Goal: Task Accomplishment & Management: Manage account settings

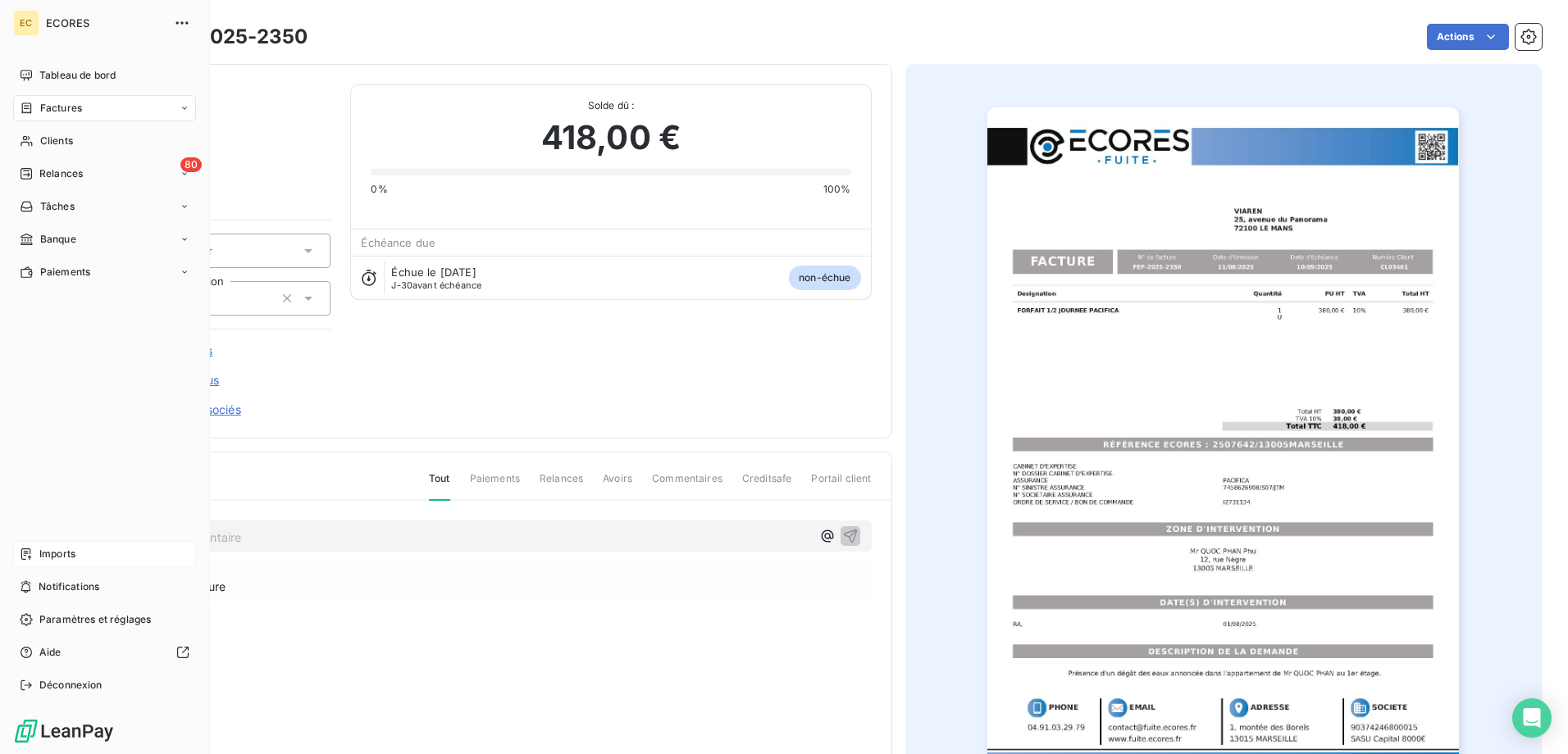
click at [79, 550] on div "Imports" at bounding box center [104, 554] width 183 height 26
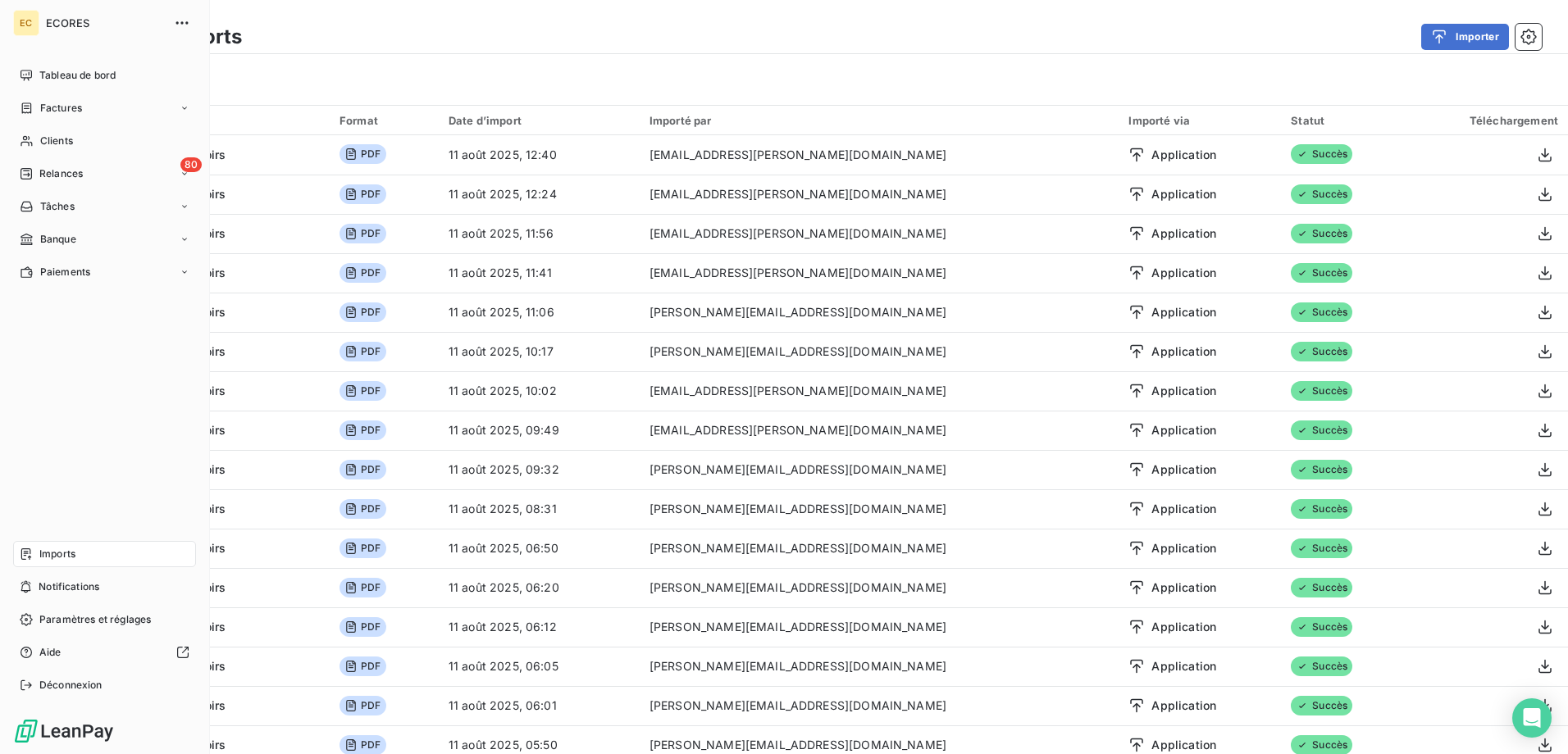
click at [64, 553] on span "Imports" at bounding box center [57, 554] width 36 height 15
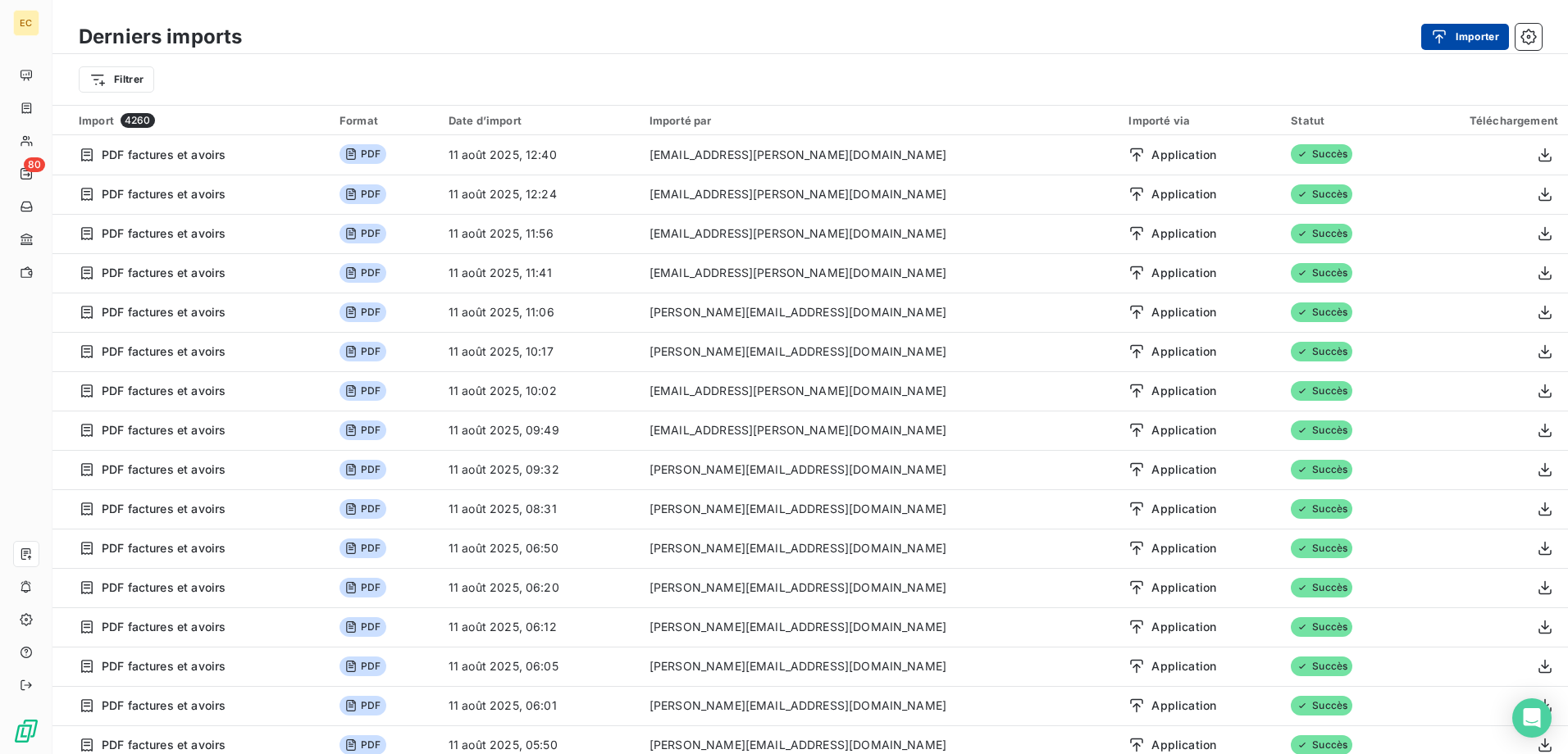
click at [1478, 41] on button "Importer" at bounding box center [1465, 37] width 88 height 26
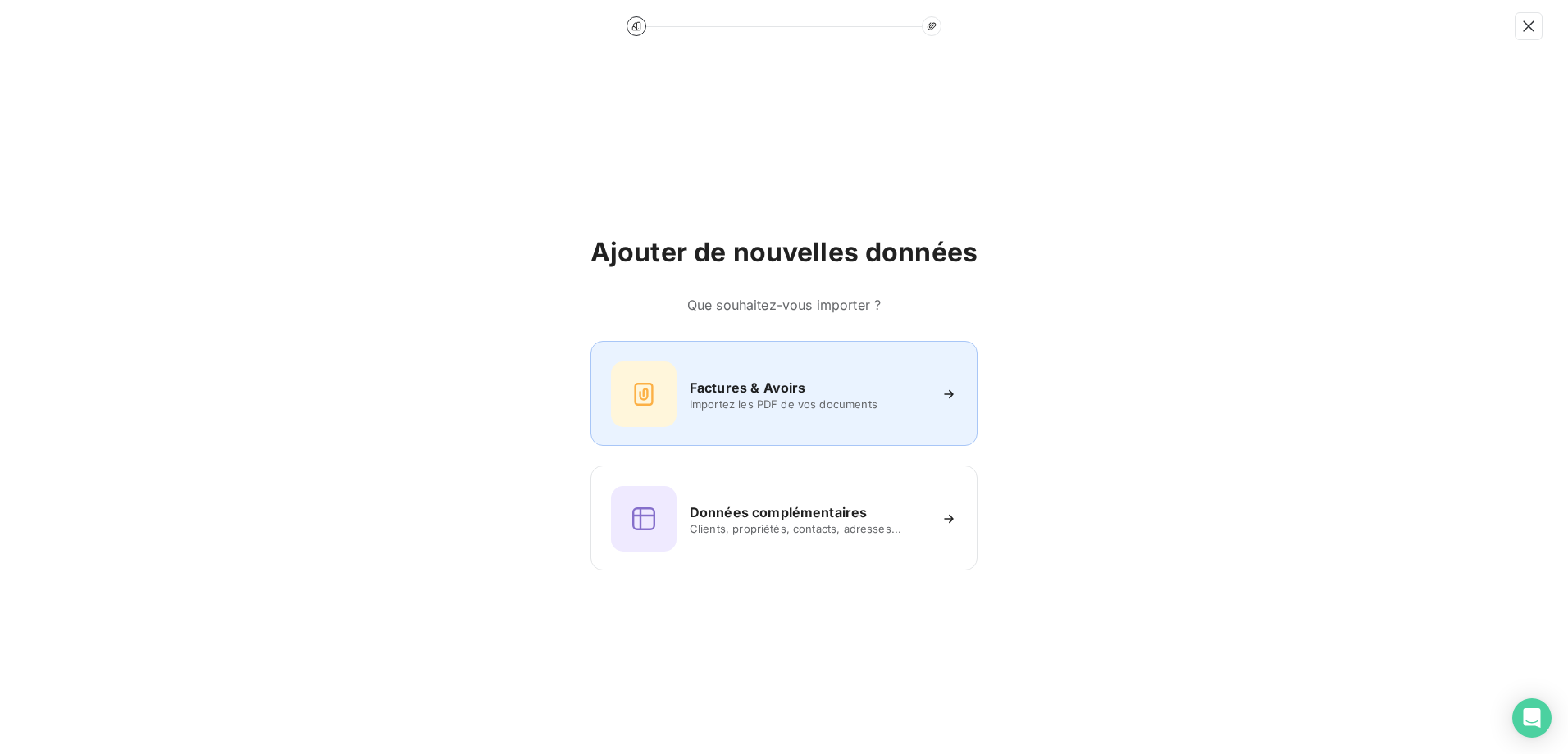
click at [720, 424] on div "Factures & Avoirs Importez les PDF de vos documents" at bounding box center [784, 394] width 346 height 65
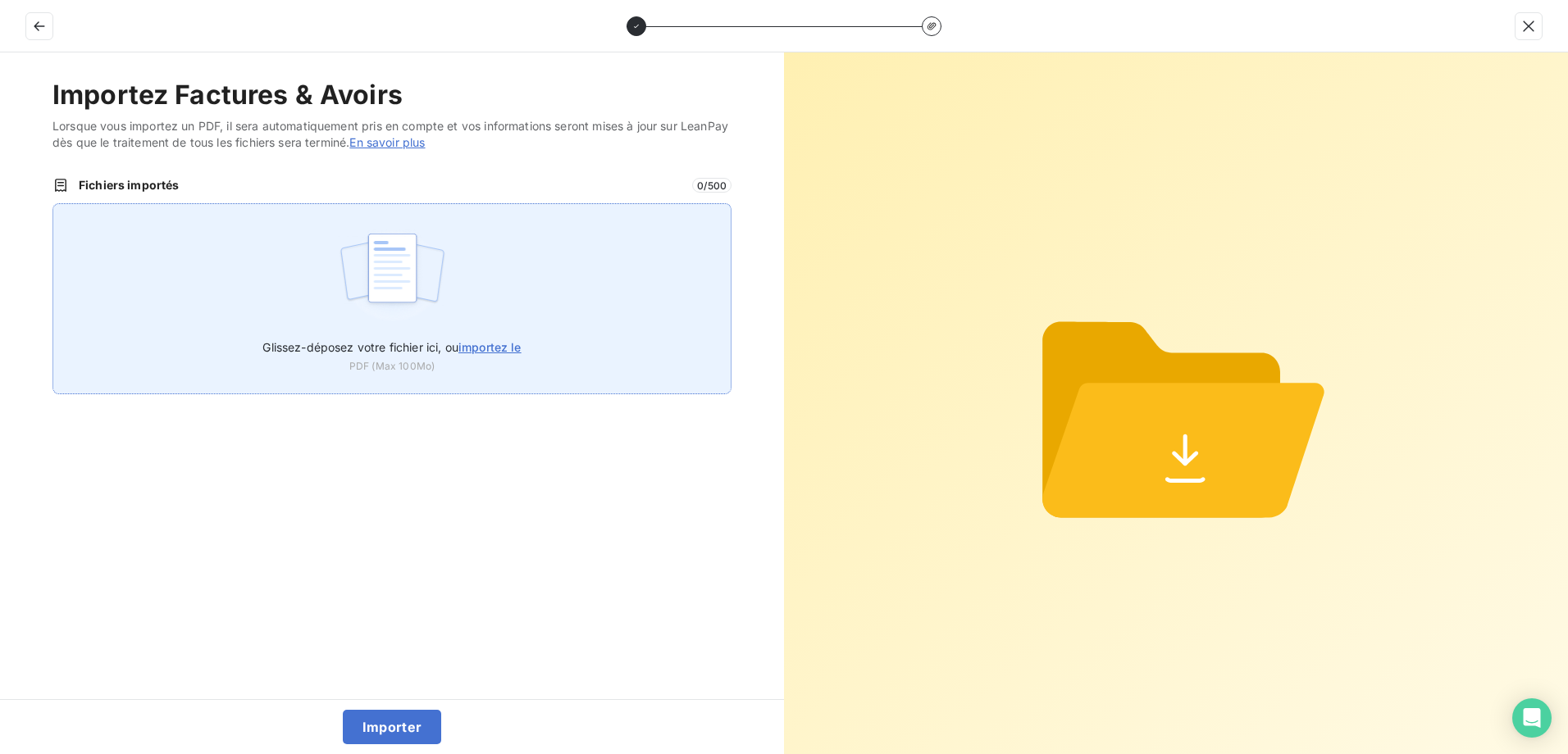
click at [446, 328] on img at bounding box center [392, 276] width 109 height 105
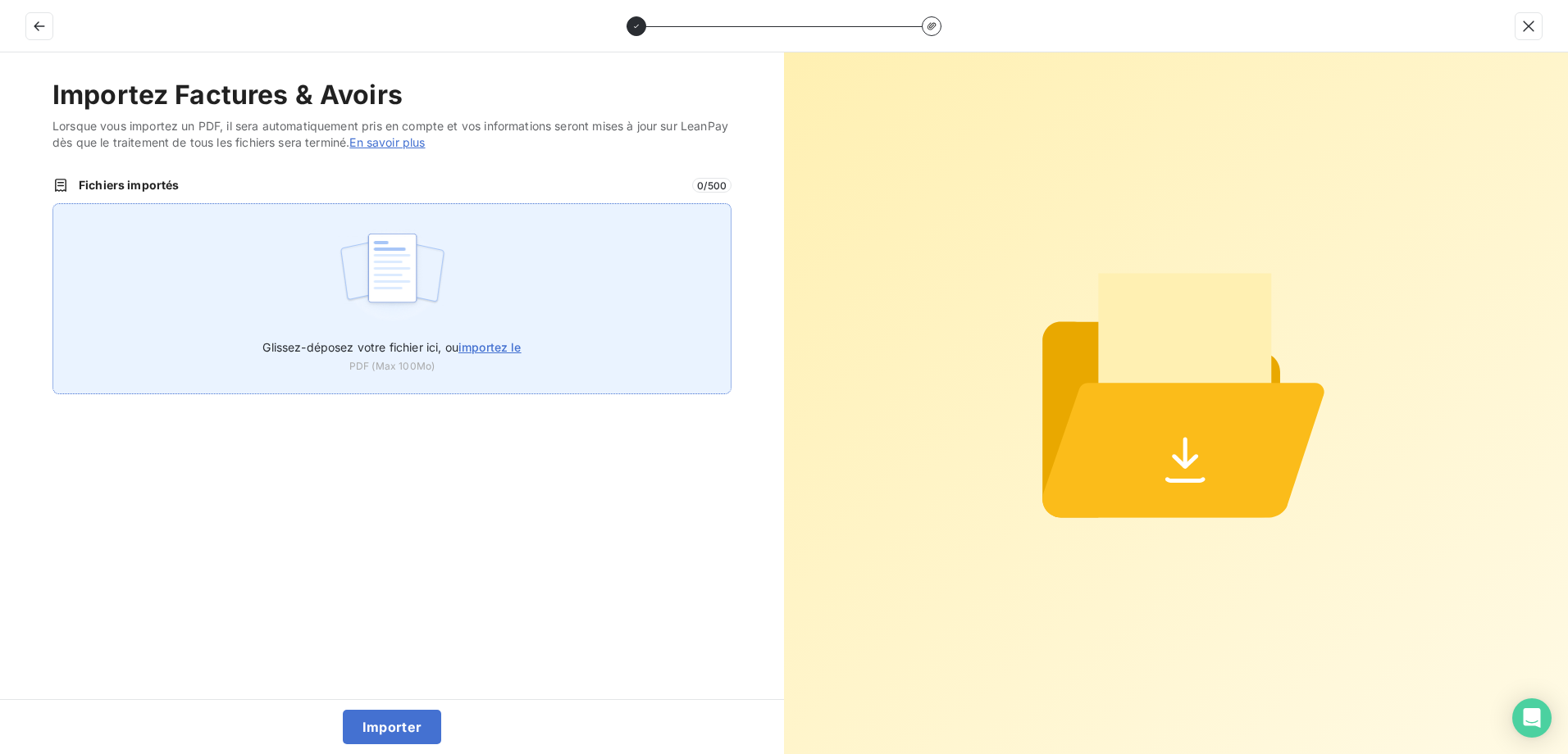
type input "C:\fakepath\FEF-2025-2351.pdf"
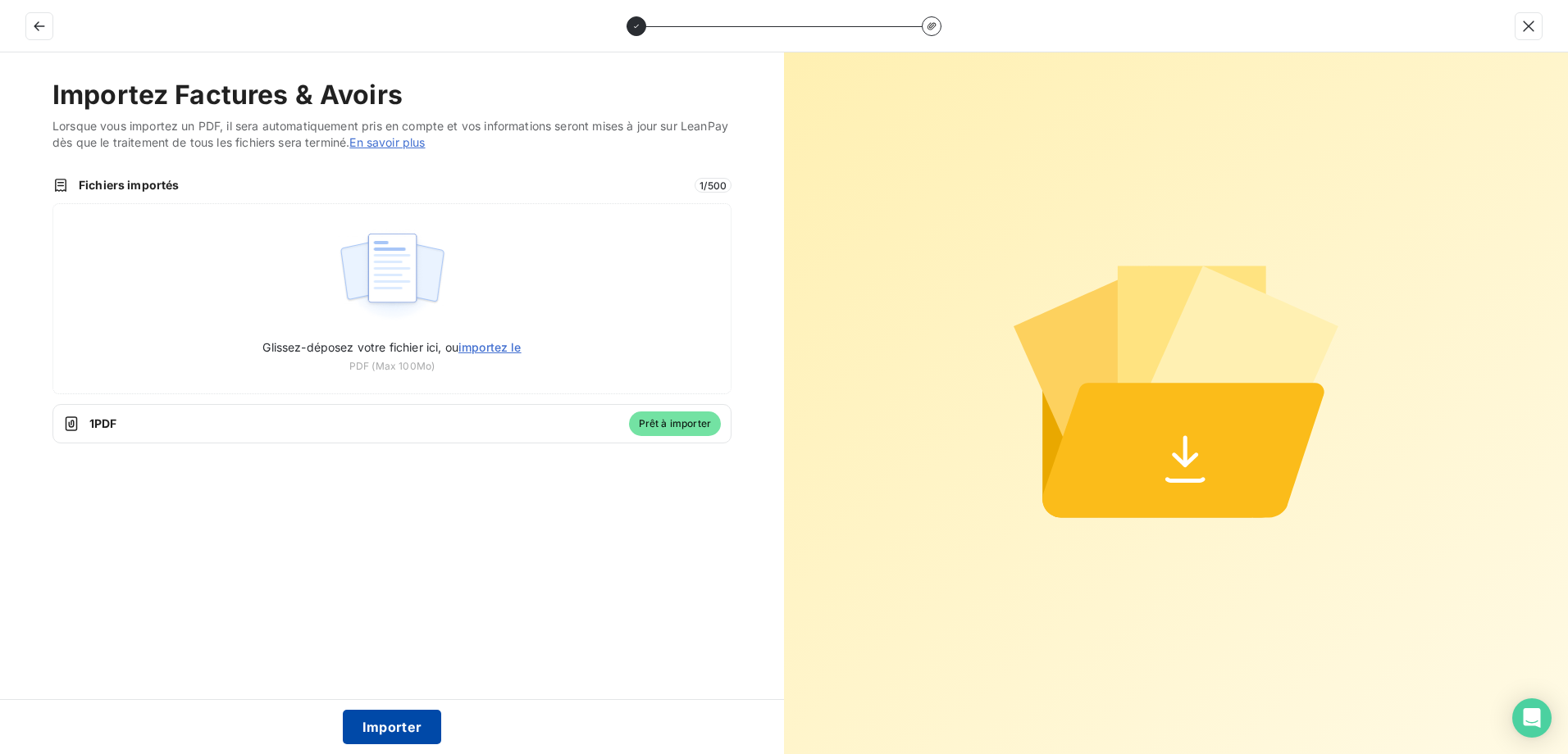
click at [379, 717] on button "Importer" at bounding box center [392, 727] width 99 height 35
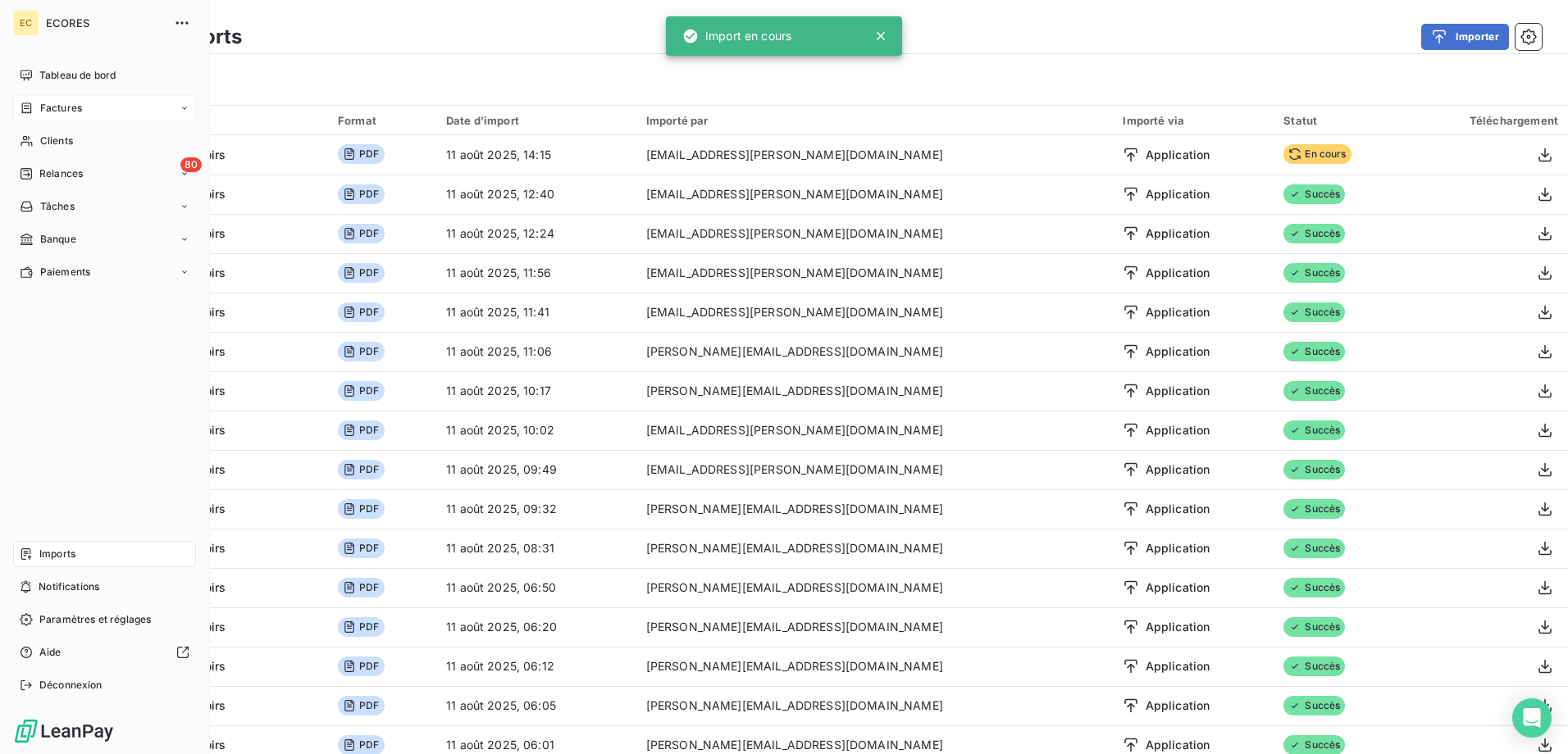
click at [70, 112] on span "Factures" at bounding box center [61, 108] width 42 height 15
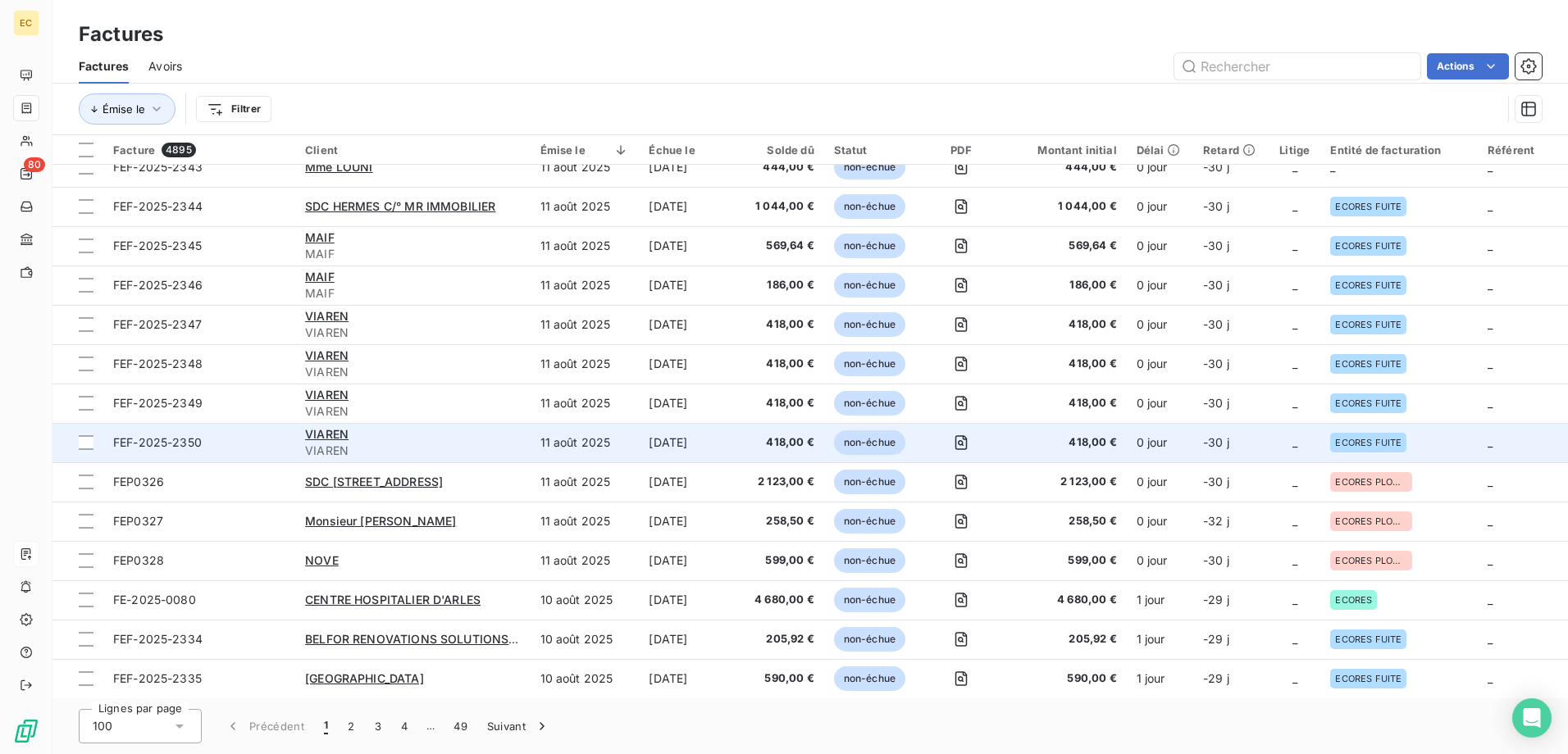
scroll to position [328, 0]
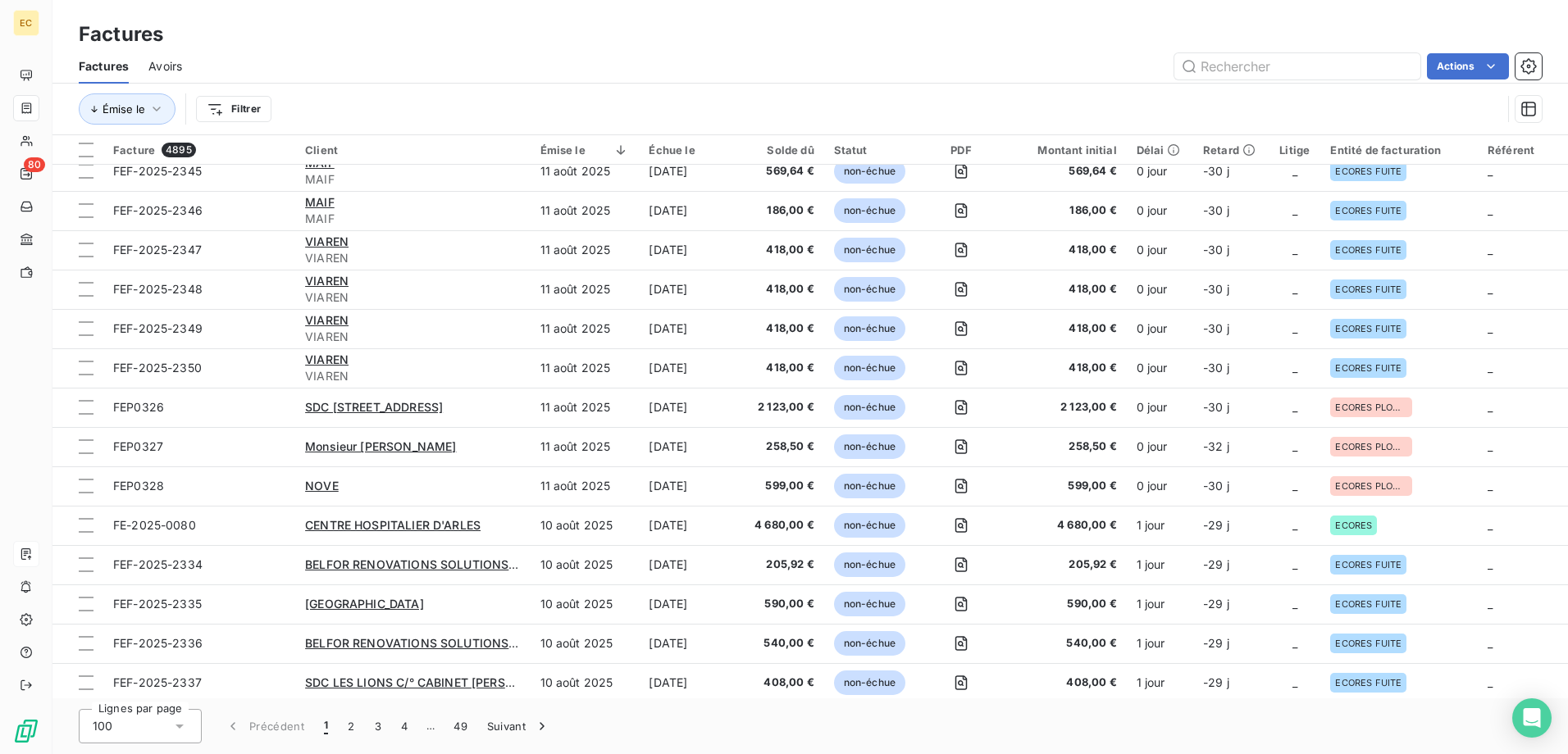
click at [777, 57] on div "Actions" at bounding box center [872, 66] width 1340 height 26
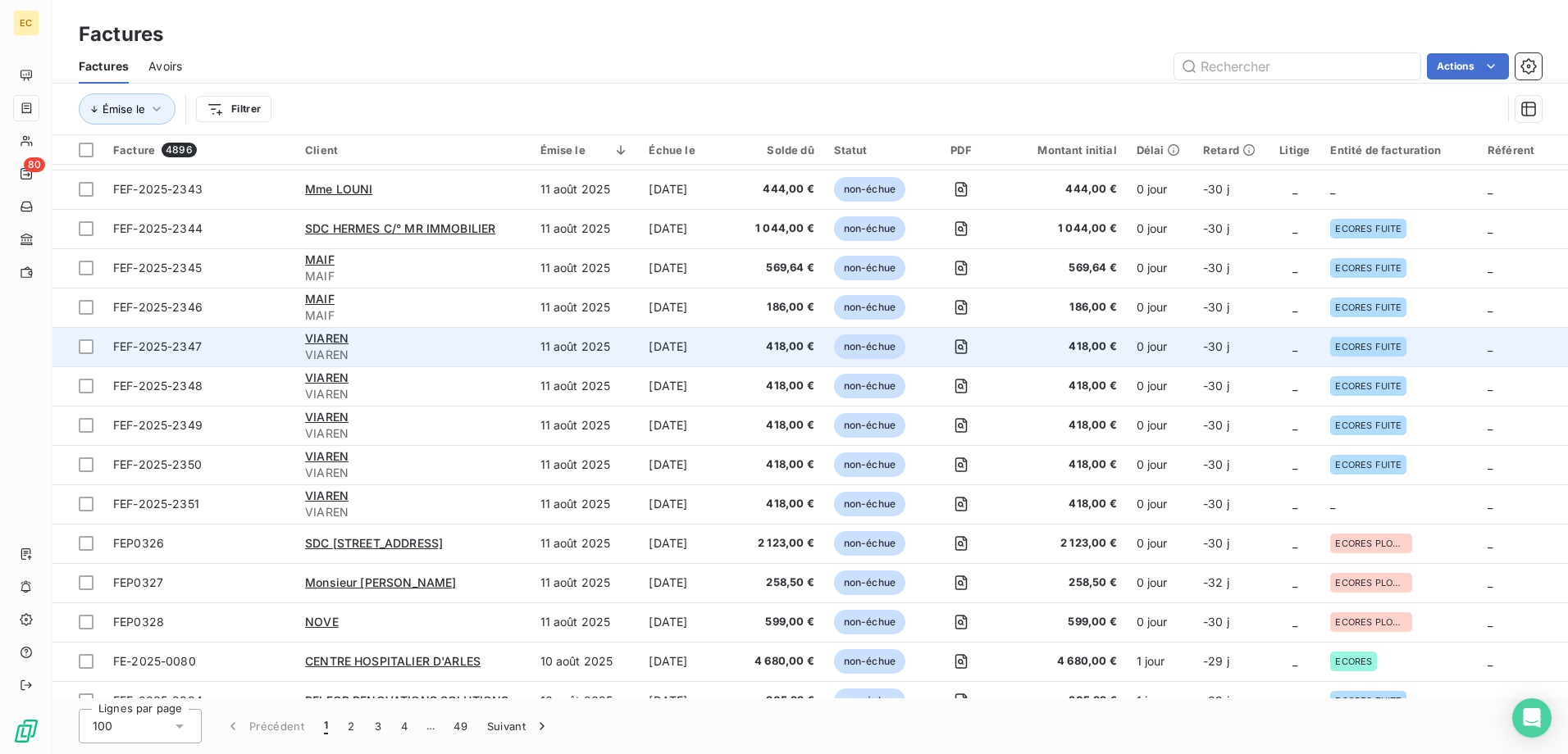
scroll to position [246, 0]
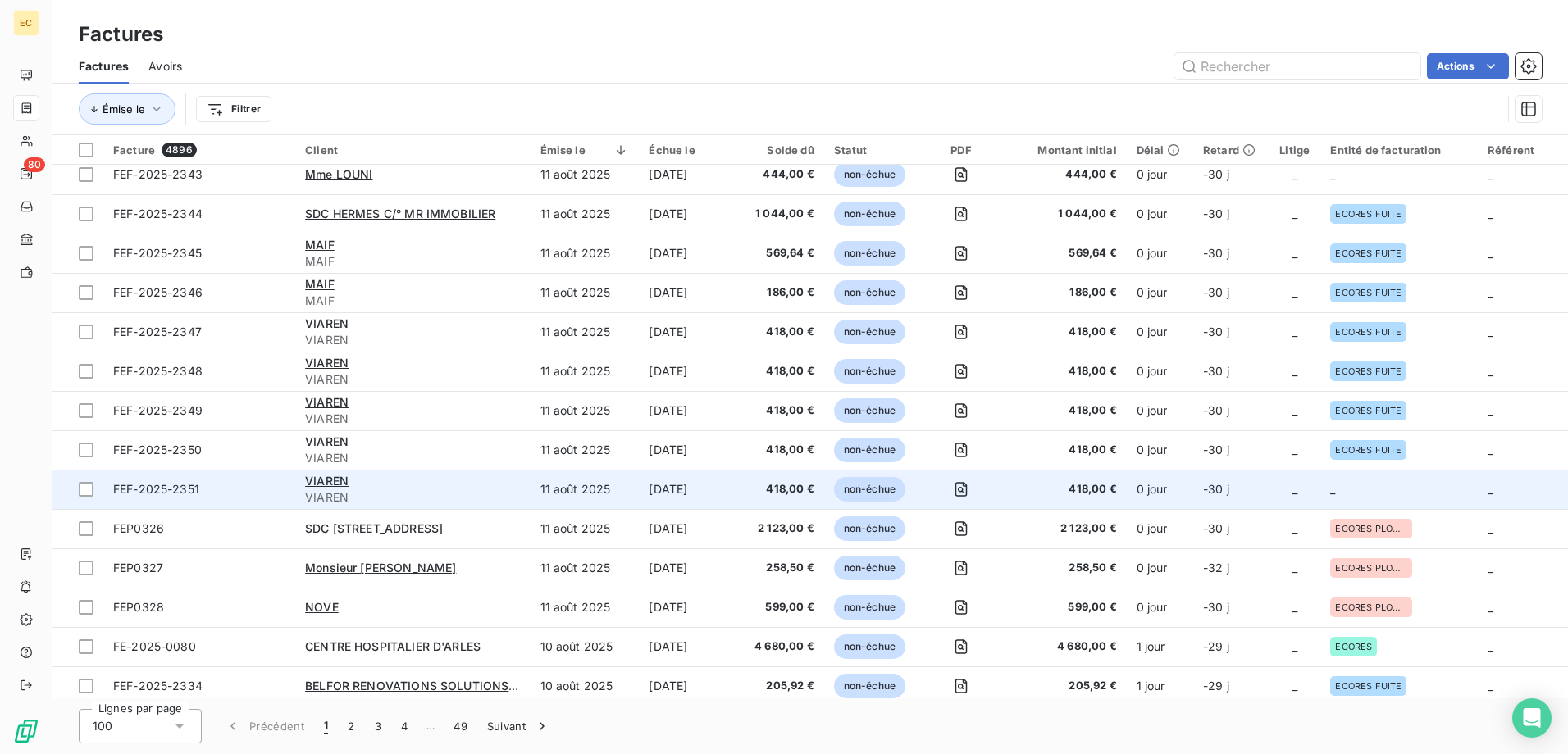
click at [1286, 490] on td "_" at bounding box center [1295, 489] width 52 height 39
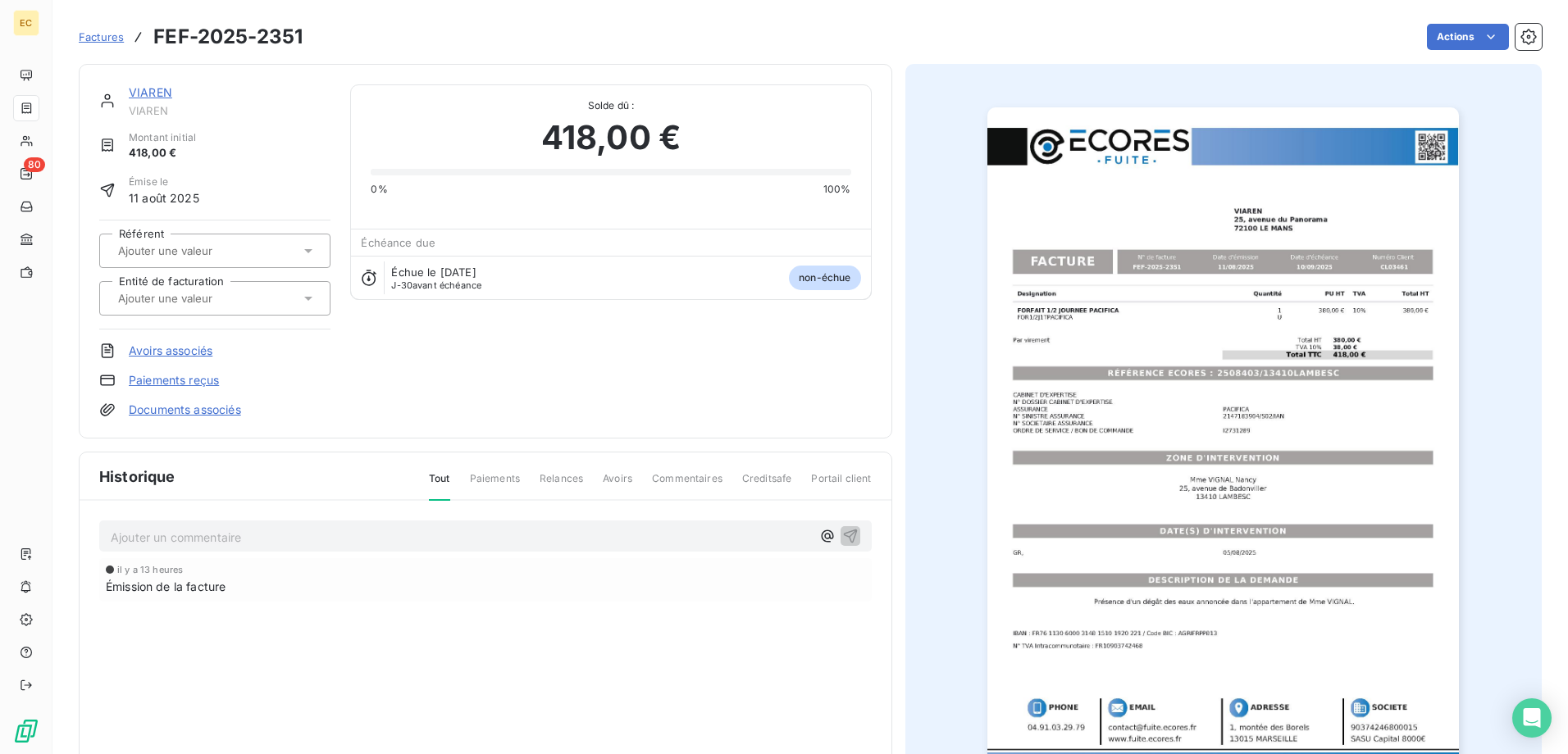
click at [169, 399] on div "VIAREN VIAREN Montant initial 418,00 € Émise le 11 août 2025 Référent Entité de…" at bounding box center [215, 251] width 231 height 334
click at [168, 407] on link "Documents associés" at bounding box center [184, 410] width 112 height 17
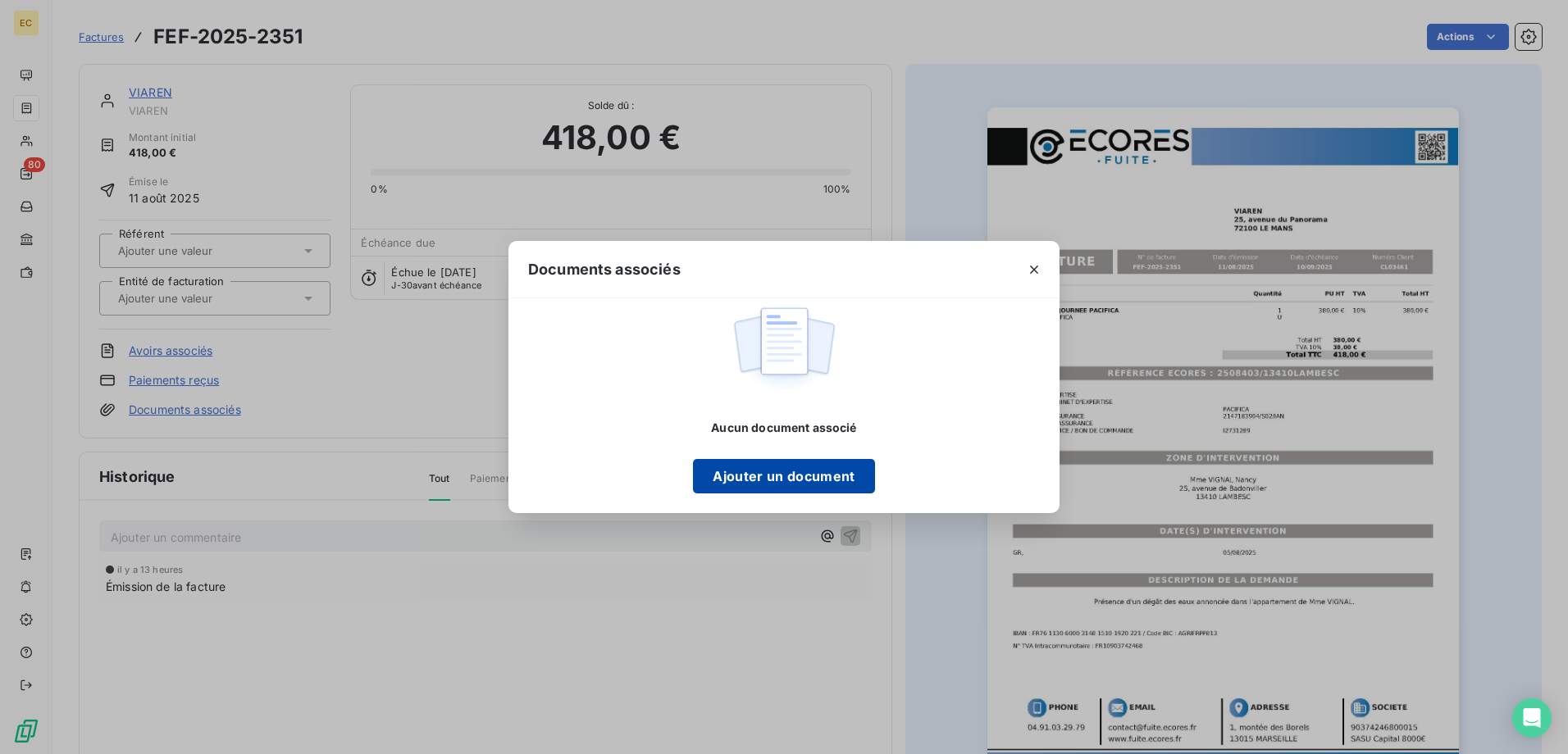
click at [741, 477] on button "Ajouter un document" at bounding box center [784, 477] width 181 height 35
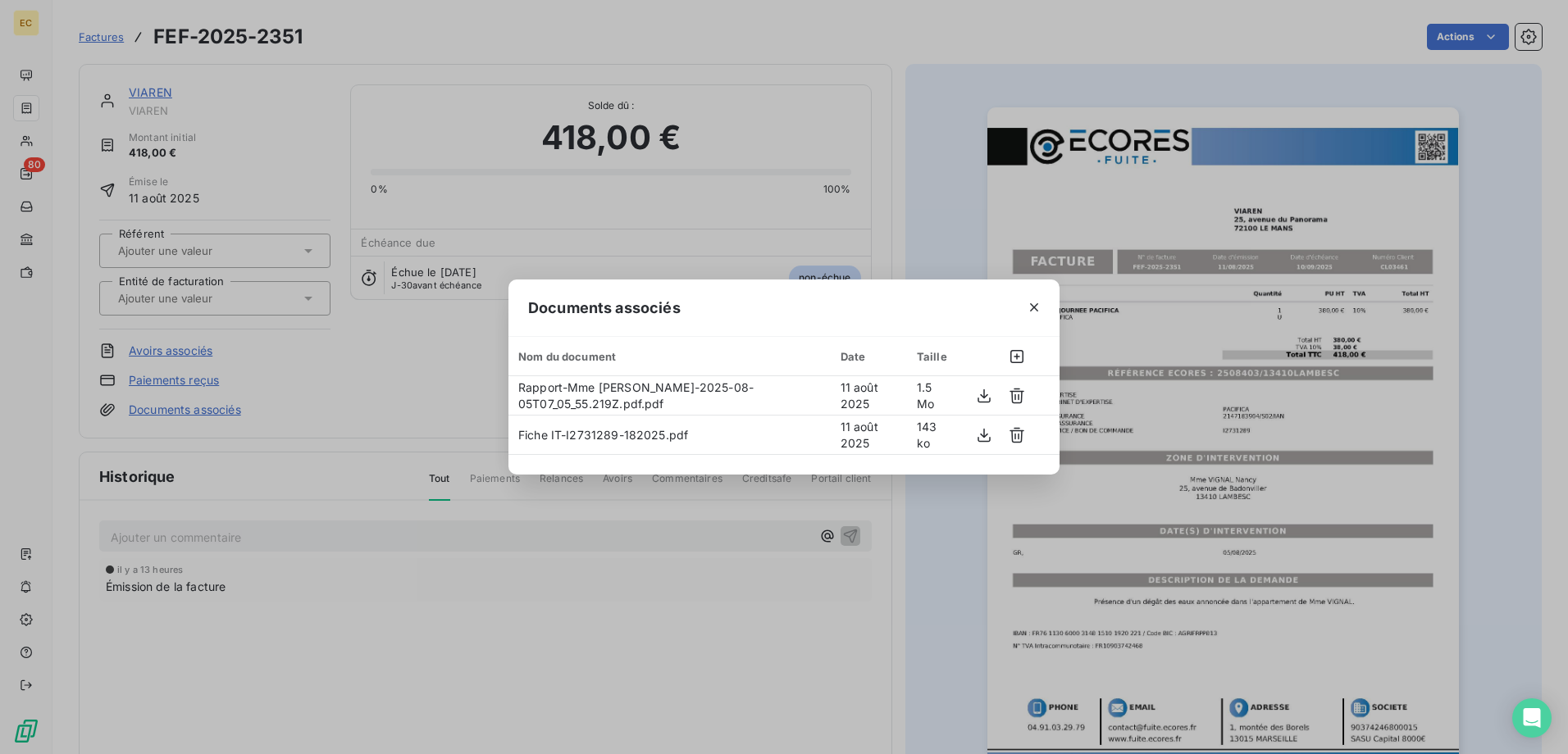
click at [337, 430] on div "Documents associés Nom du document Date Taille Rapport-Mme VIGNAL Nancy-2025-08…" at bounding box center [784, 377] width 1568 height 754
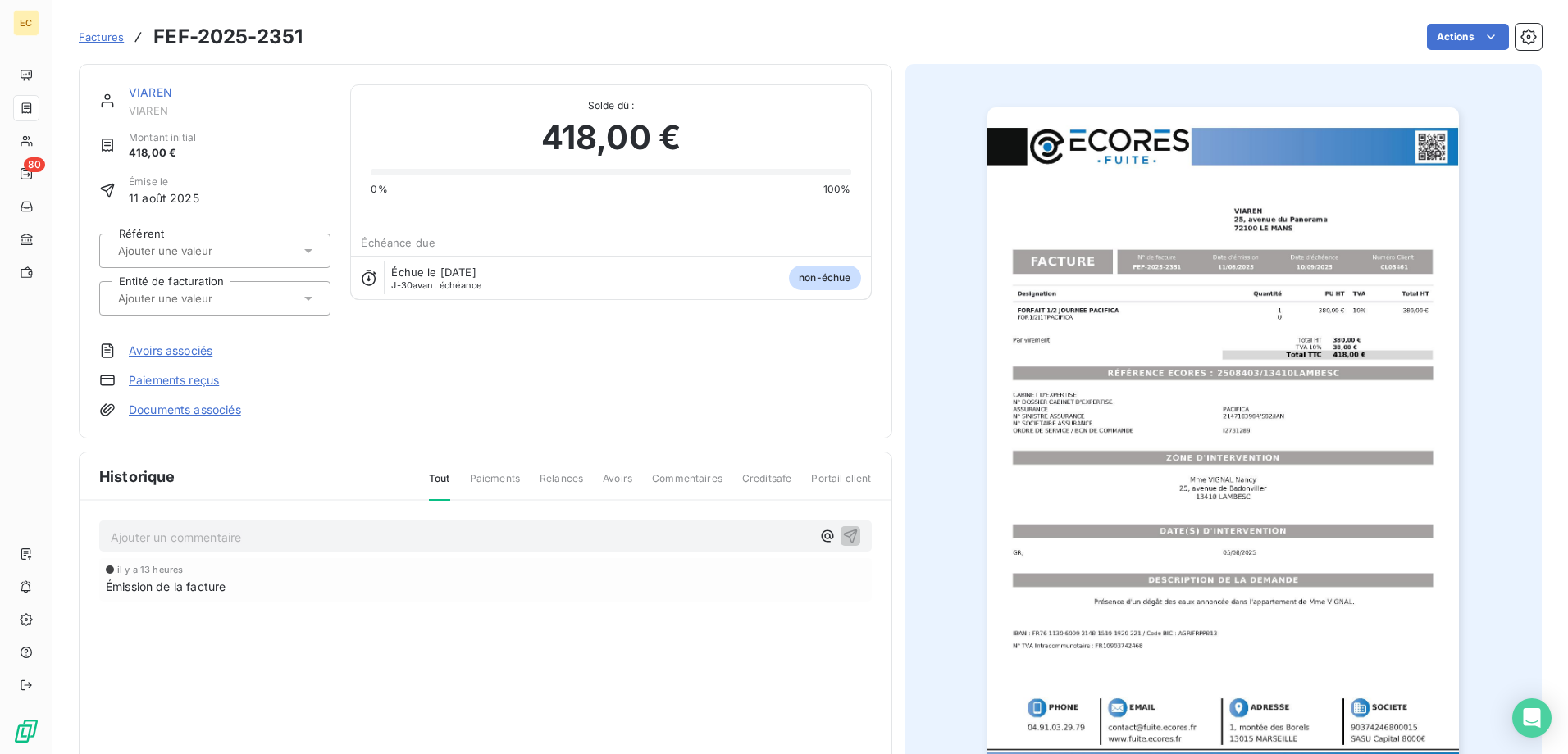
click at [201, 298] on input "text" at bounding box center [198, 298] width 164 height 15
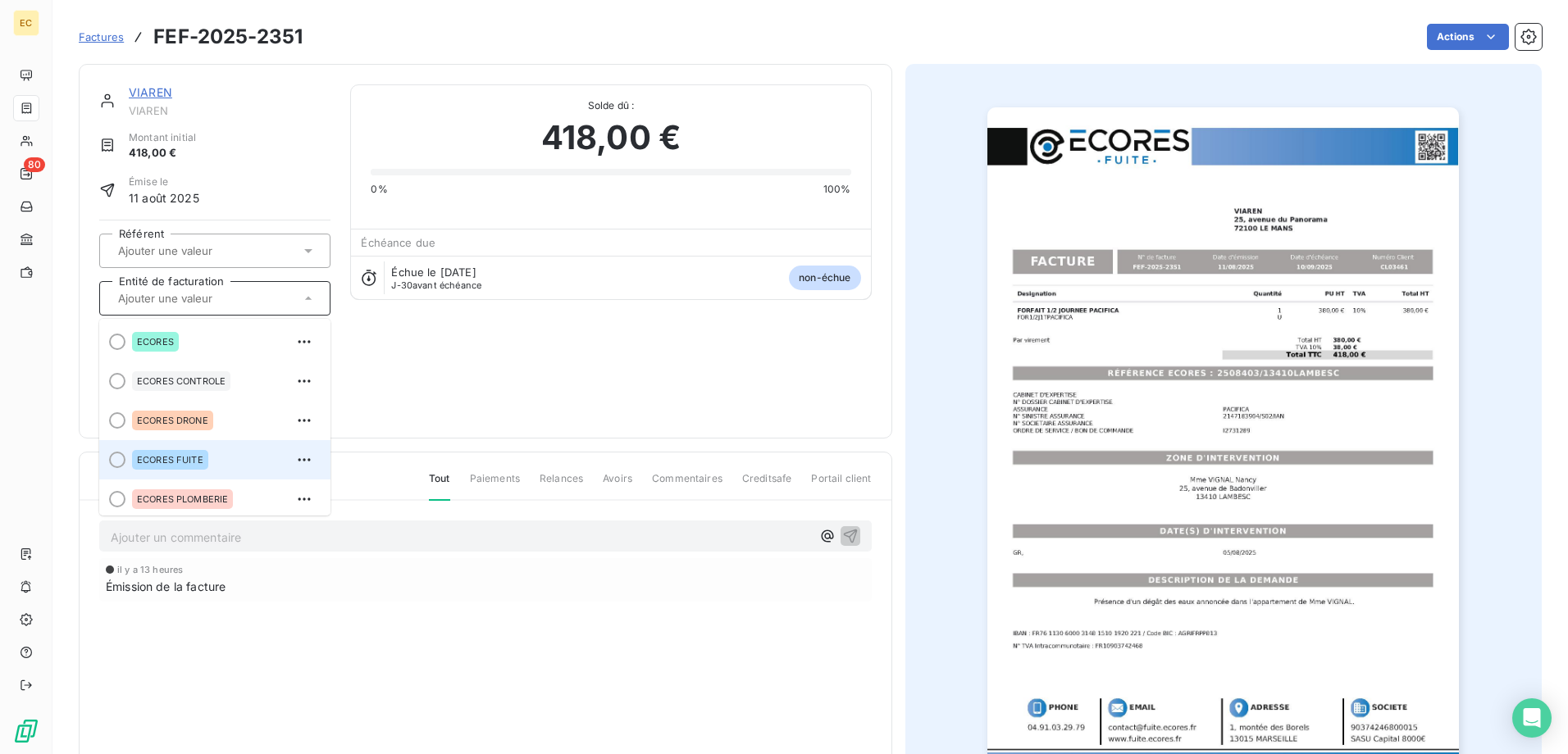
click at [199, 463] on span "ECORES FUITE" at bounding box center [170, 459] width 66 height 10
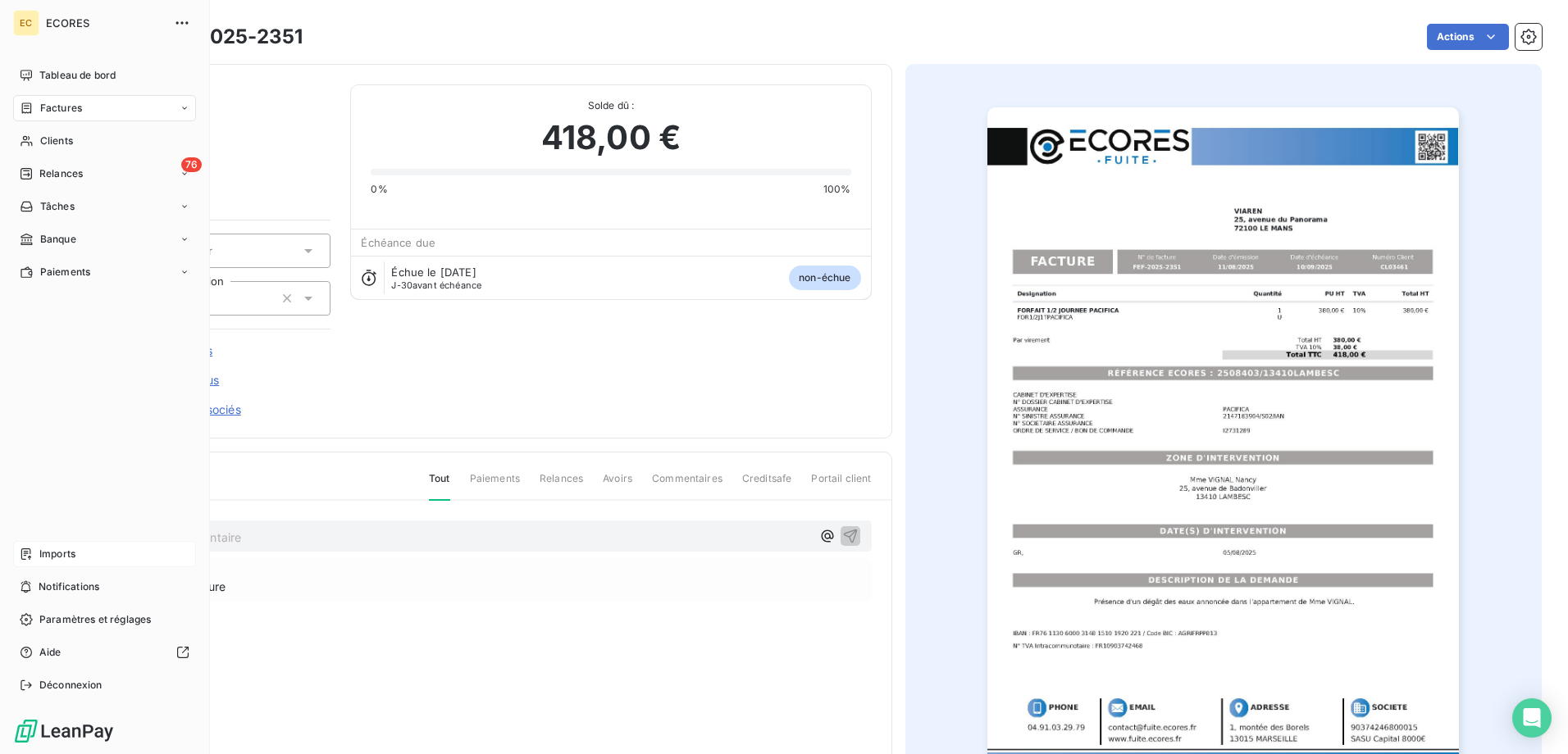
click at [53, 560] on span "Imports" at bounding box center [57, 554] width 36 height 15
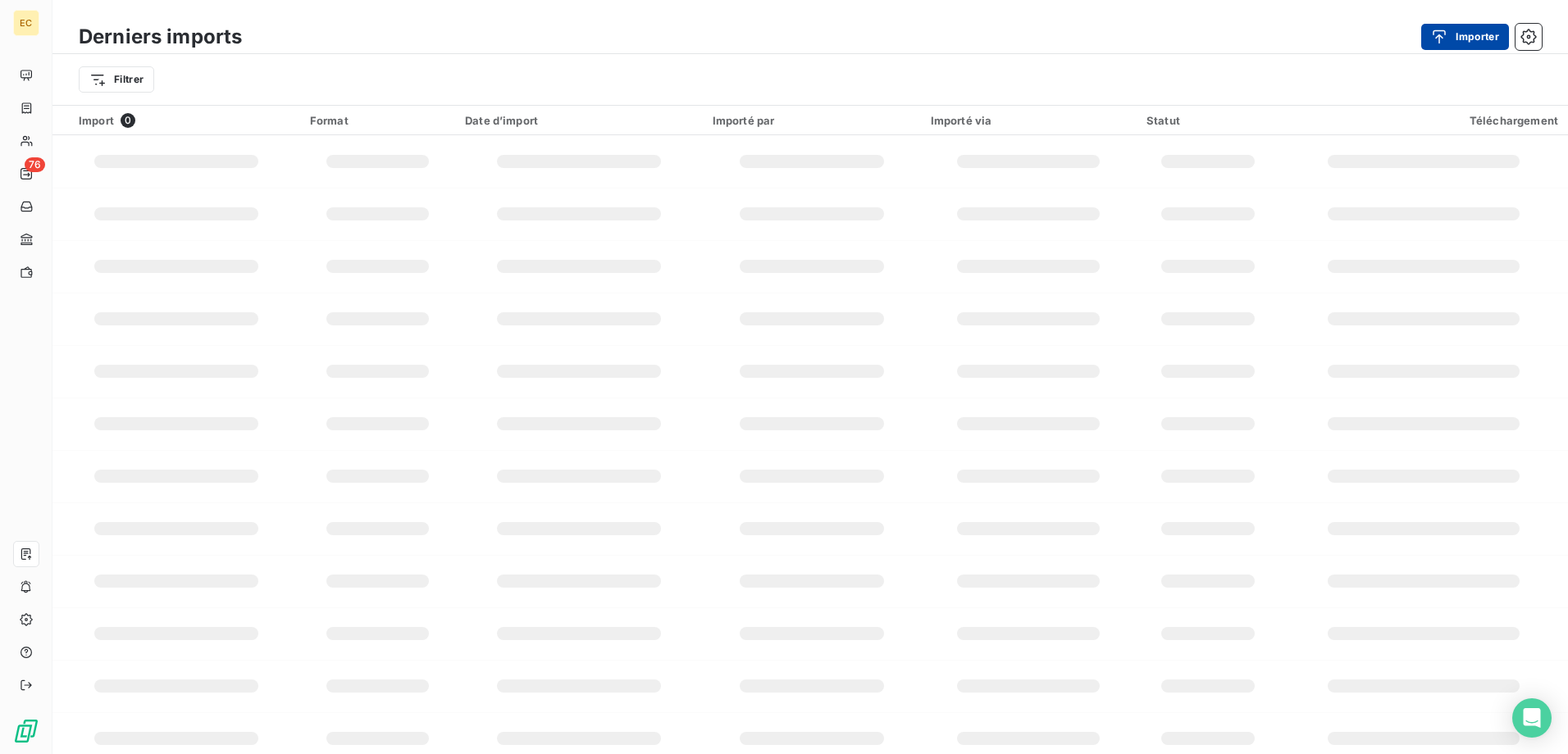
click at [1475, 30] on button "Importer" at bounding box center [1465, 37] width 88 height 26
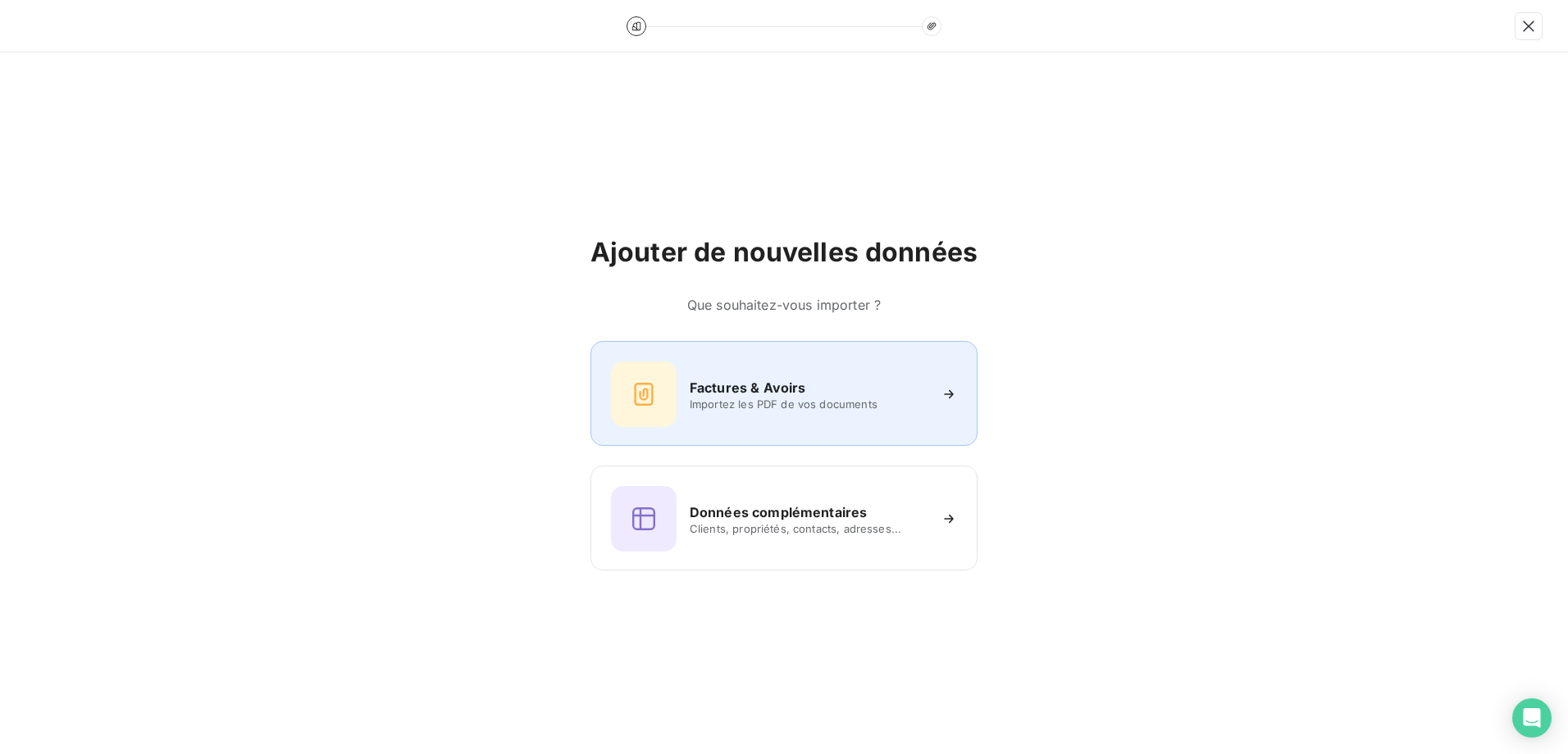
click at [781, 385] on h6 "Factures & Avoirs" at bounding box center [748, 388] width 117 height 20
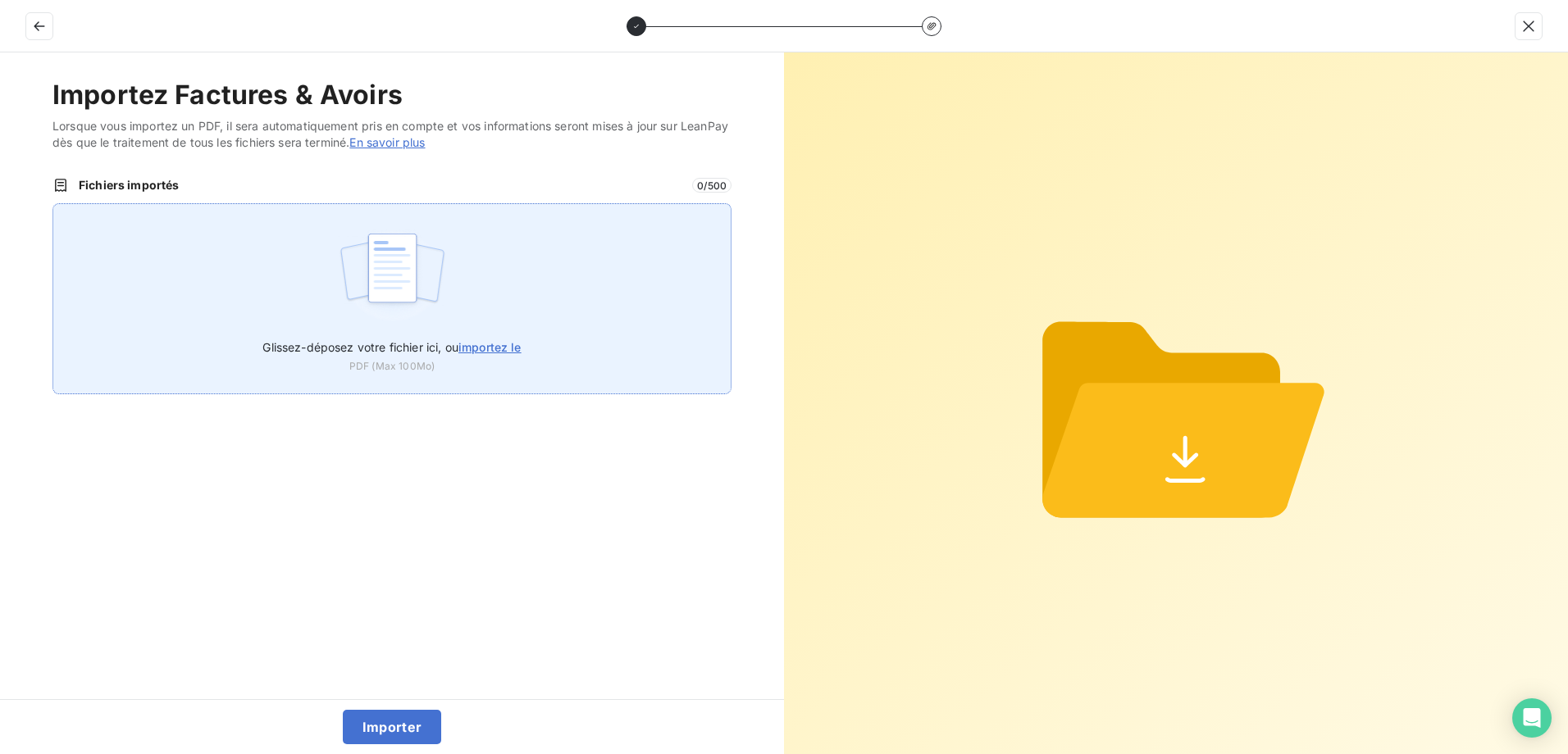
click at [371, 345] on span "Glissez-déposez votre fichier ici, ou importez le" at bounding box center [392, 347] width 258 height 14
click at [53, 204] on input "Glissez-déposez votre fichier ici, ou importez le" at bounding box center [52, 204] width 1 height 1
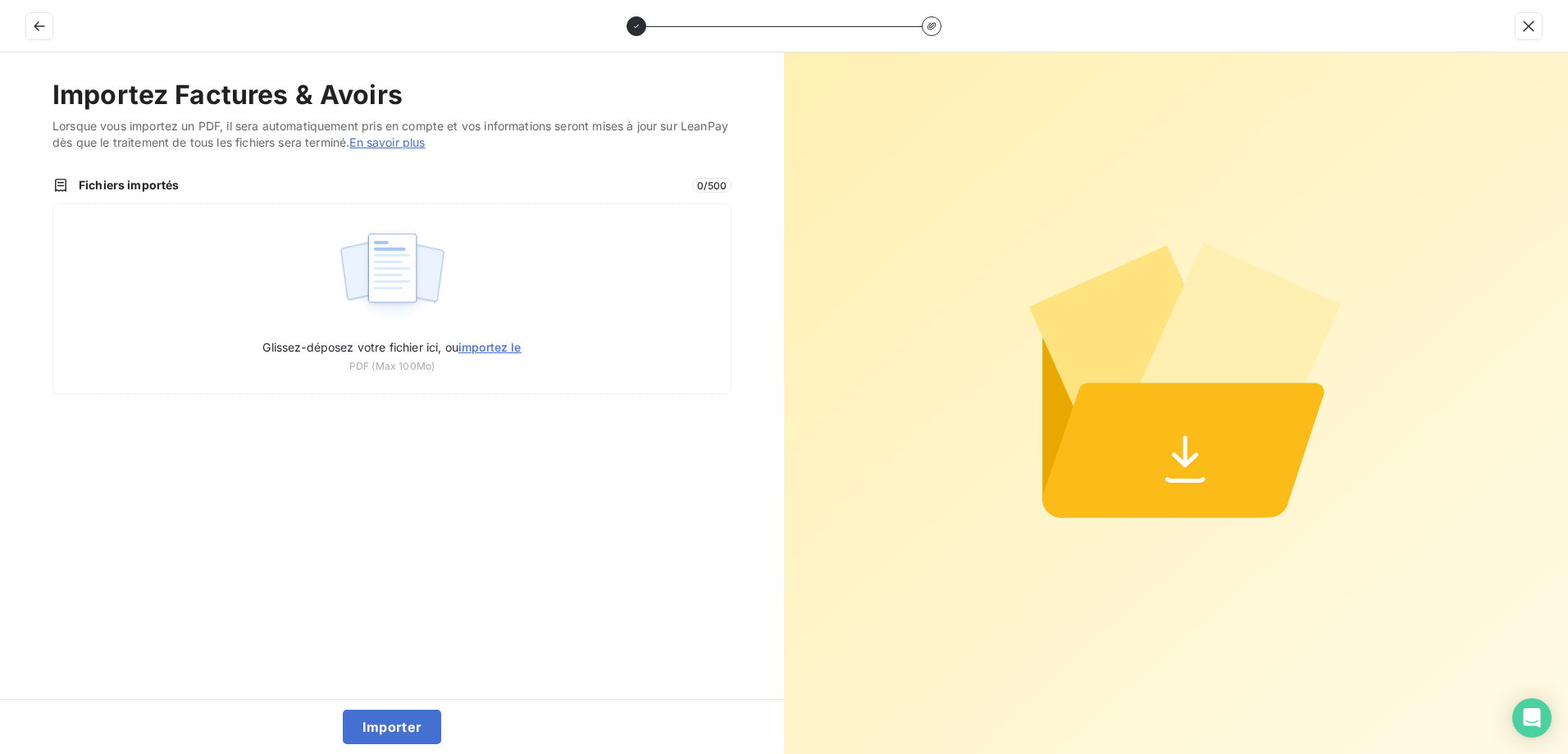
type input "C:\fakepath\FEF-2025-2352.pdf"
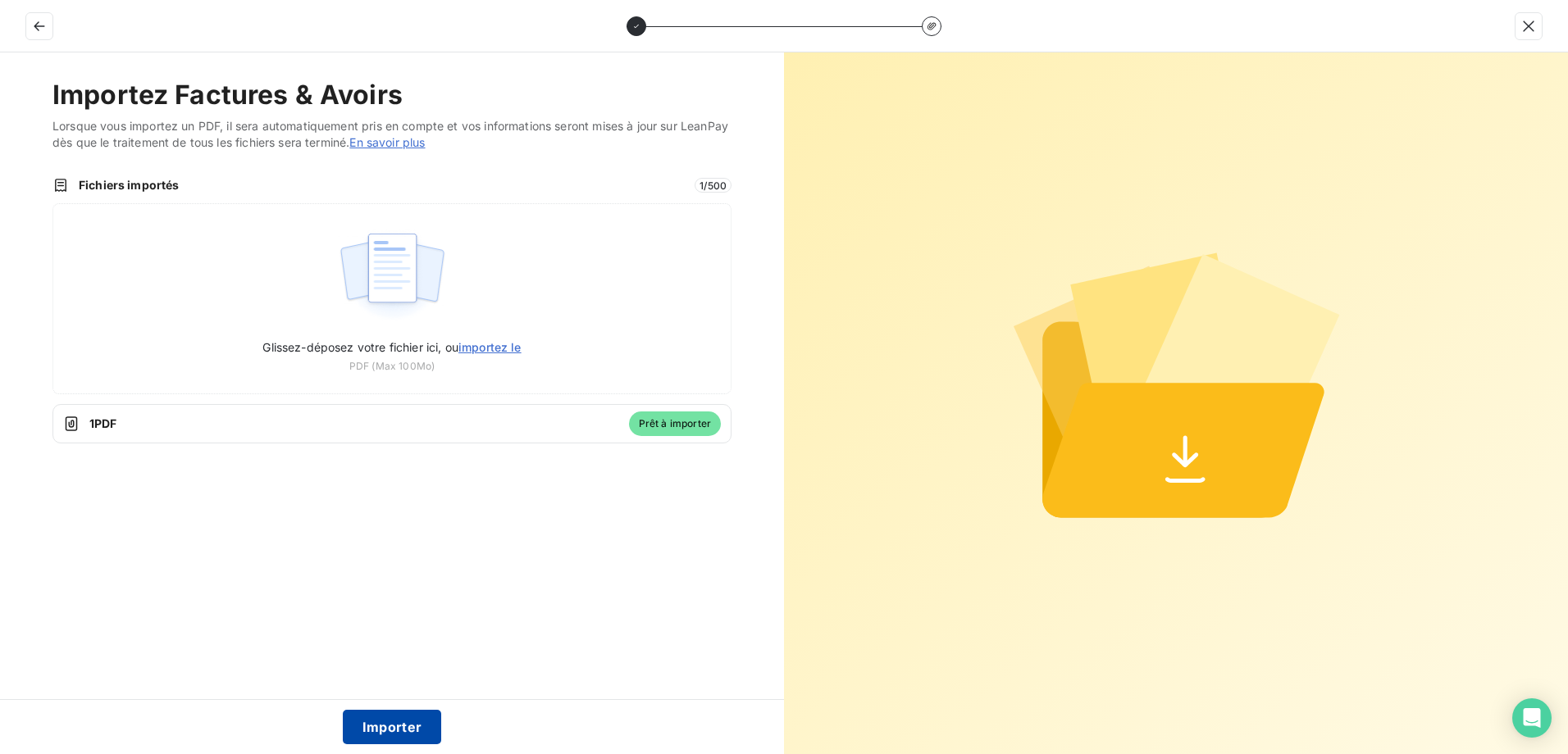
click at [397, 738] on button "Importer" at bounding box center [392, 727] width 99 height 35
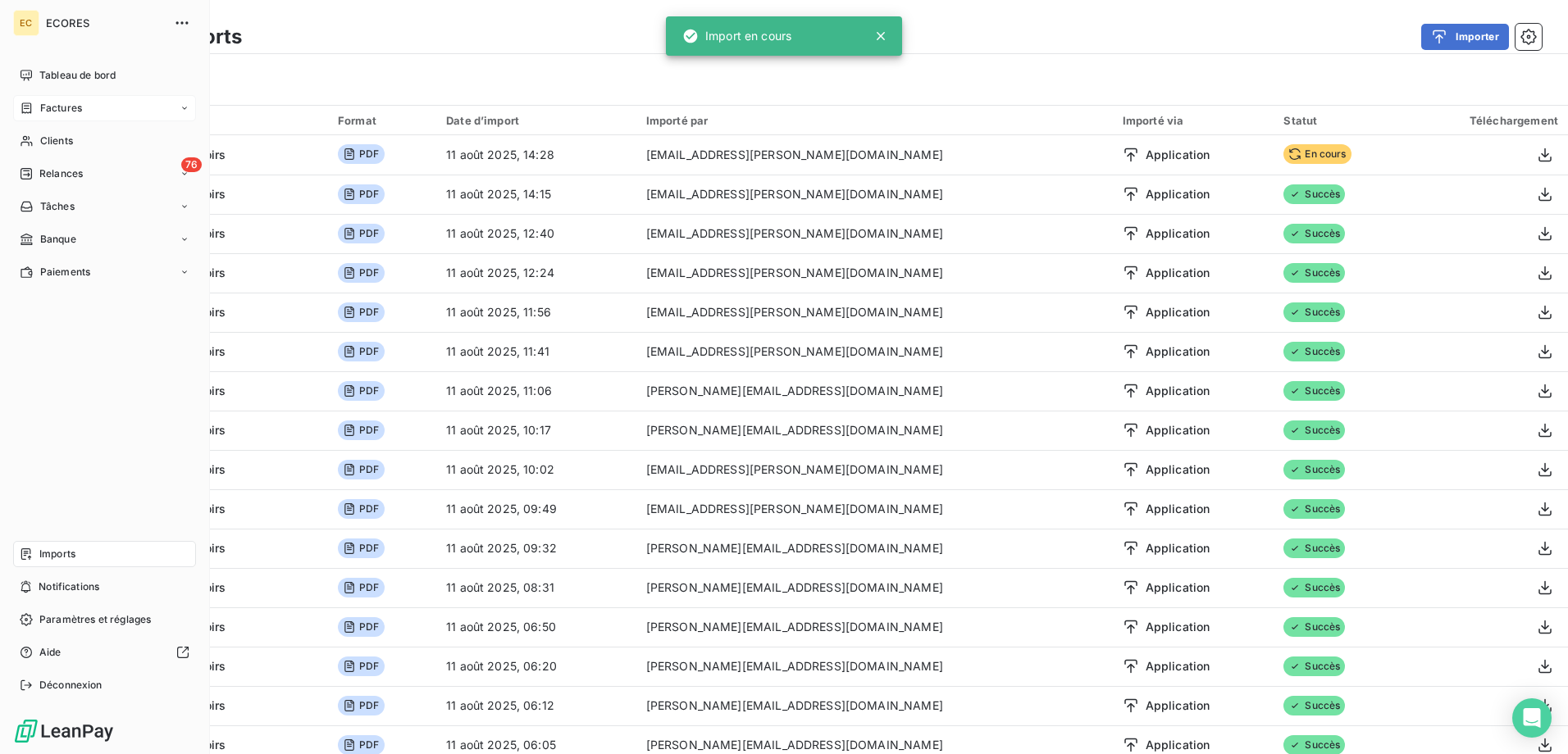
click at [42, 110] on span "Factures" at bounding box center [61, 108] width 42 height 15
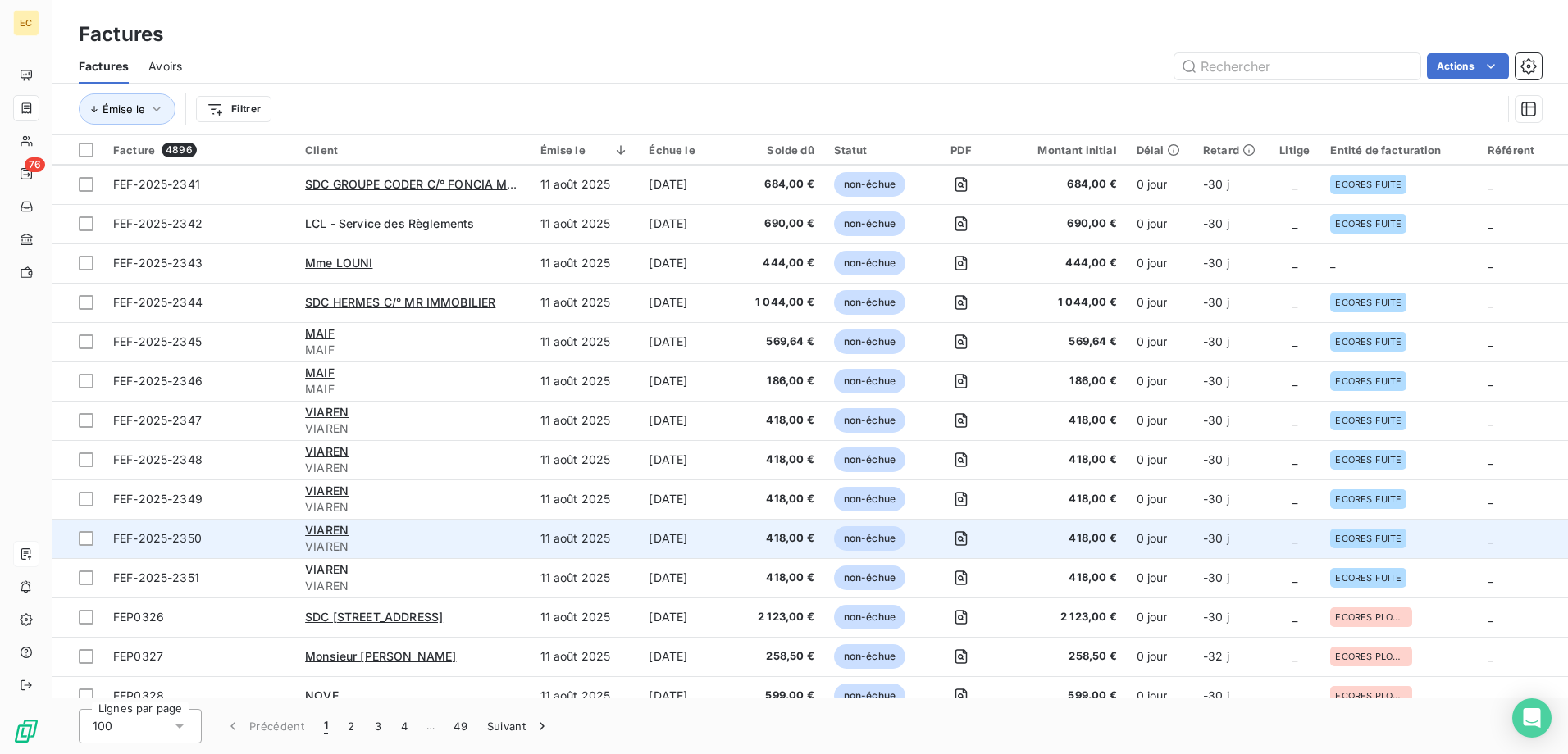
scroll to position [164, 0]
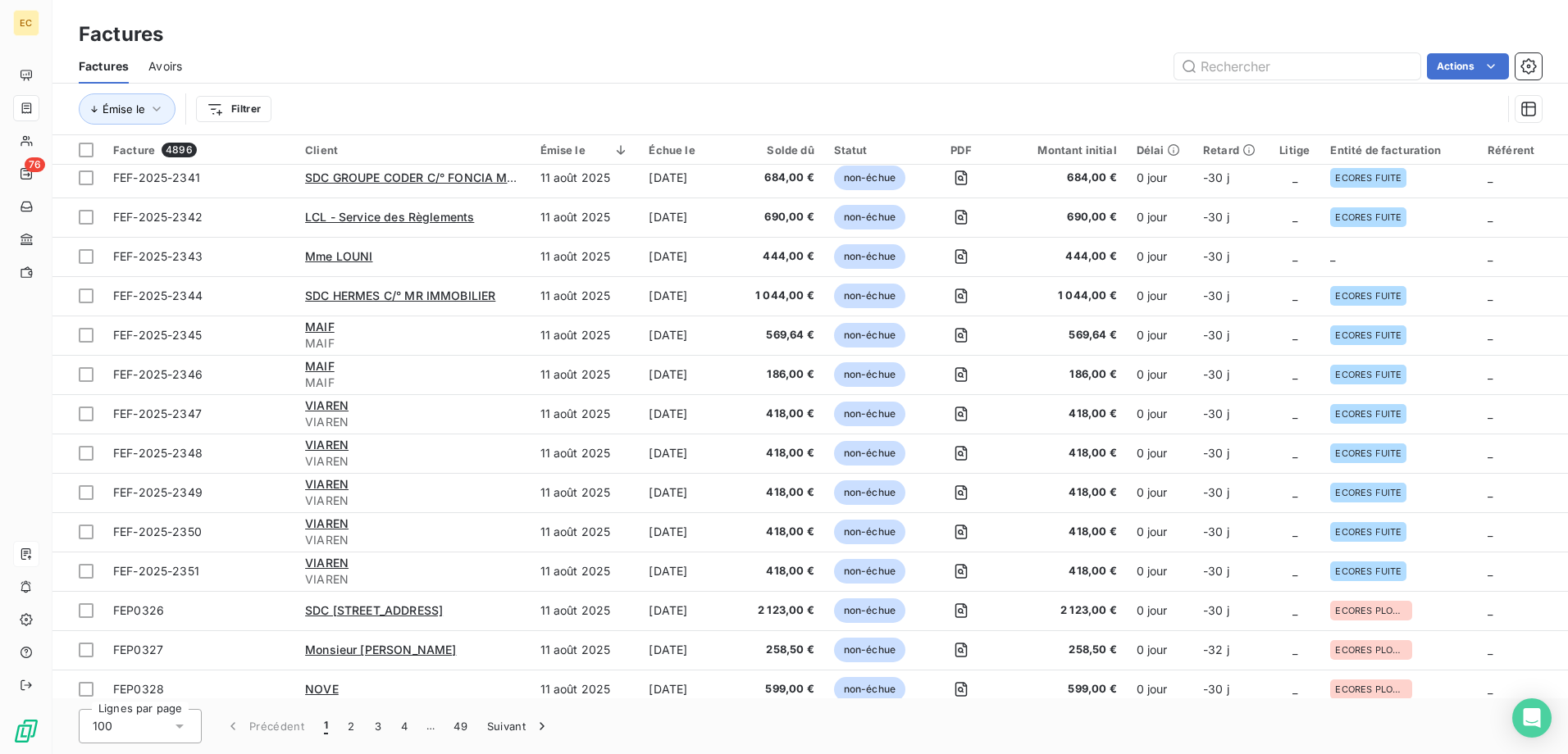
click at [852, 102] on div "Émise le Filtrer" at bounding box center [791, 109] width 1424 height 31
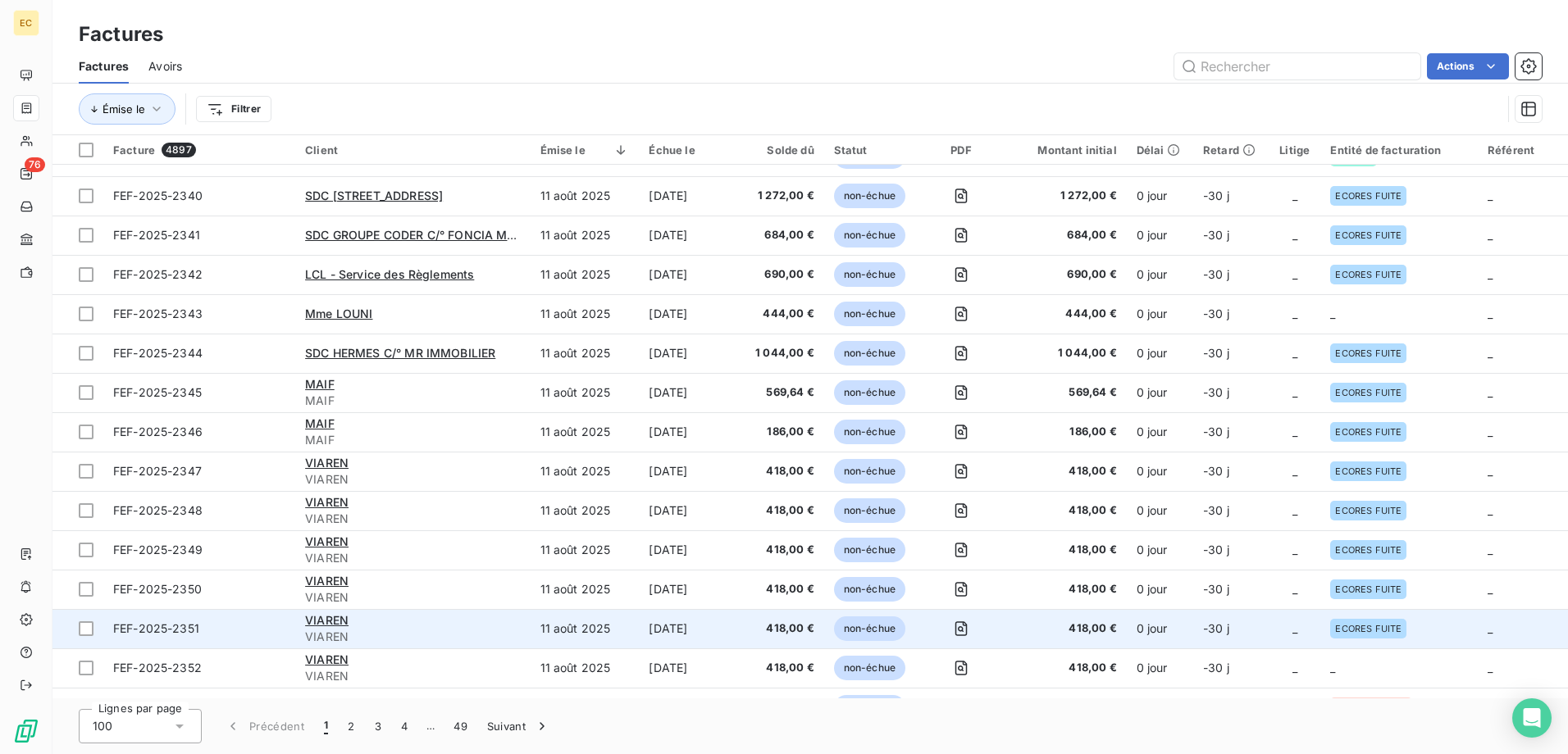
scroll to position [246, 0]
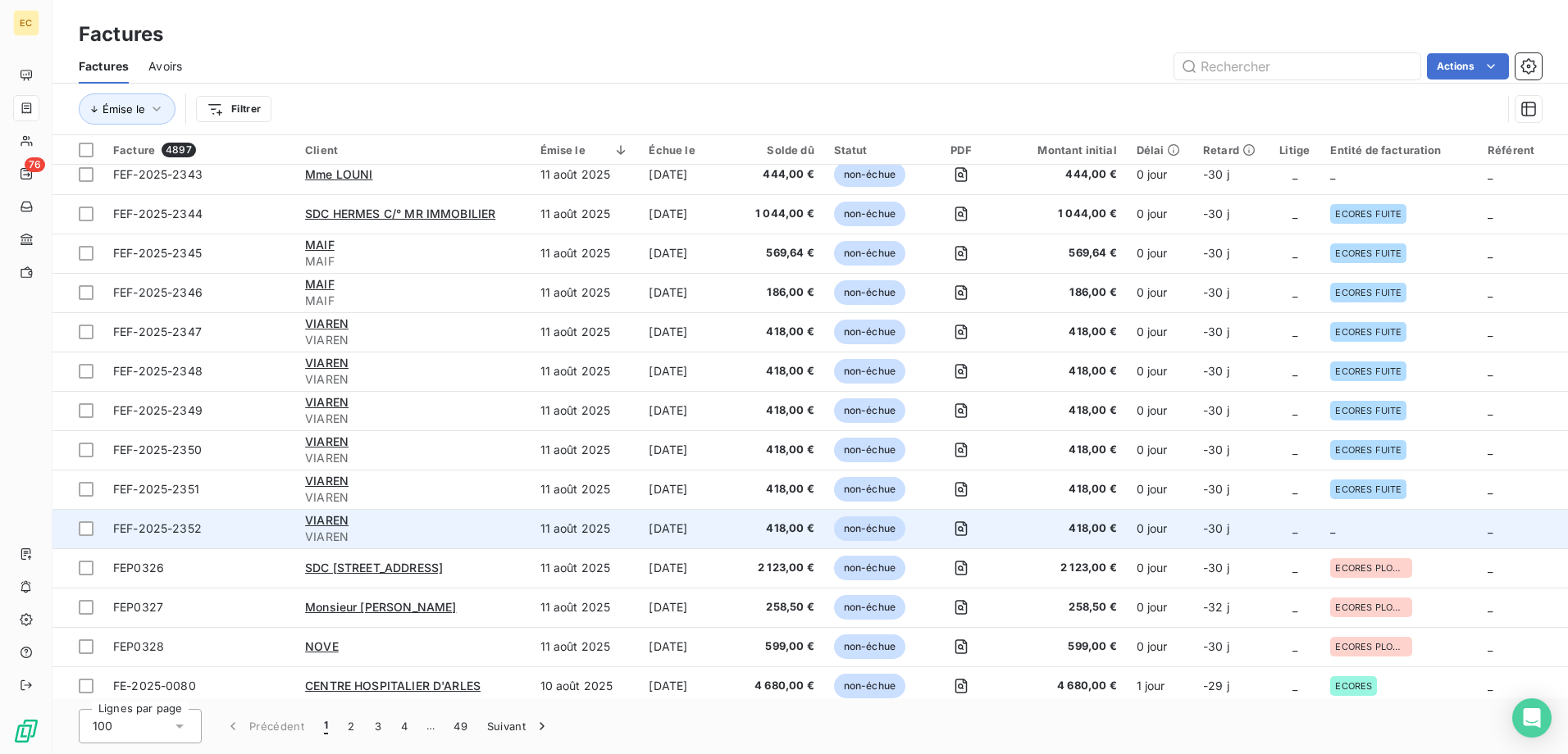
click at [1197, 535] on td "-30 j" at bounding box center [1231, 528] width 76 height 39
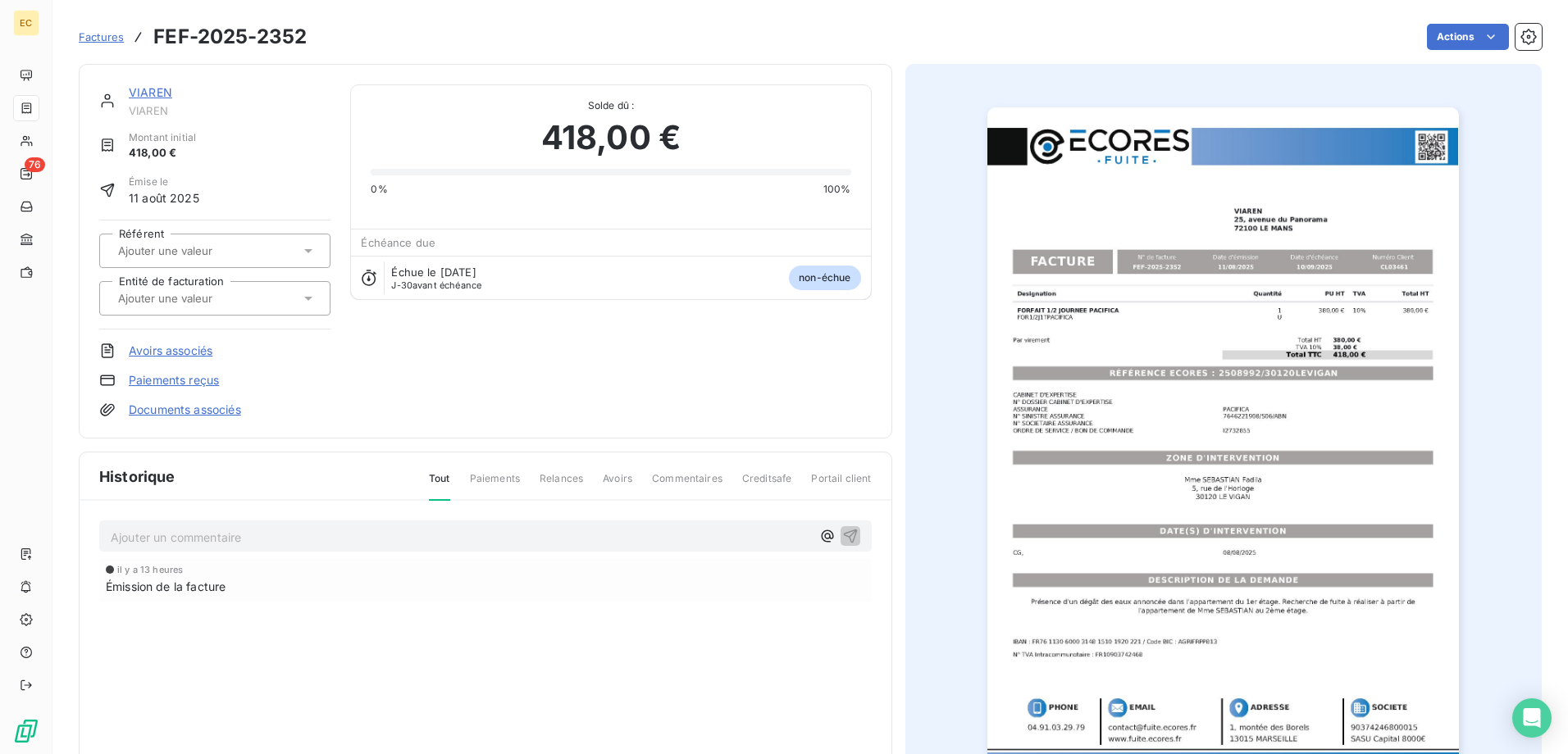
click at [156, 410] on link "Documents associés" at bounding box center [184, 410] width 112 height 17
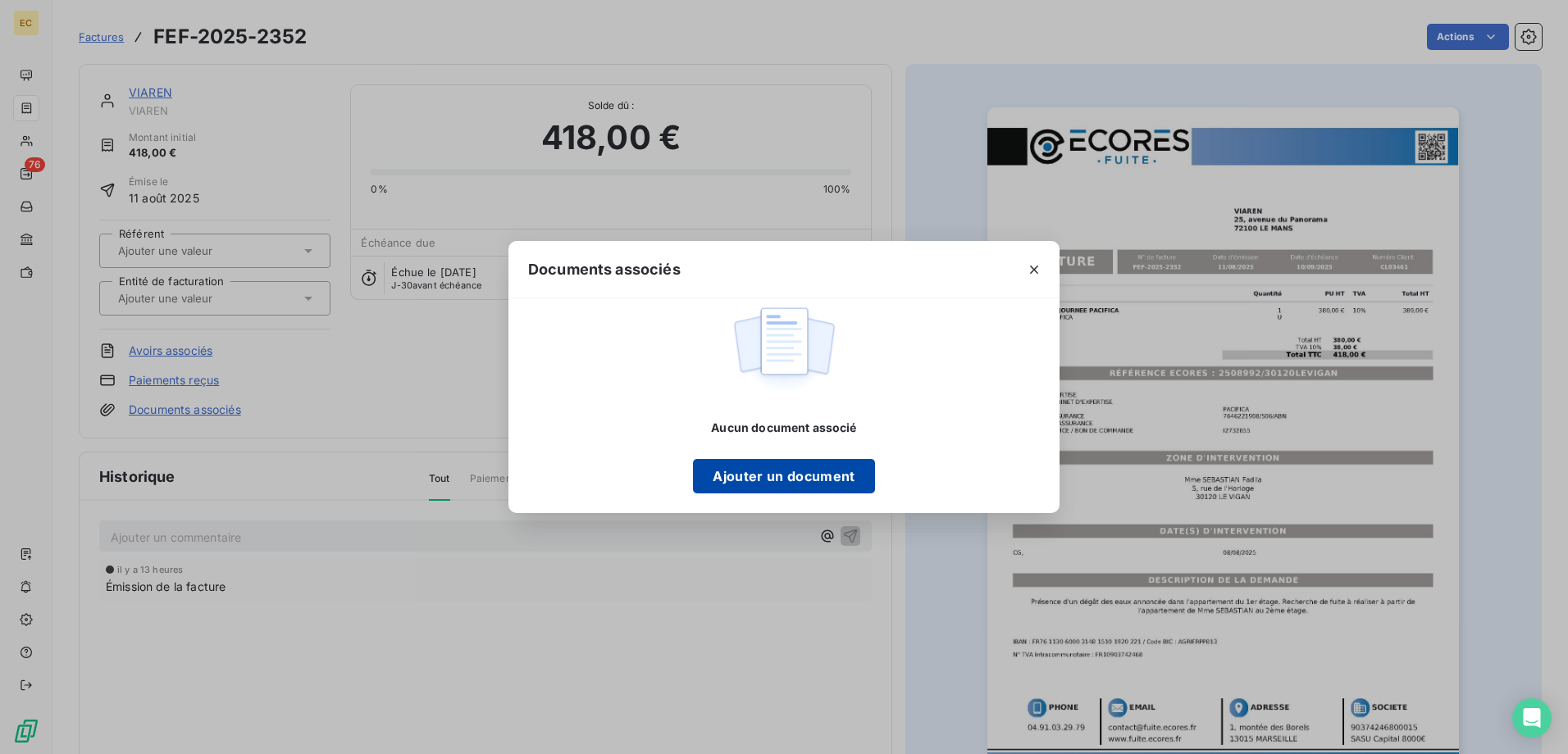
click at [783, 471] on button "Ajouter un document" at bounding box center [784, 477] width 181 height 35
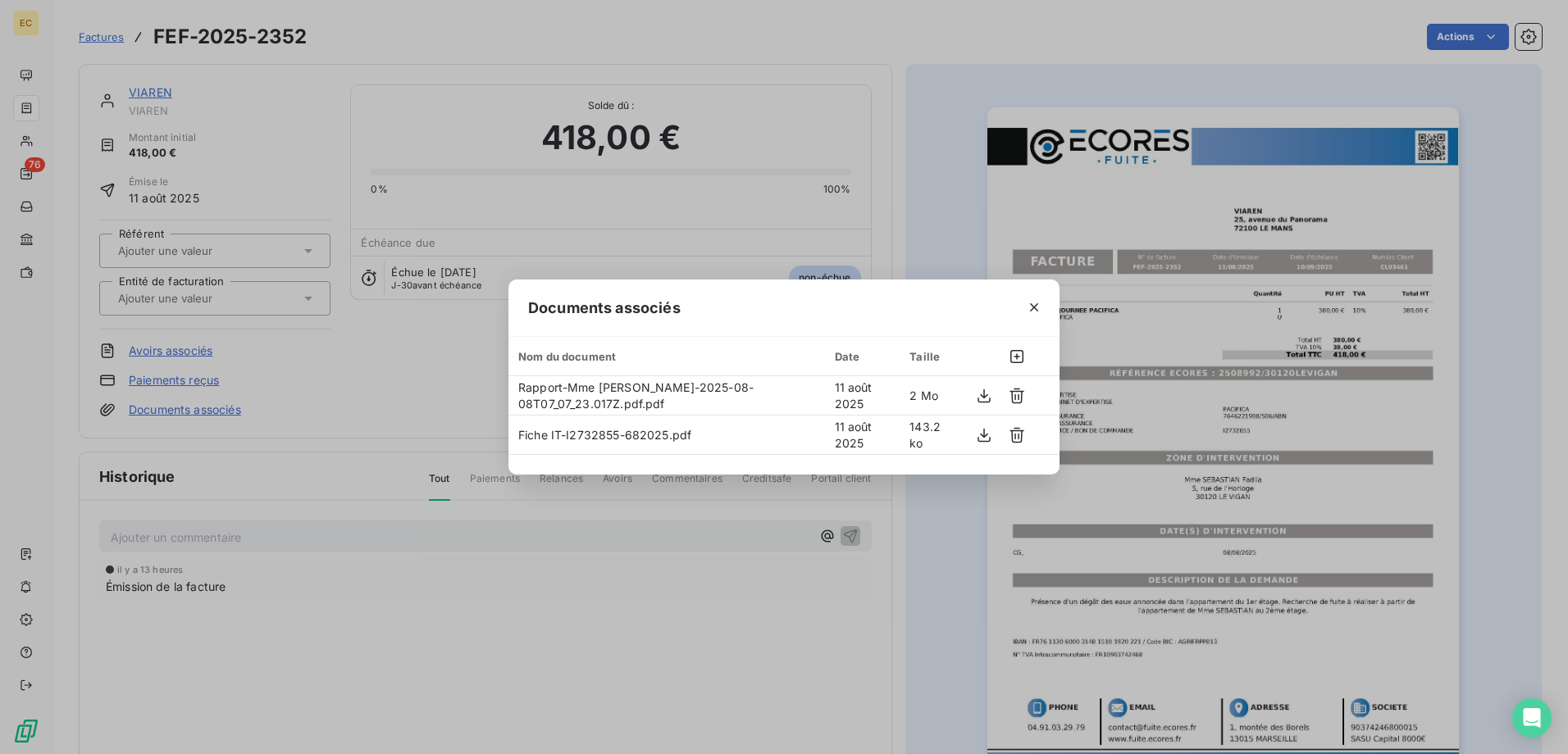
click at [288, 390] on div "Documents associés Nom du document Date Taille Rapport-Mme [PERSON_NAME]-2025-0…" at bounding box center [784, 377] width 1568 height 754
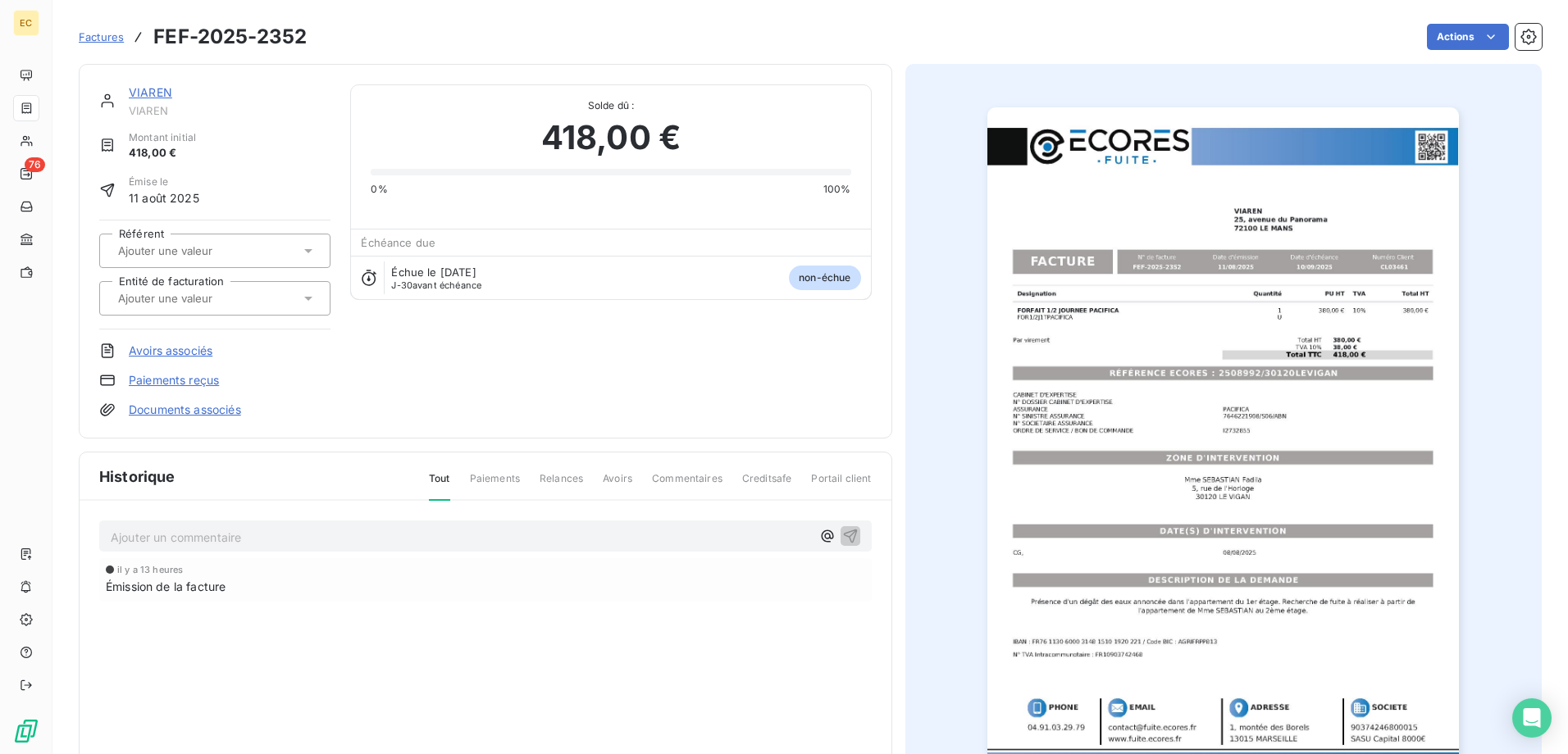
click at [215, 296] on input "text" at bounding box center [198, 298] width 164 height 15
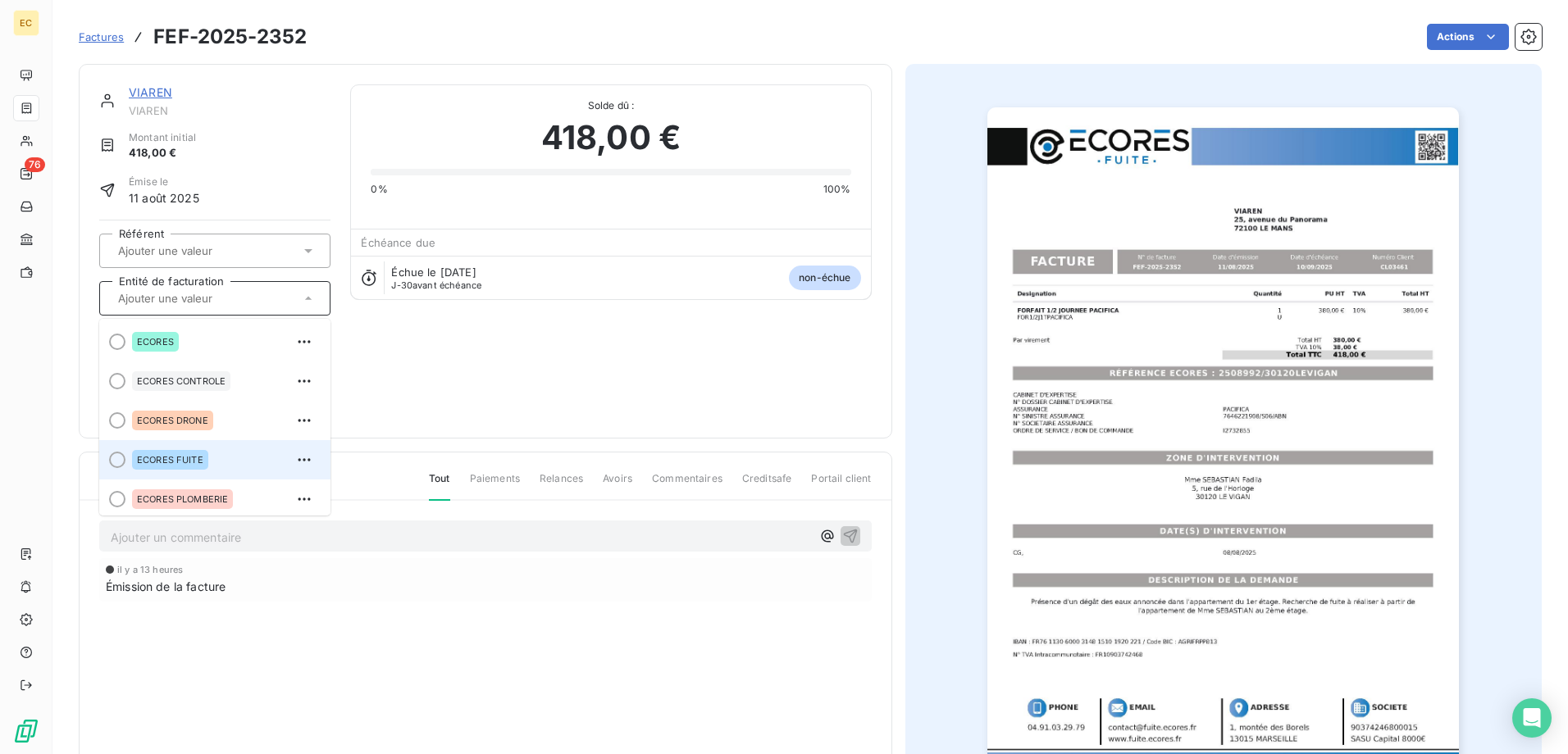
click at [201, 458] on span "ECORES FUITE" at bounding box center [170, 459] width 66 height 10
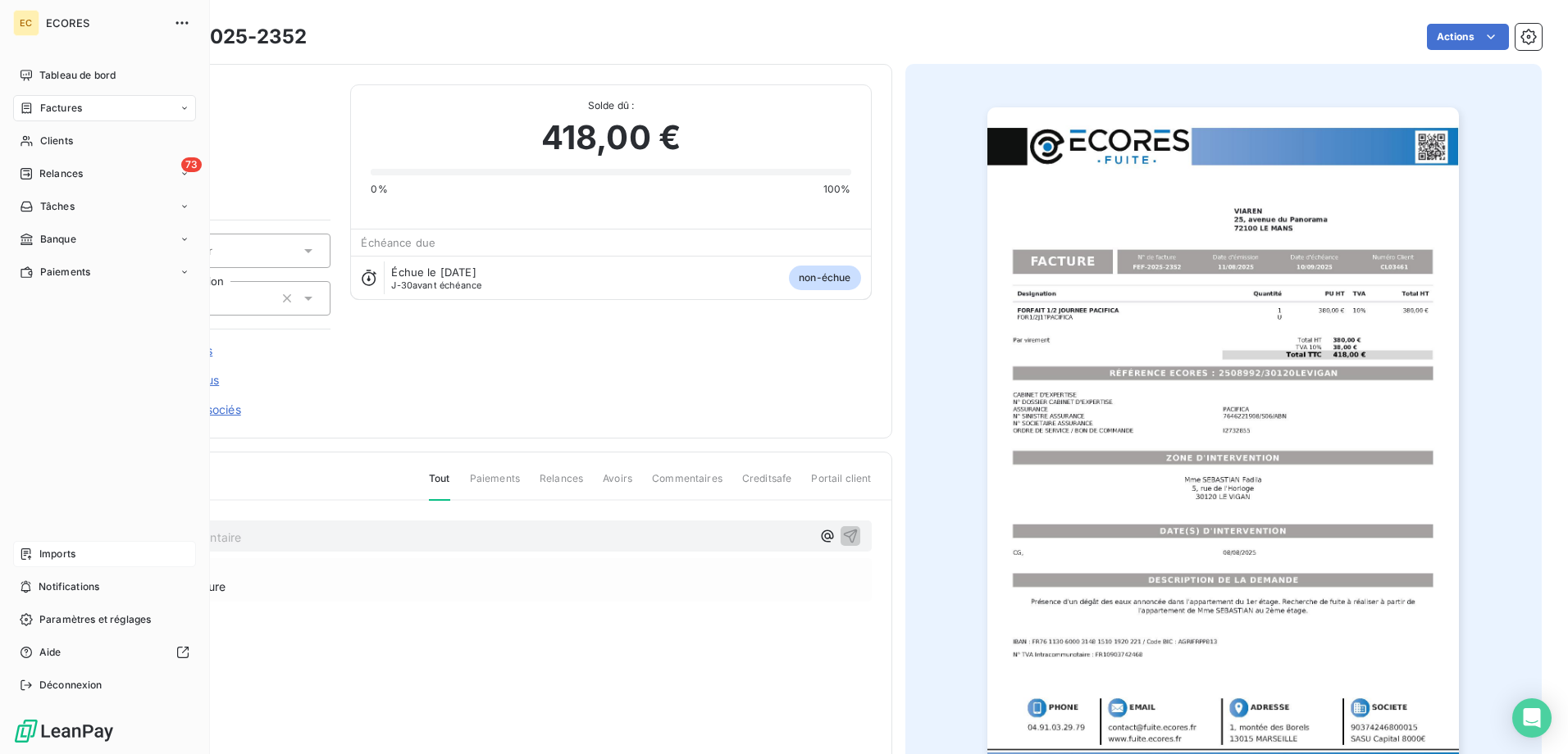
click at [132, 558] on div "Imports" at bounding box center [104, 554] width 183 height 26
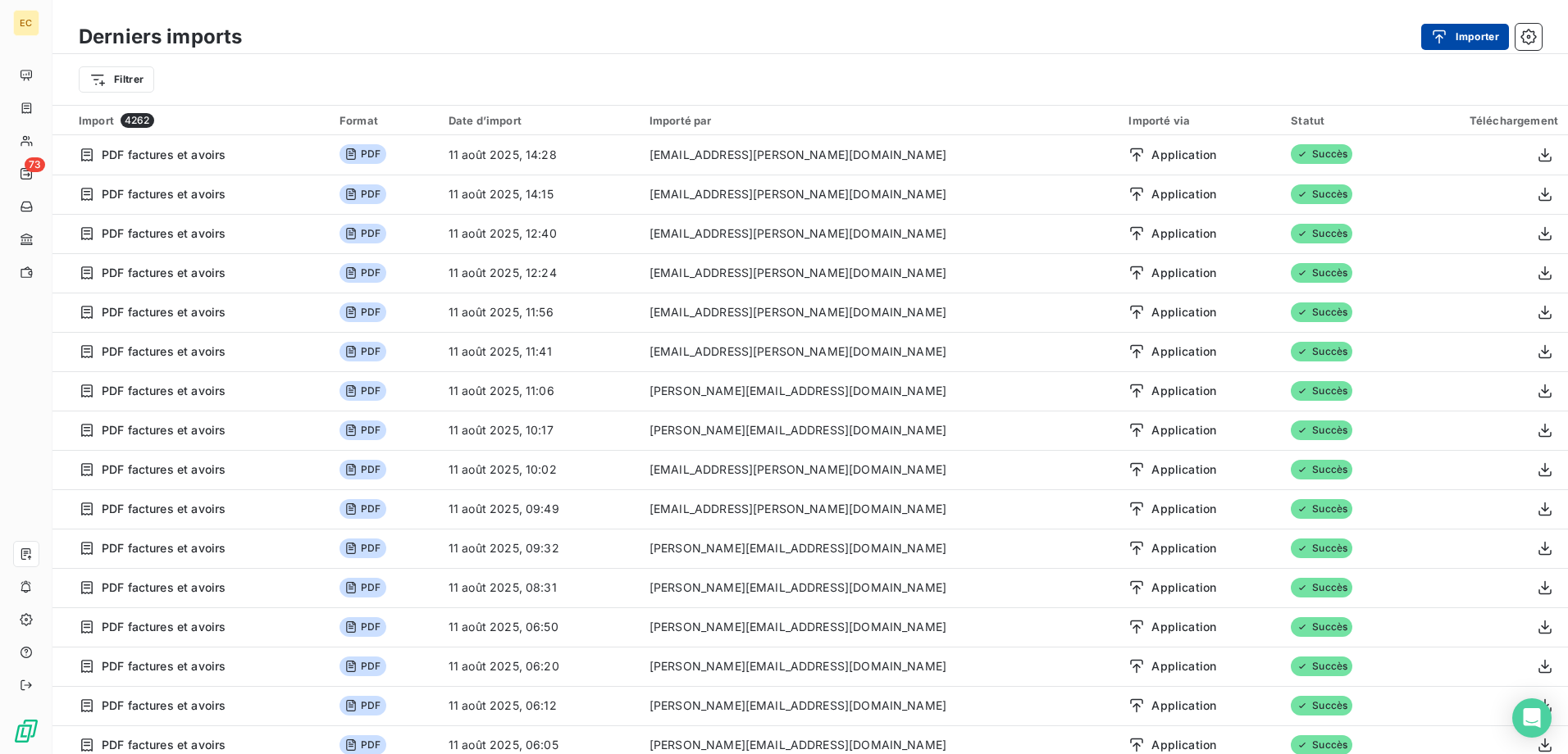
click at [1468, 32] on button "Importer" at bounding box center [1465, 37] width 88 height 26
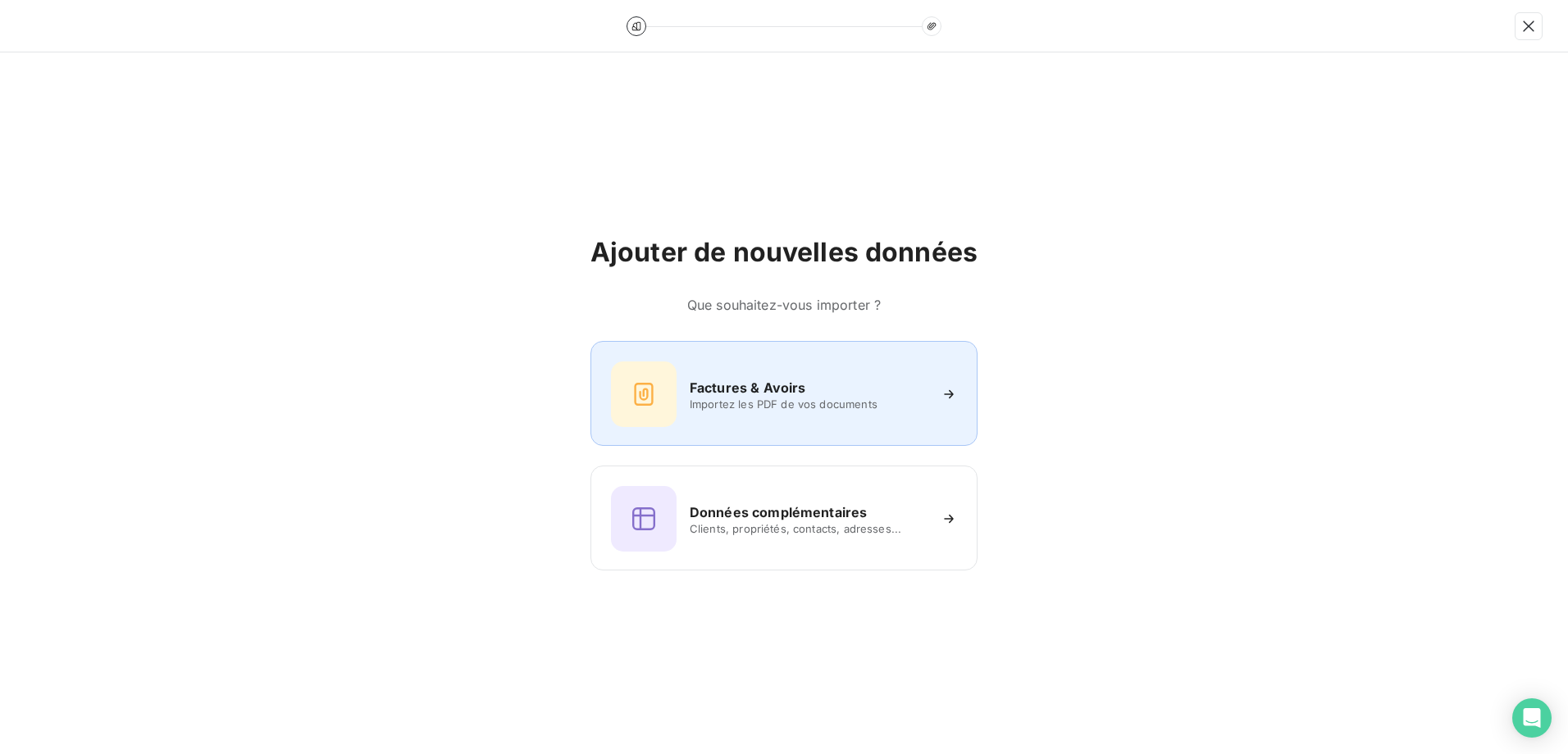
click at [687, 379] on div "Factures & Avoirs Importez les PDF de vos documents" at bounding box center [784, 394] width 346 height 65
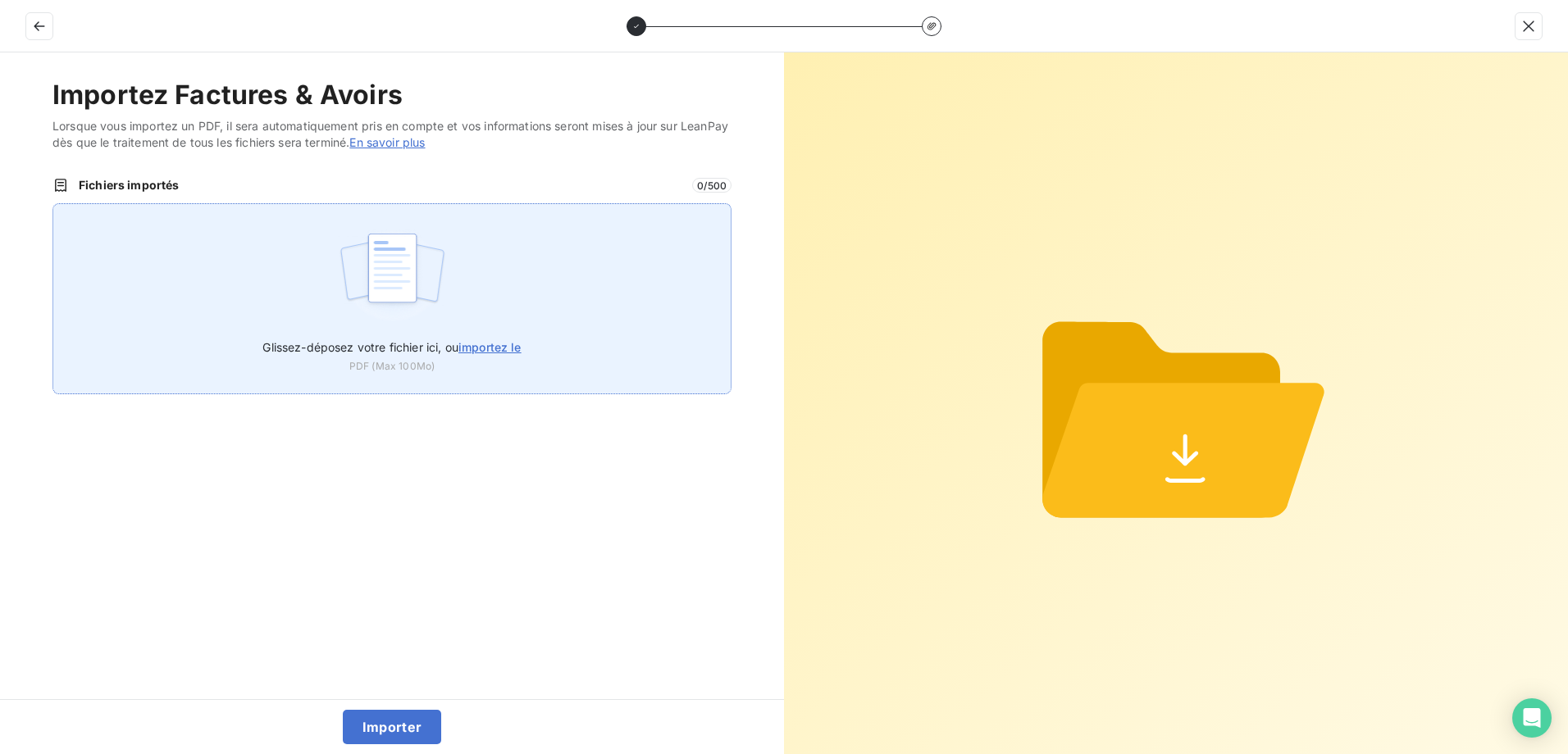
click at [471, 291] on div "Glissez-déposez votre fichier ici, ou importez le PDF (Max 100Mo)" at bounding box center [392, 299] width 680 height 191
click at [515, 323] on div "Glissez-déposez votre fichier ici, ou importez le PDF (Max 100Mo)" at bounding box center [392, 299] width 680 height 191
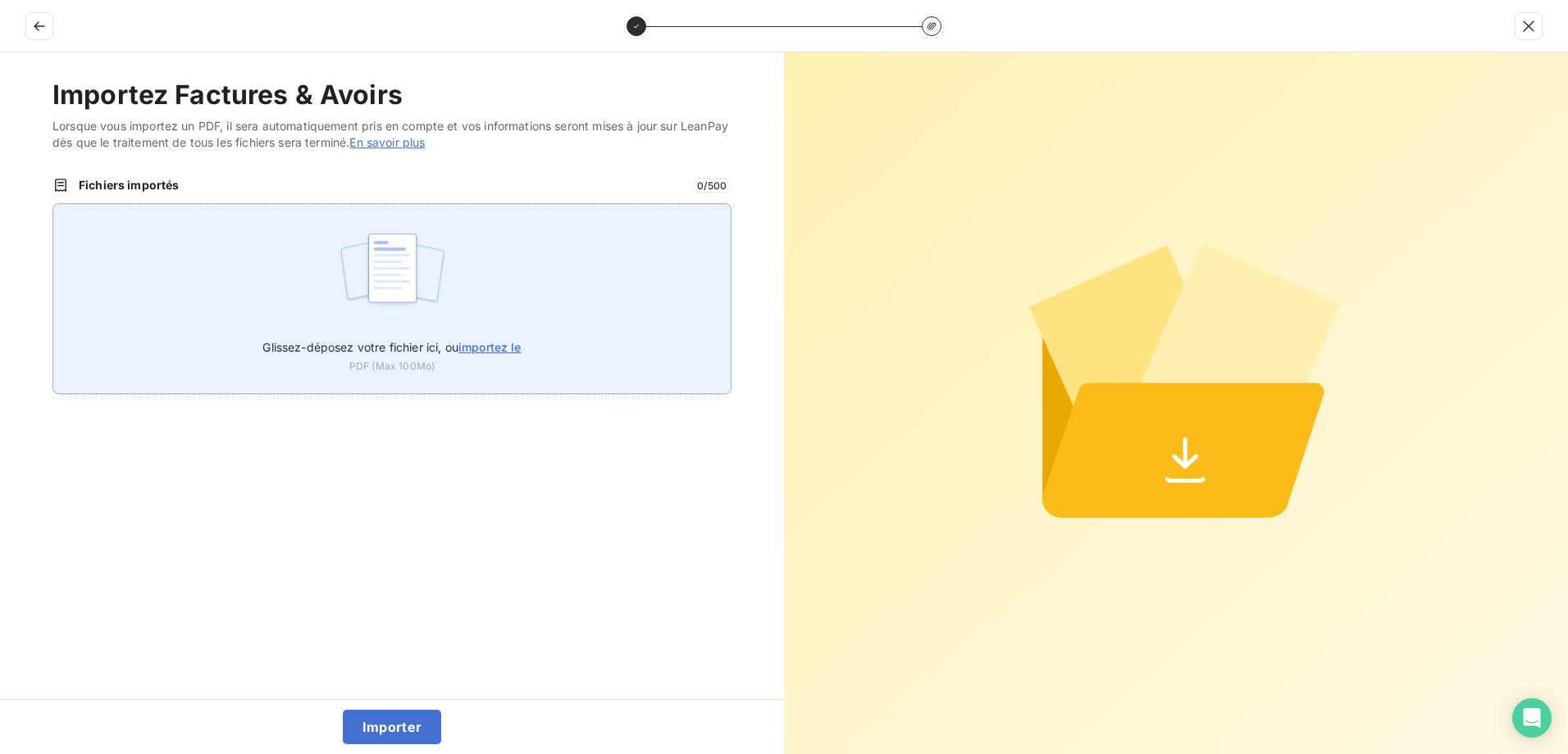
type input "C:\fakepath\FEF-2025-2353.pdf"
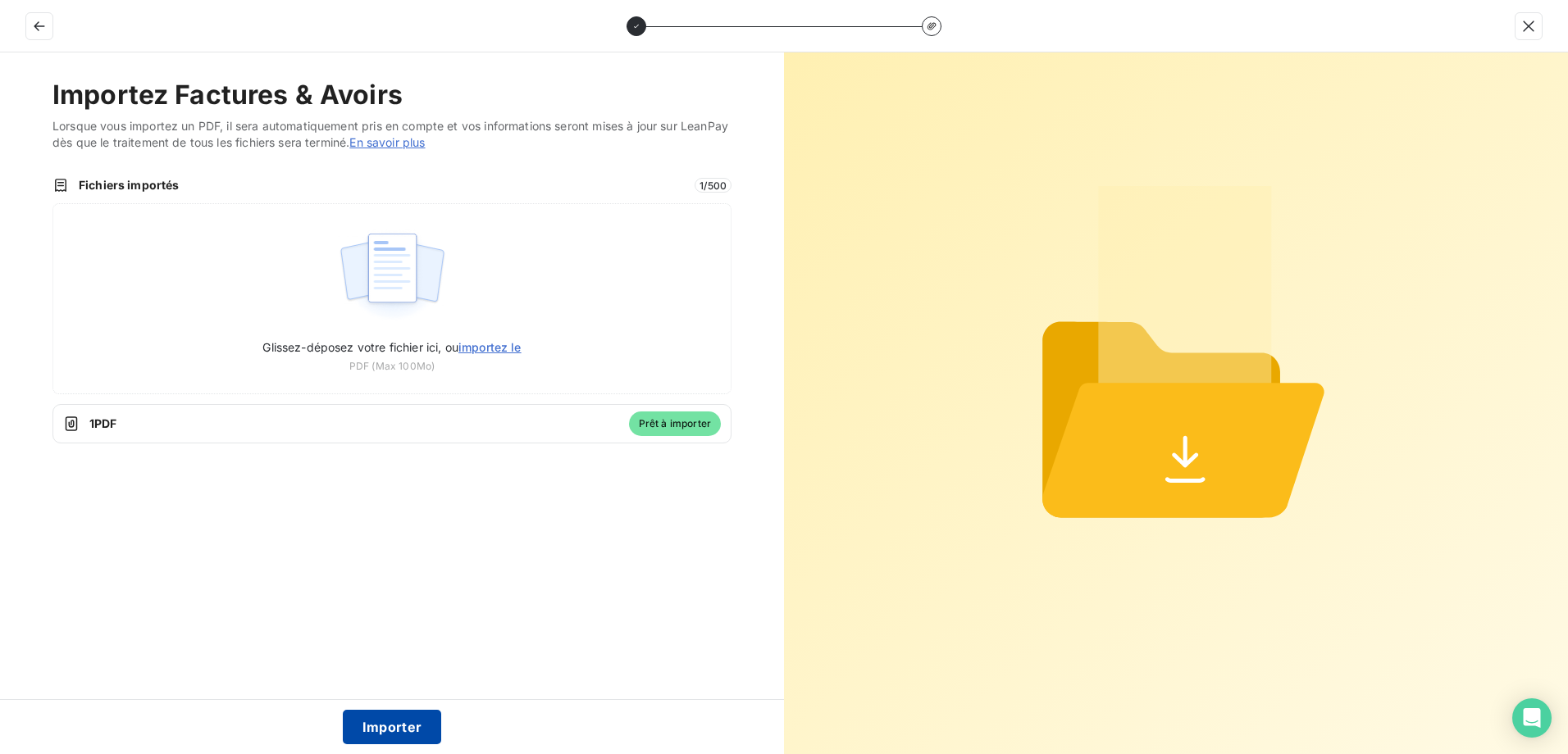
click at [385, 724] on button "Importer" at bounding box center [392, 727] width 99 height 35
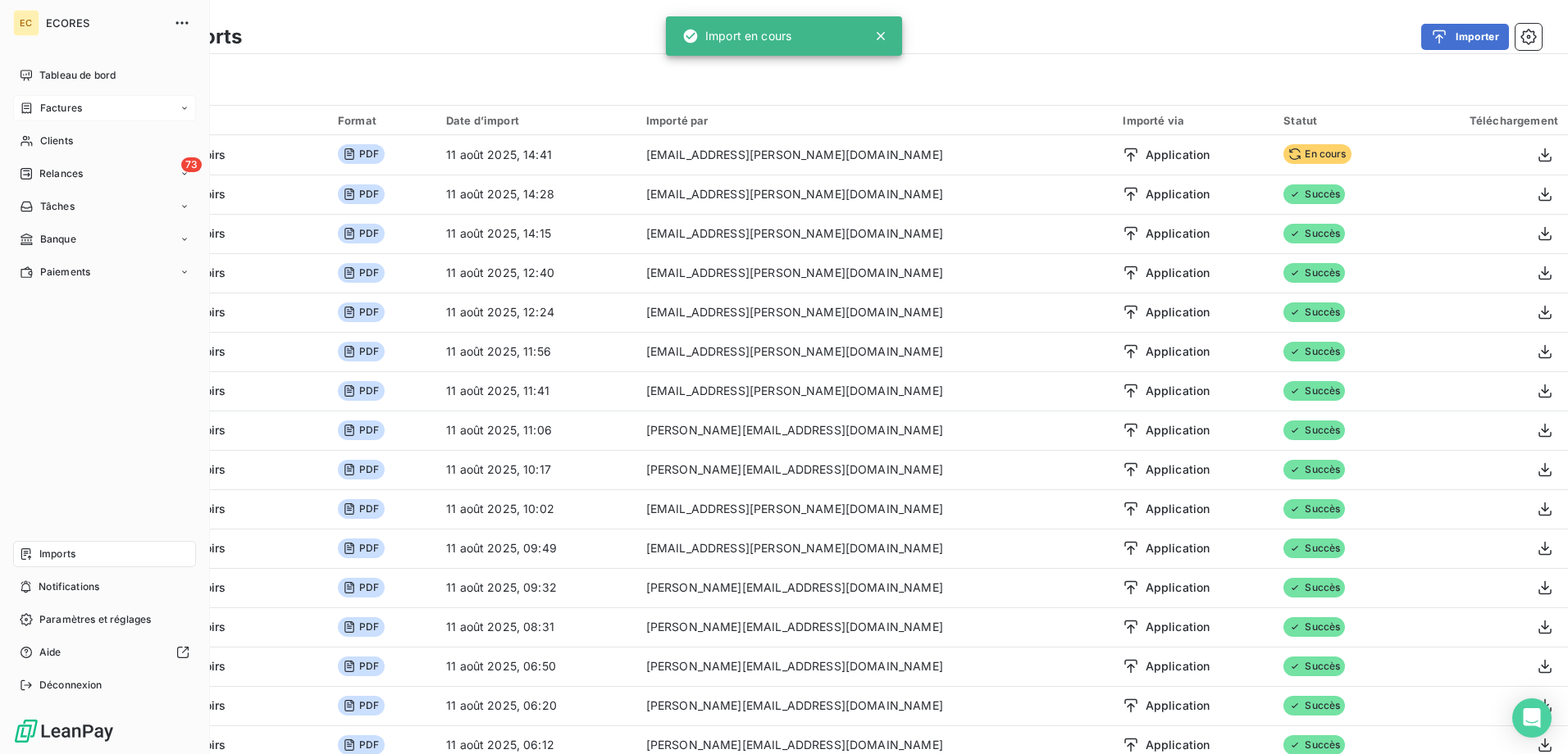
click at [50, 100] on div "Factures" at bounding box center [104, 108] width 183 height 26
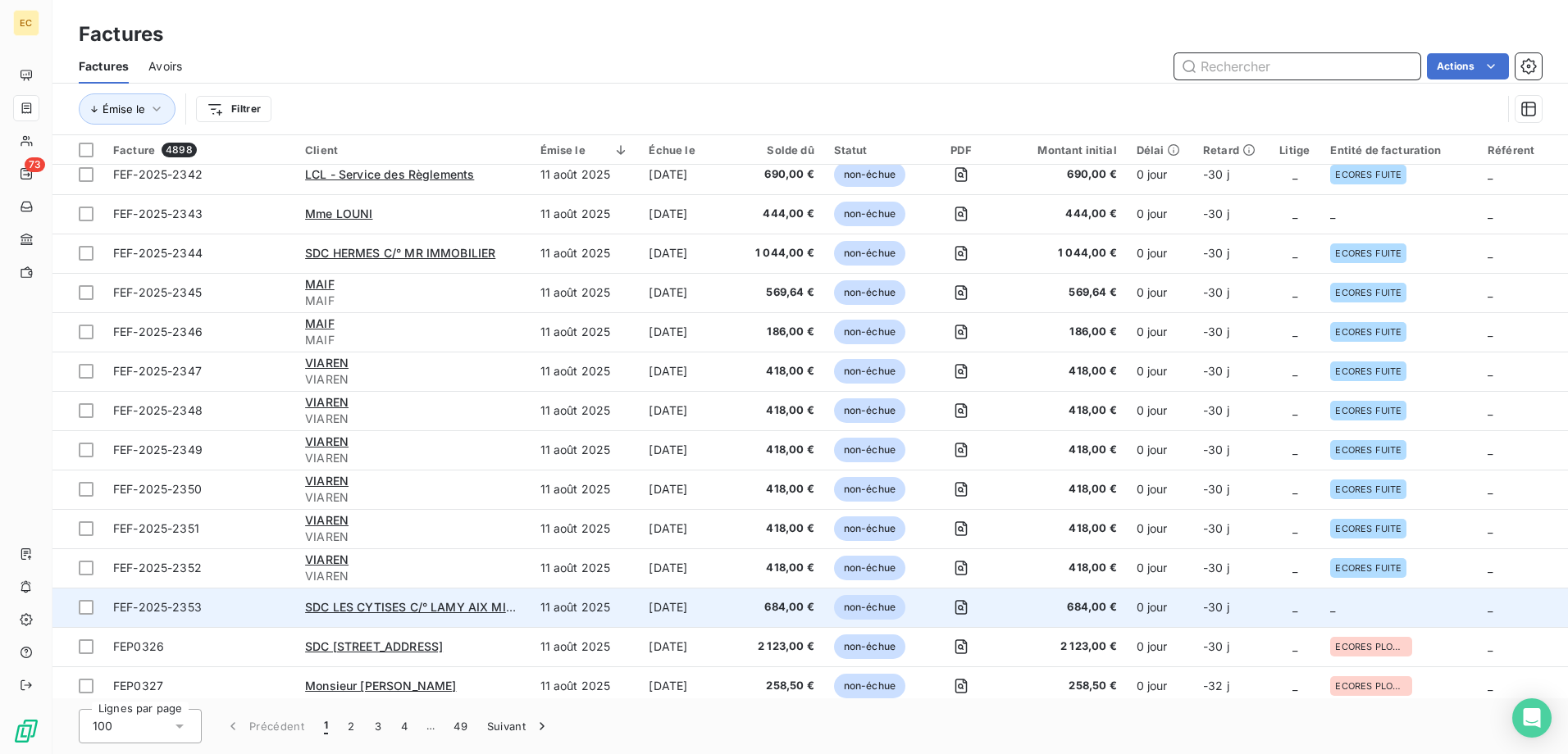
scroll to position [246, 0]
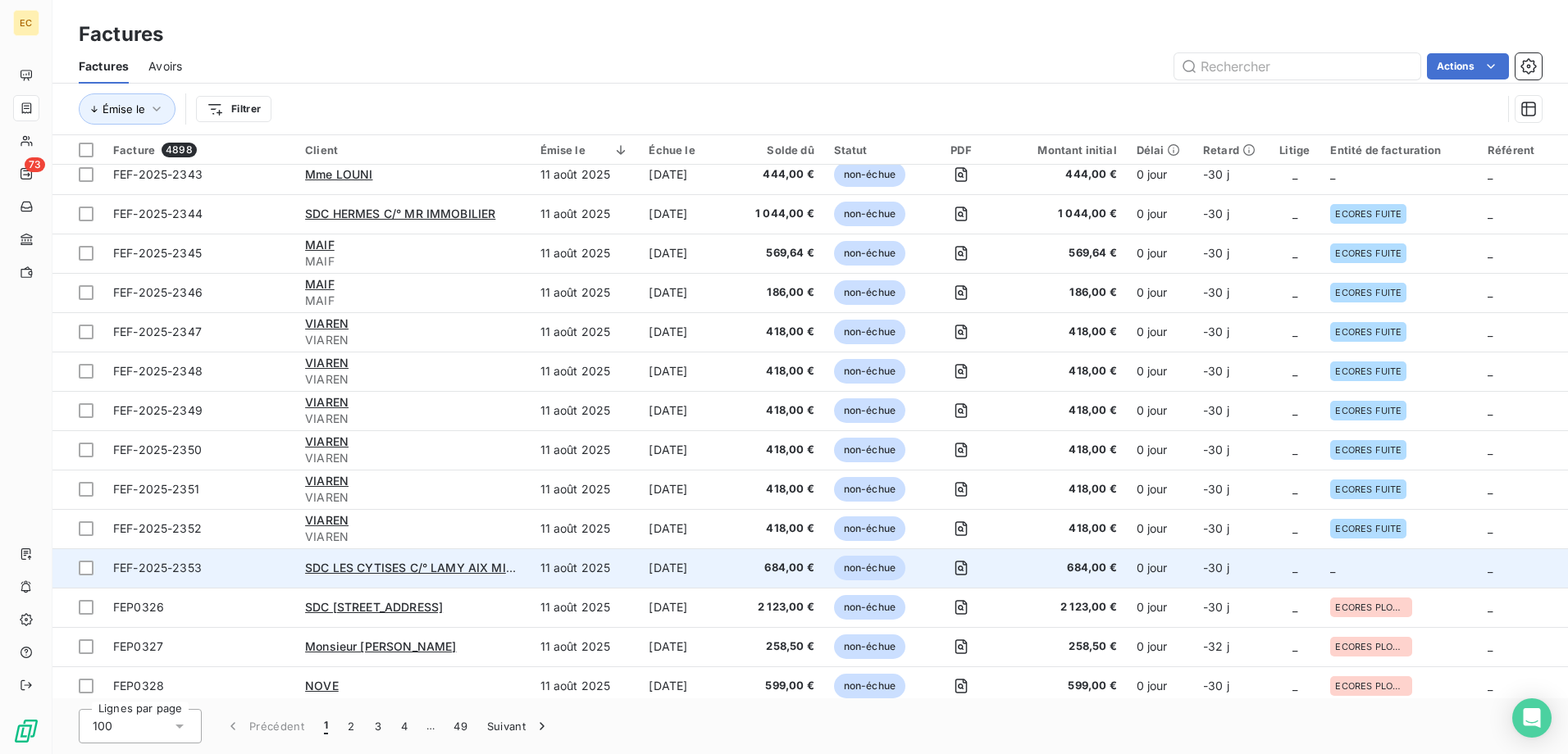
click at [1249, 564] on td "-30 j" at bounding box center [1231, 568] width 76 height 39
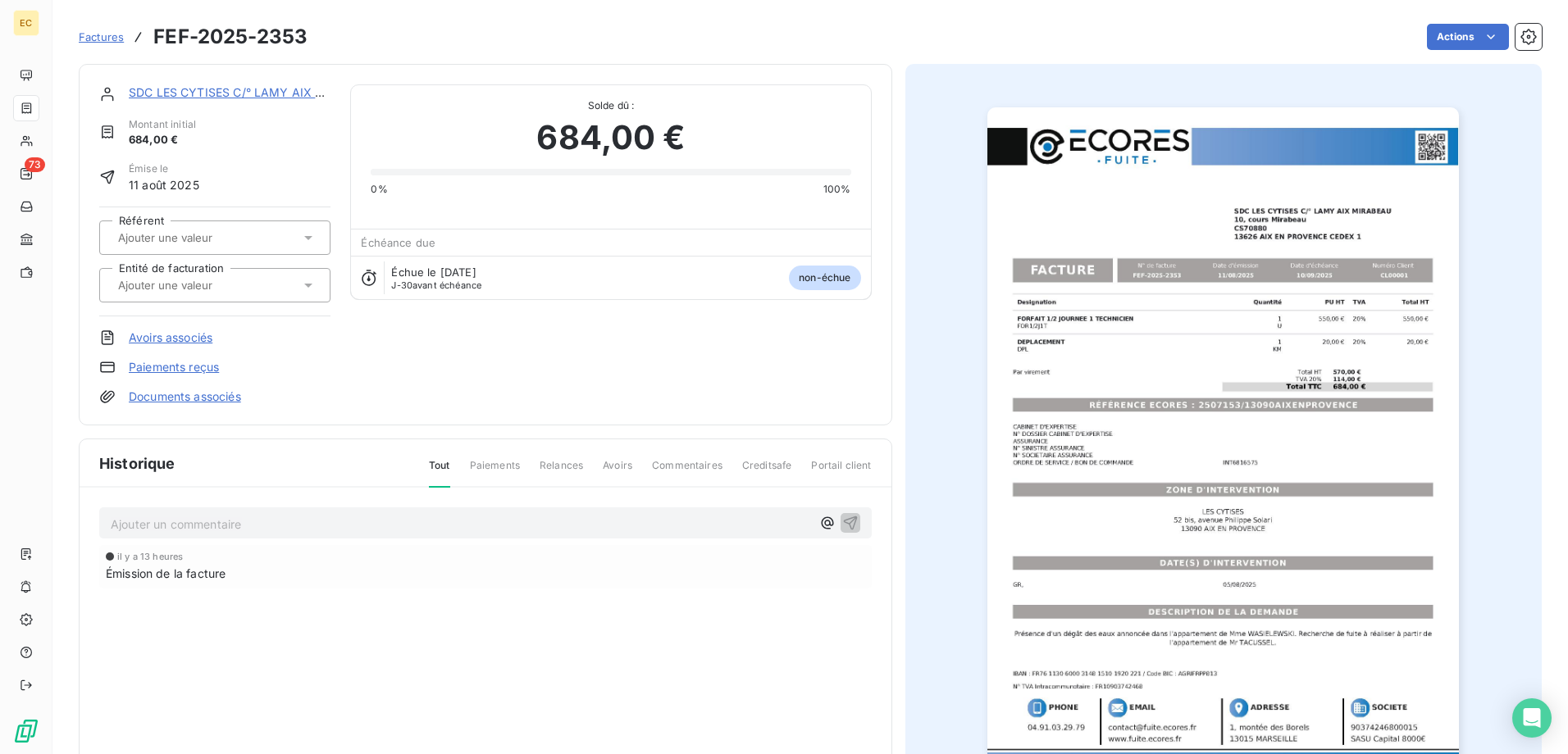
click at [146, 395] on link "Documents associés" at bounding box center [184, 397] width 112 height 17
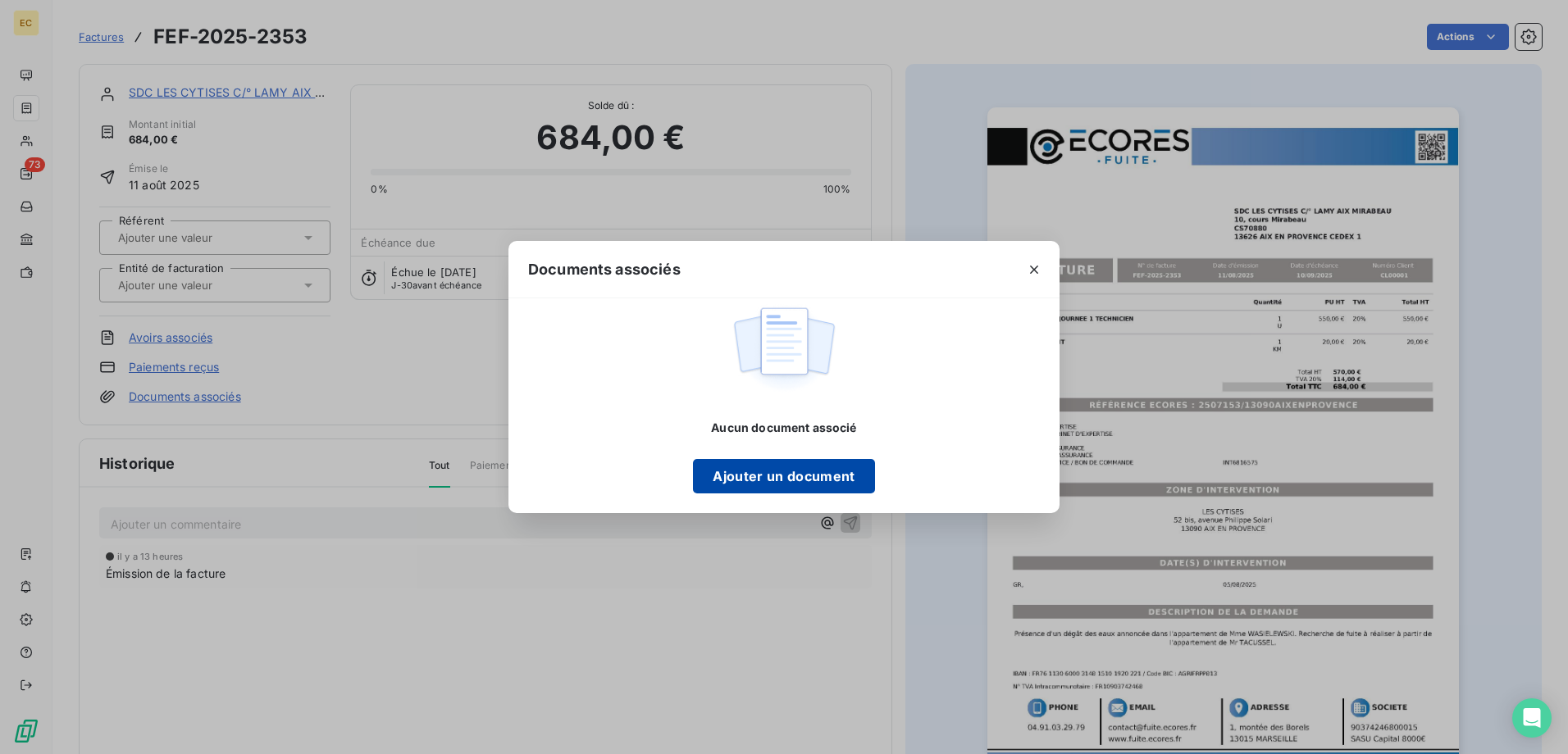
click at [809, 484] on button "Ajouter un document" at bounding box center [784, 477] width 181 height 35
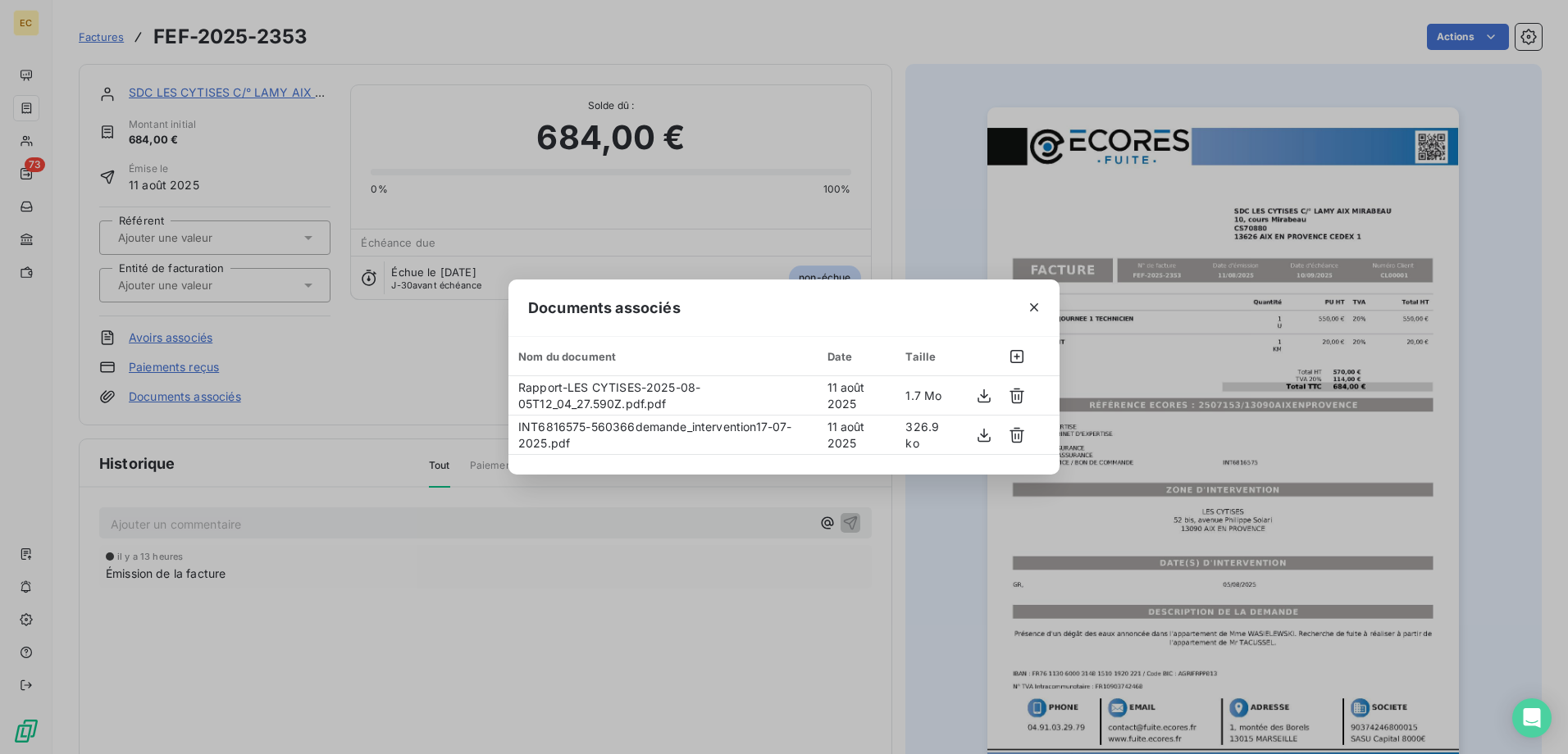
click at [408, 350] on div "Documents associés Nom du document Date Taille Rapport-LES CYTISES-2025-08-05T1…" at bounding box center [784, 377] width 1568 height 754
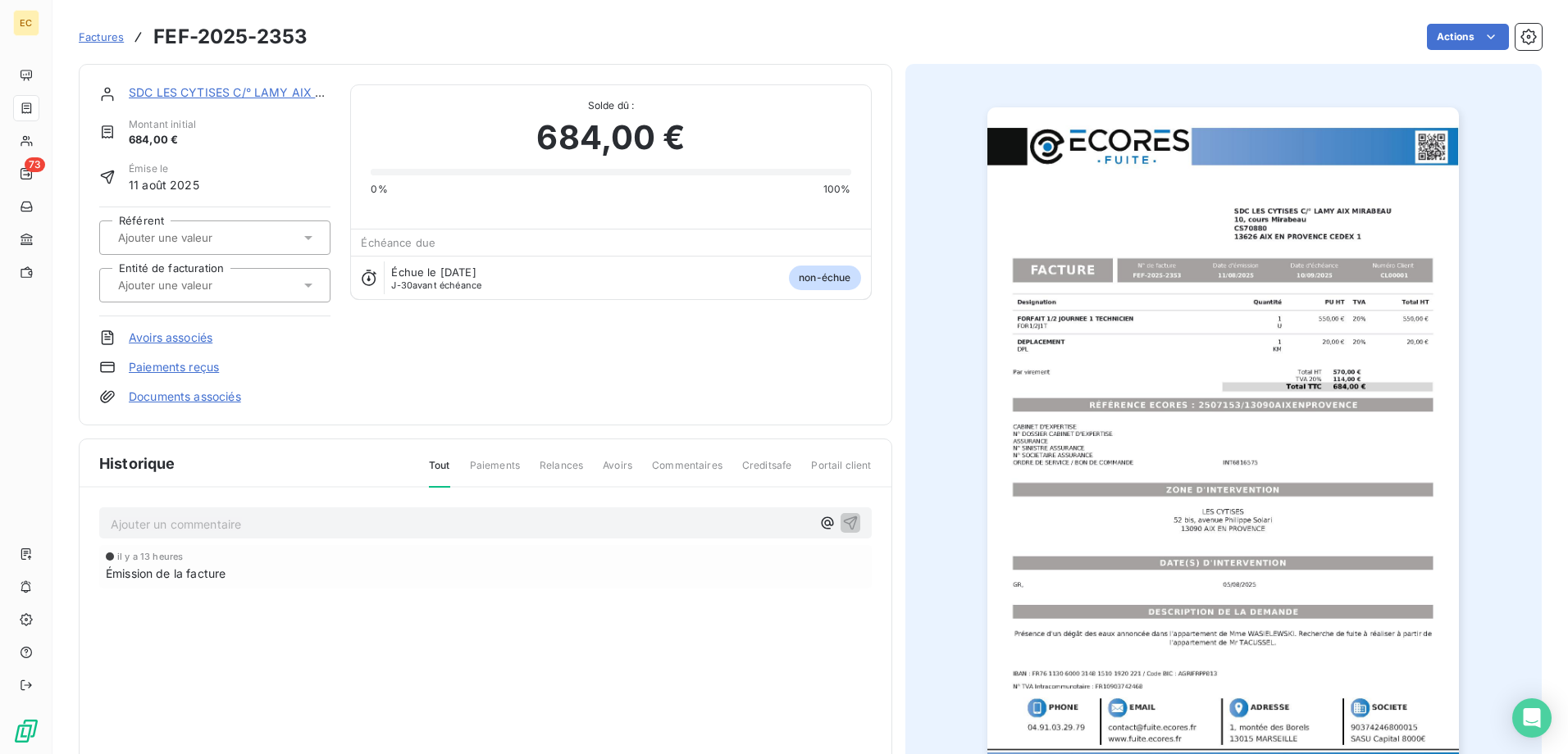
click at [237, 286] on input "text" at bounding box center [198, 285] width 164 height 15
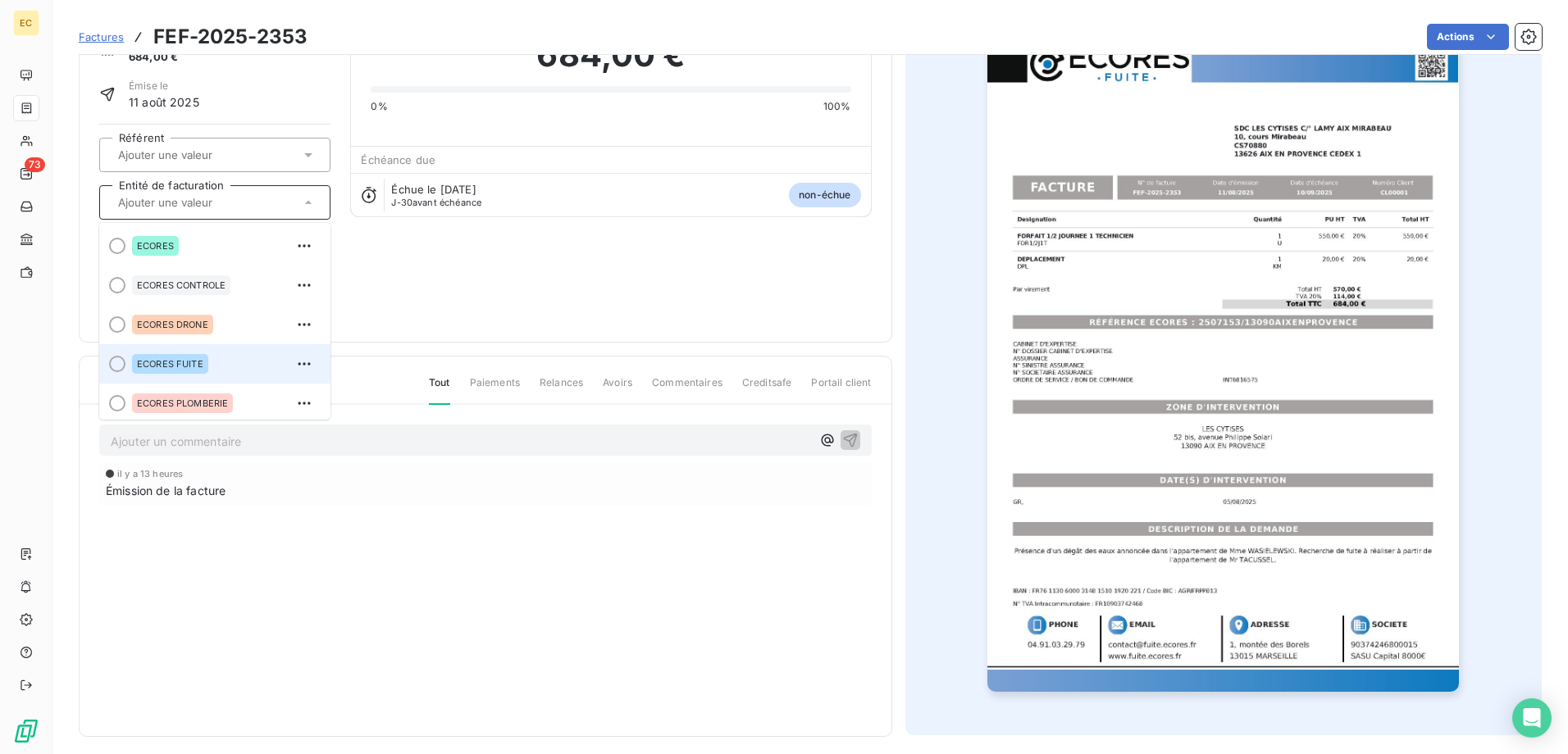
click at [225, 357] on div "ECORES FUITE" at bounding box center [224, 364] width 185 height 26
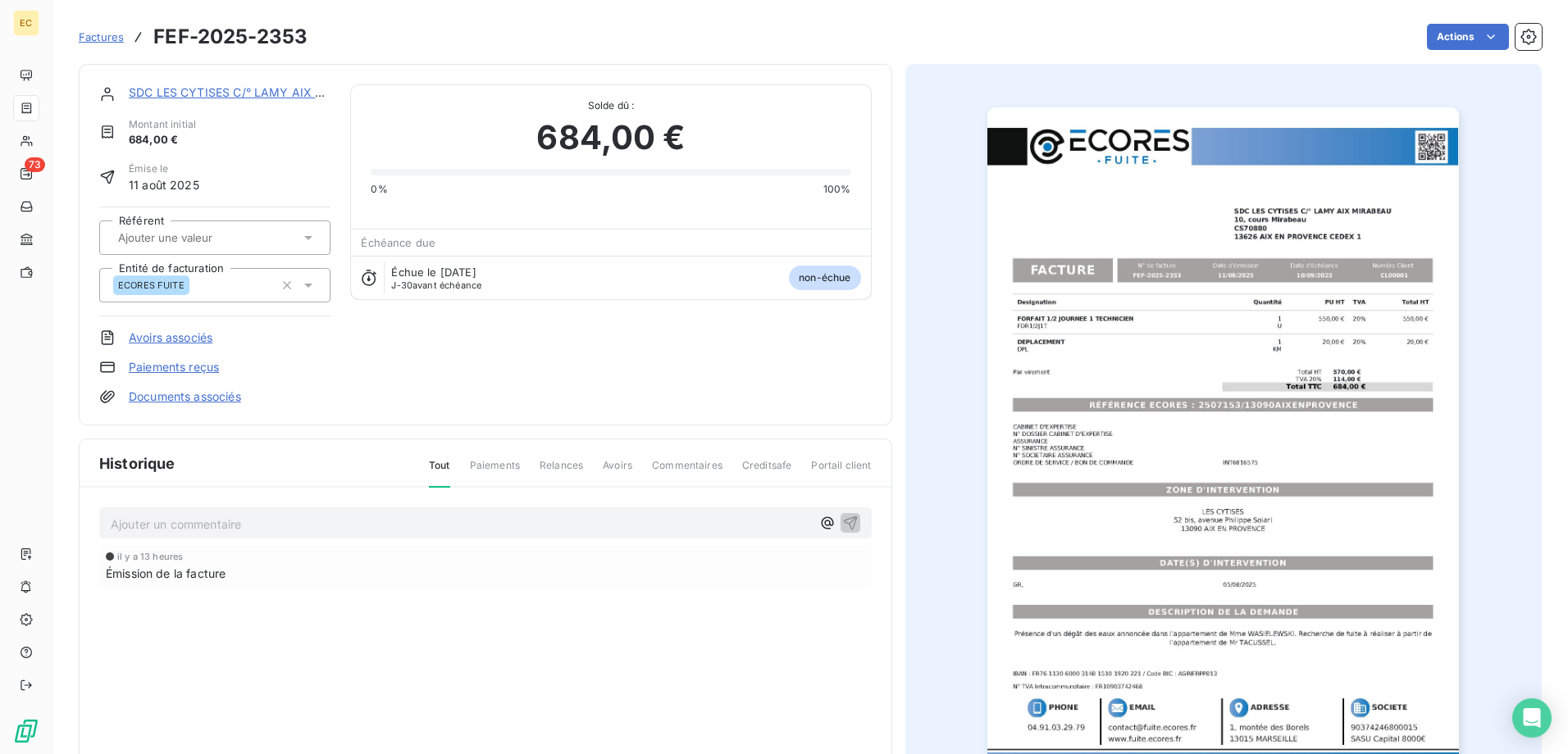
click at [181, 397] on link "Documents associés" at bounding box center [184, 397] width 112 height 17
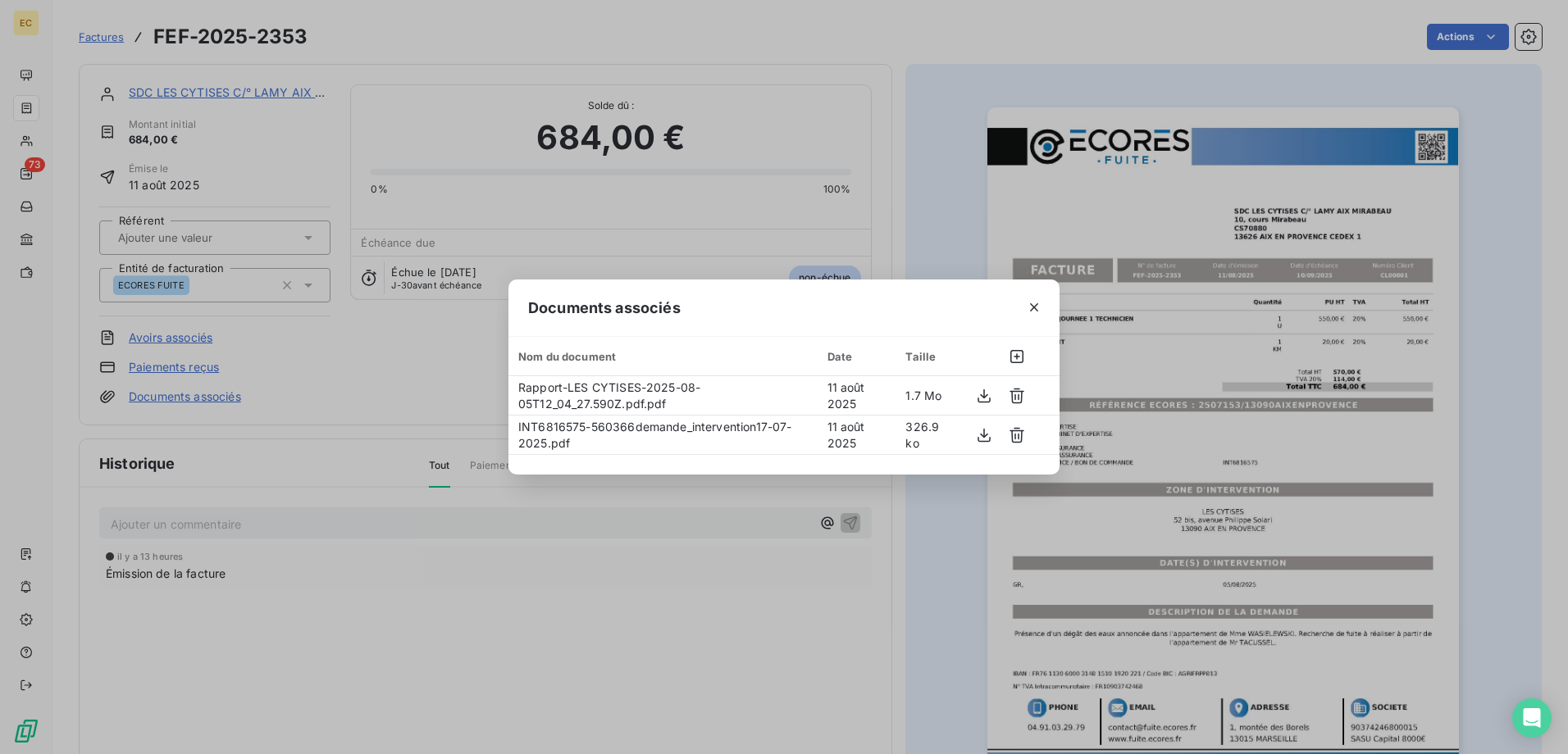
click at [417, 375] on div "Documents associés Nom du document Date Taille Rapport-LES CYTISES-2025-08-05T1…" at bounding box center [784, 377] width 1568 height 754
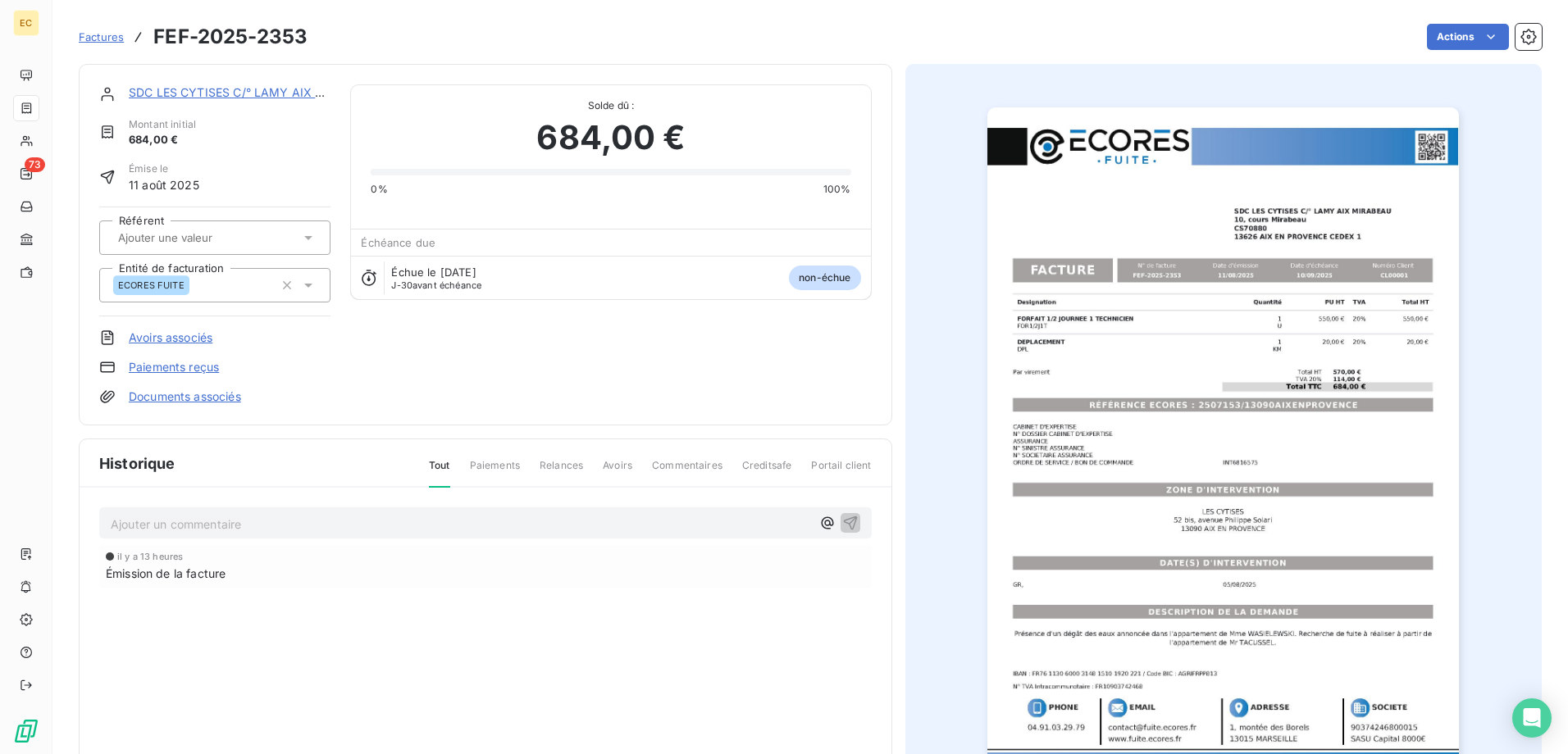
click at [191, 94] on link "SDC LES CYTISES C/° LAMY AIX MIRABEAU" at bounding box center [252, 92] width 248 height 14
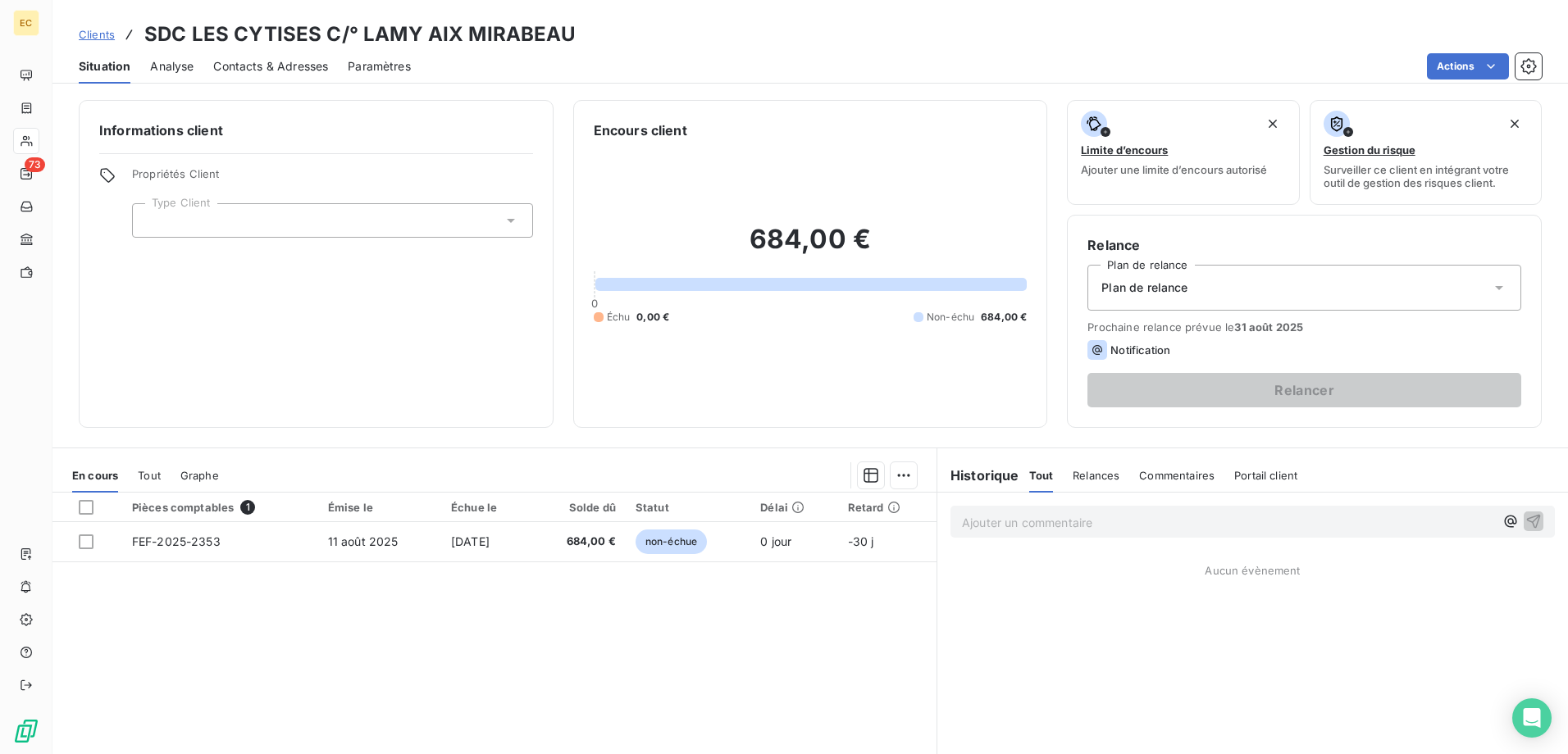
click at [520, 224] on div at bounding box center [332, 221] width 401 height 35
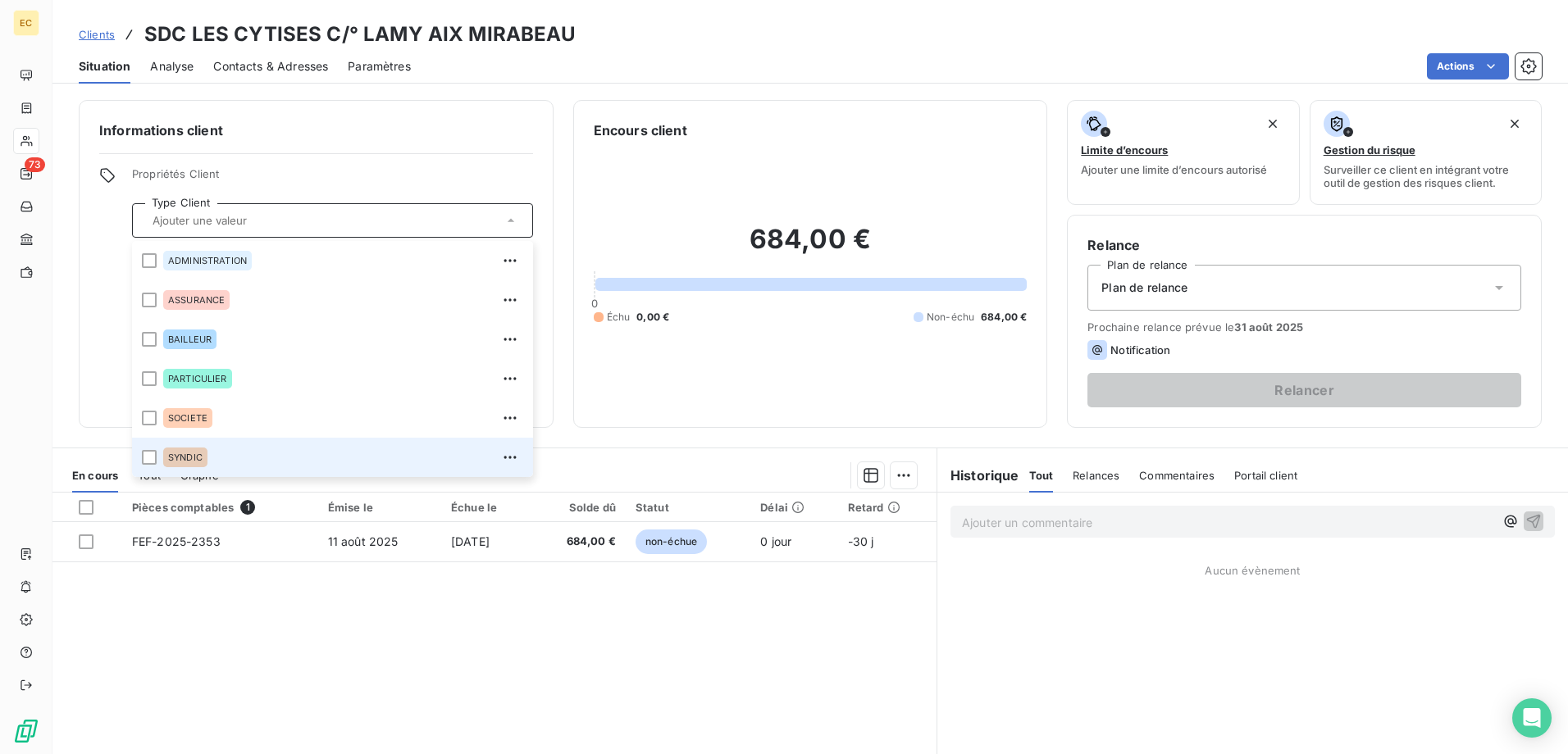
click at [315, 457] on div "SYNDIC" at bounding box center [344, 457] width 360 height 26
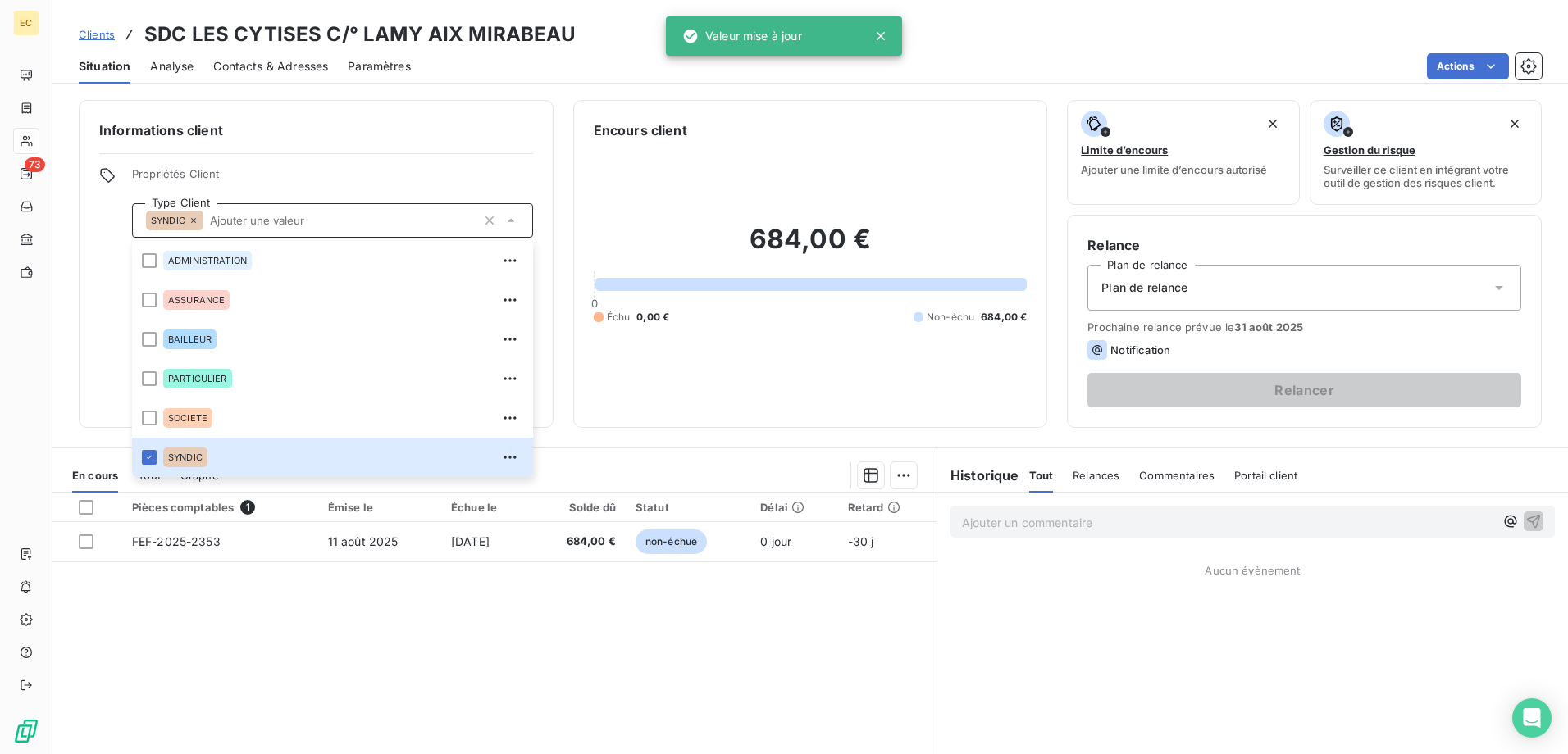
click at [1491, 288] on icon at bounding box center [1499, 287] width 17 height 17
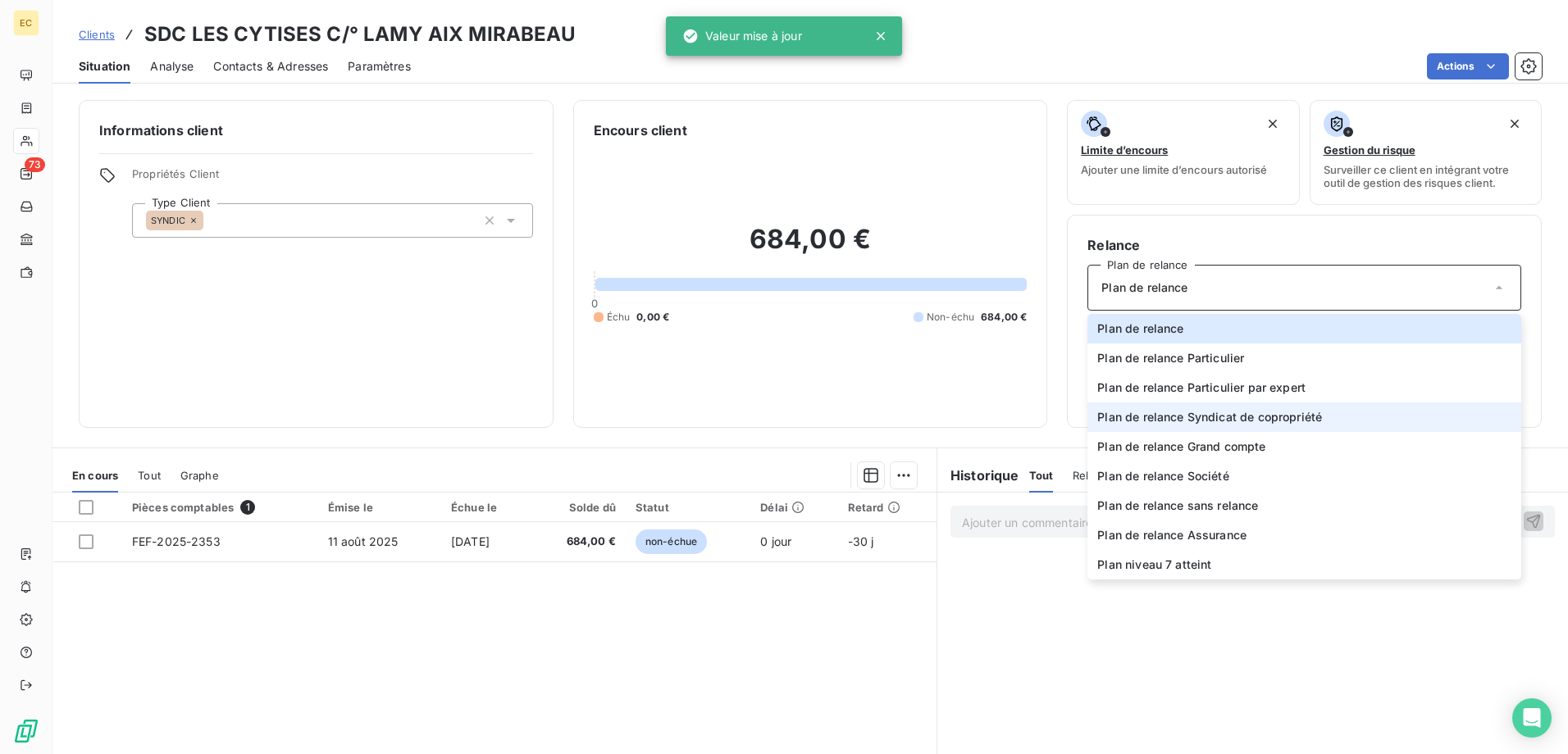
click at [1406, 415] on li "Plan de relance Syndicat de copropriété" at bounding box center [1304, 417] width 434 height 30
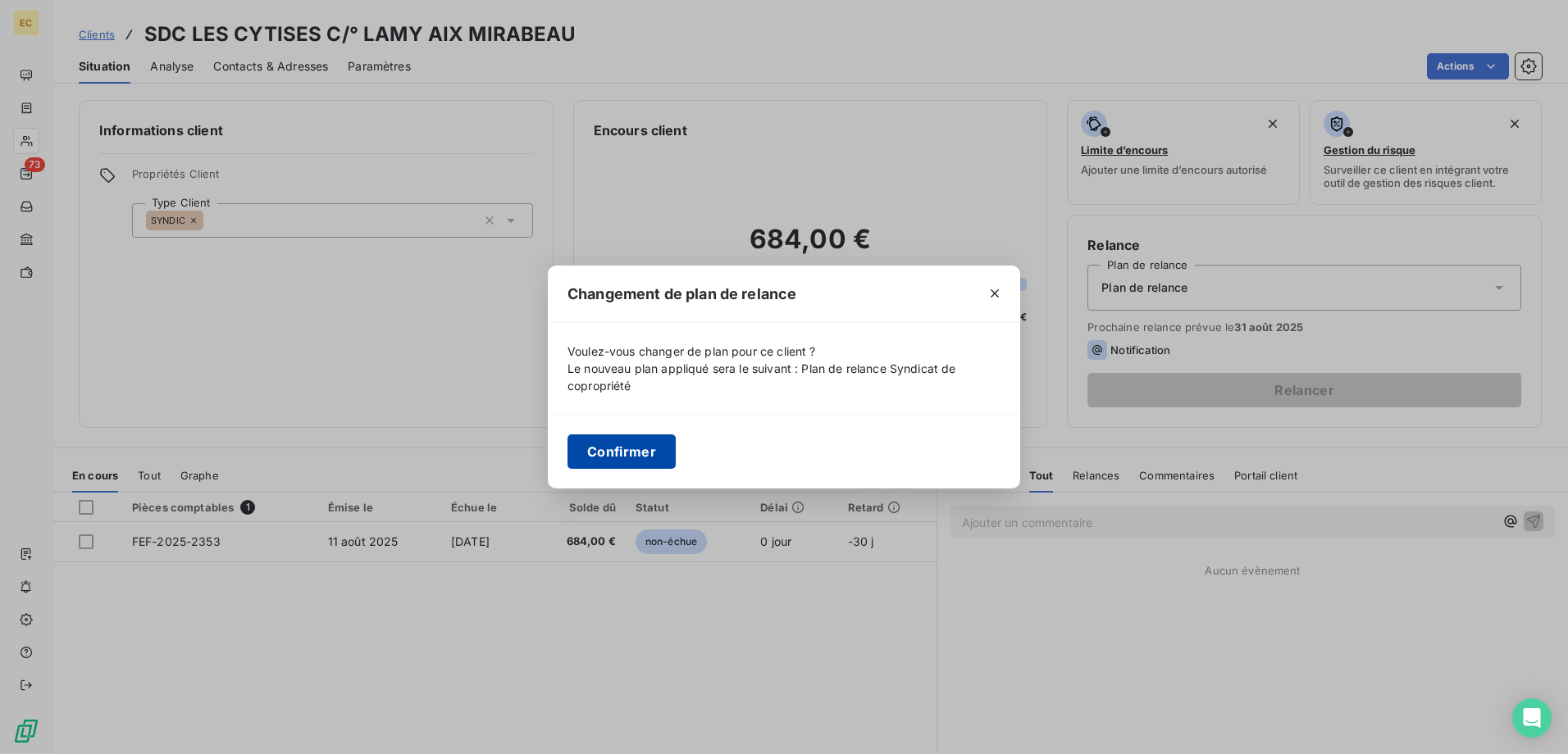
click at [636, 455] on button "Confirmer" at bounding box center [621, 452] width 108 height 35
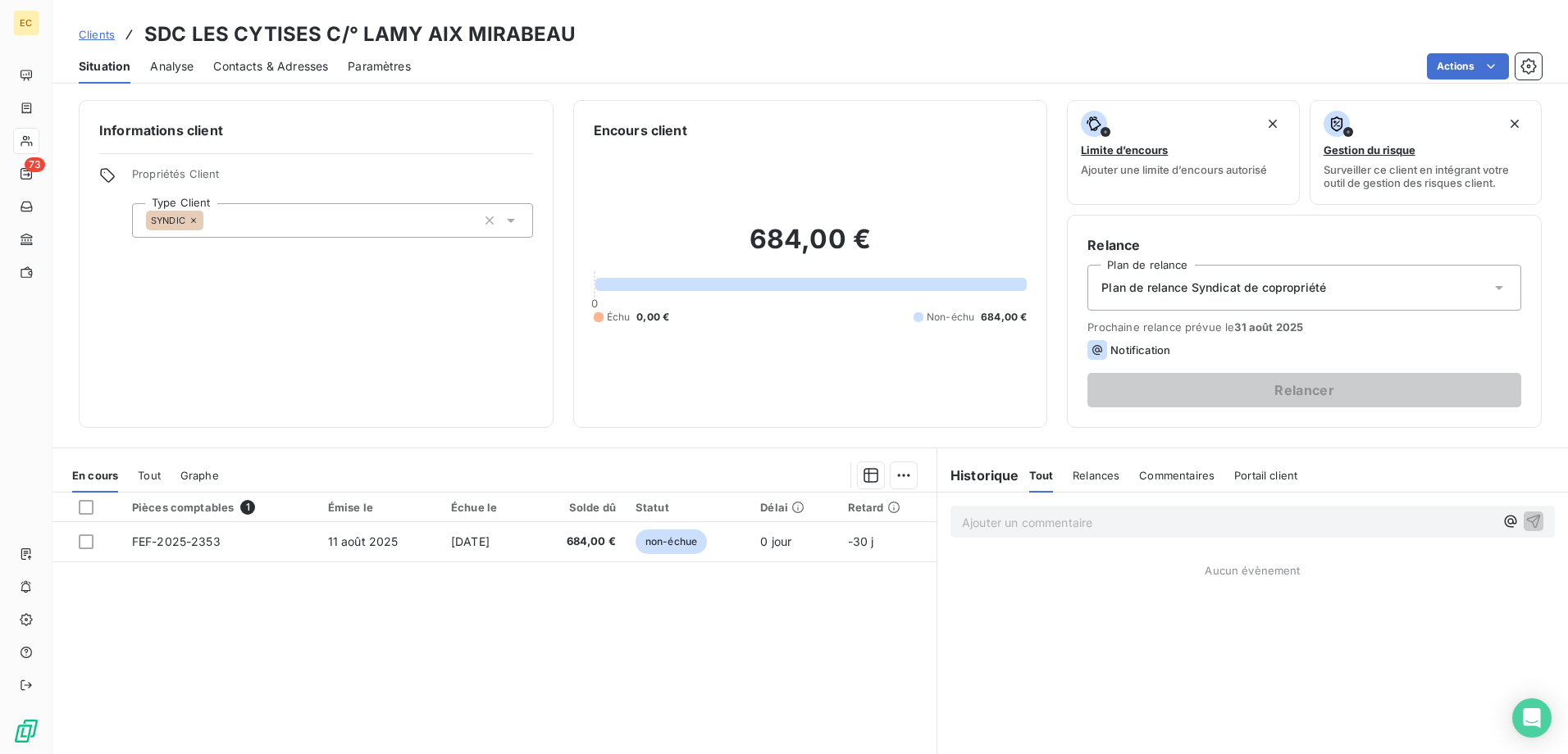
click at [276, 58] on span "Contacts & Adresses" at bounding box center [271, 66] width 115 height 17
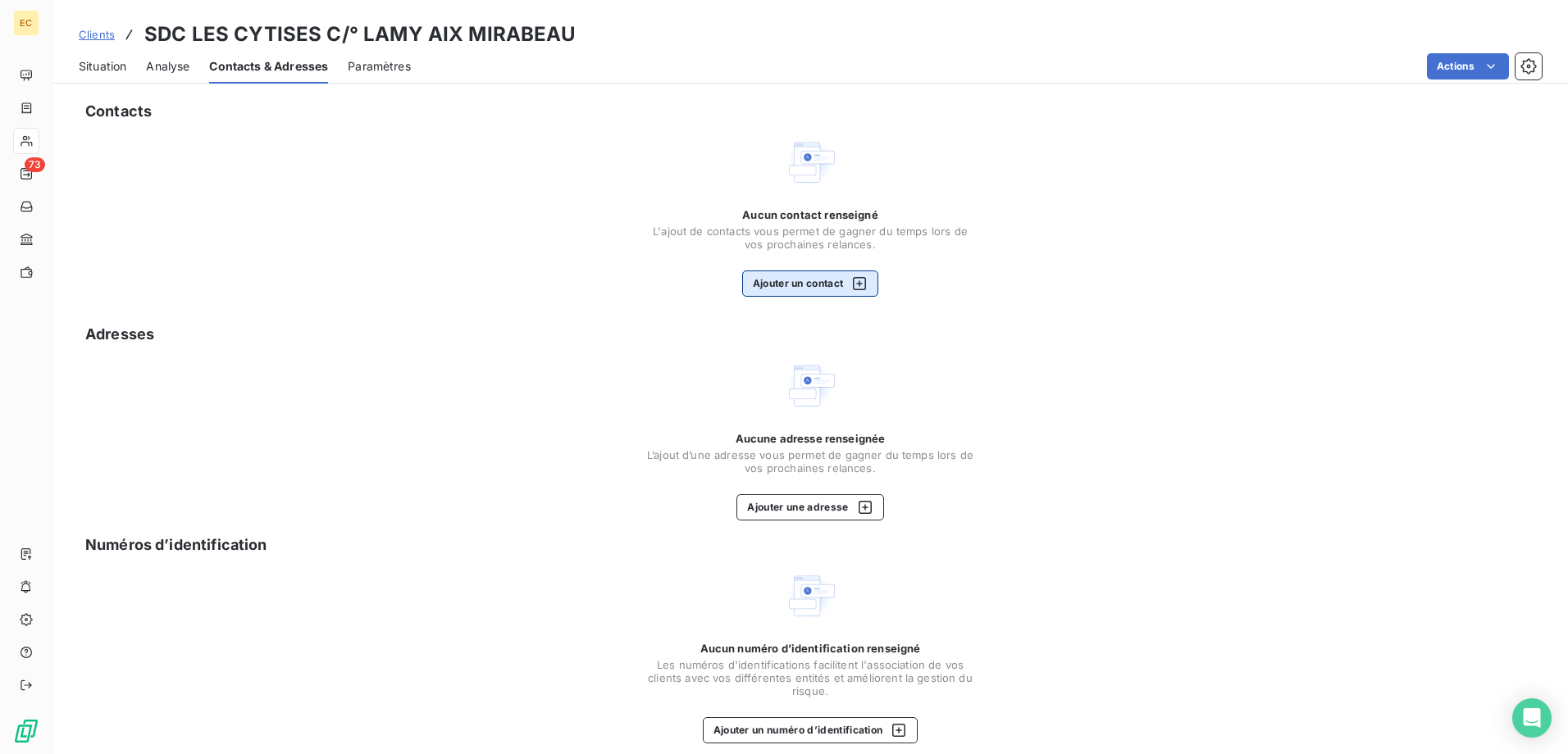
click at [797, 287] on button "Ajouter un contact" at bounding box center [810, 284] width 137 height 26
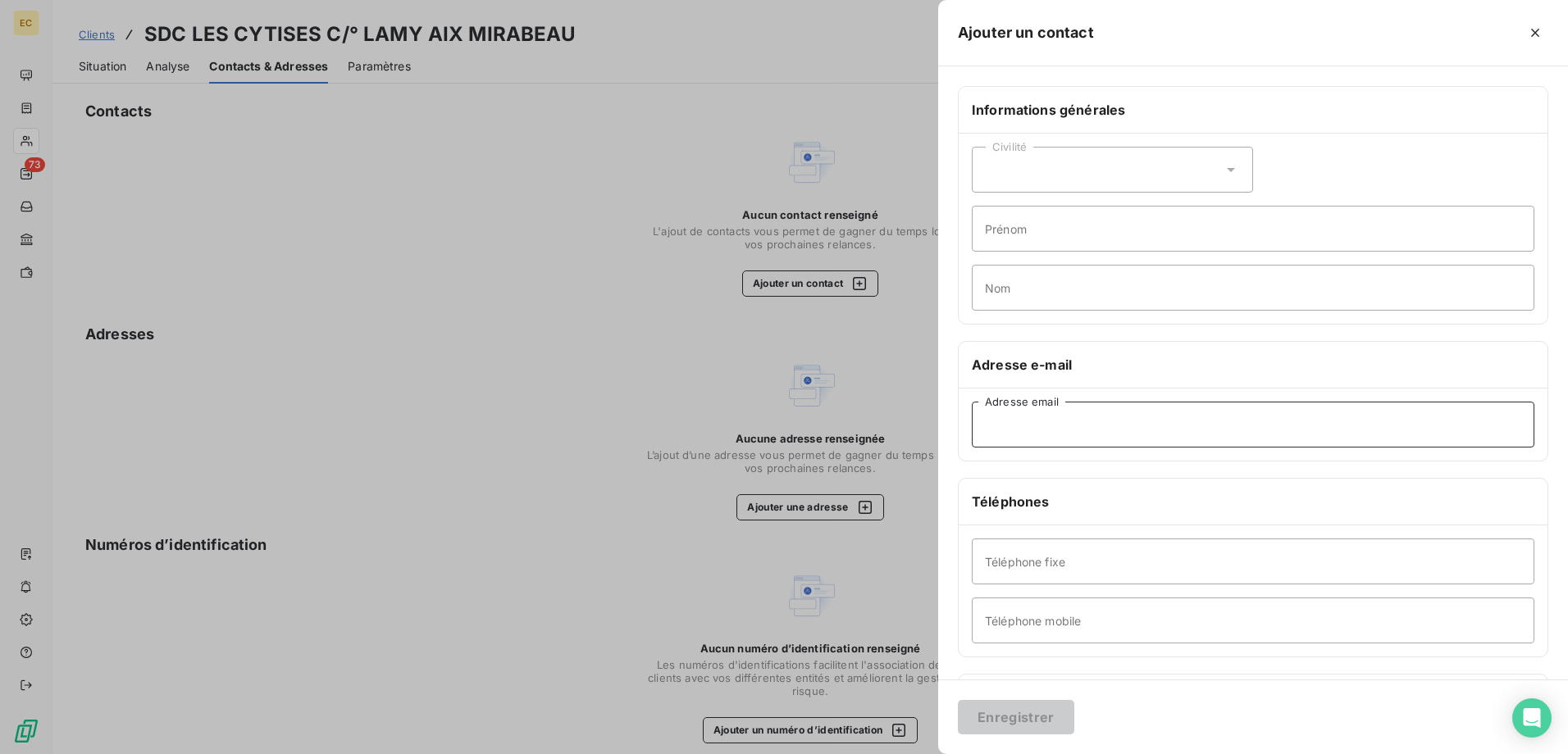
click at [1073, 423] on input "Adresse email" at bounding box center [1253, 424] width 563 height 46
paste input "Amelie.LIOGIER@lamy-immobilier.fr"
type input "Amelie.LIOGIER@lamy-immobilier.fr"
click at [1030, 728] on button "Enregistrer" at bounding box center [1016, 717] width 117 height 35
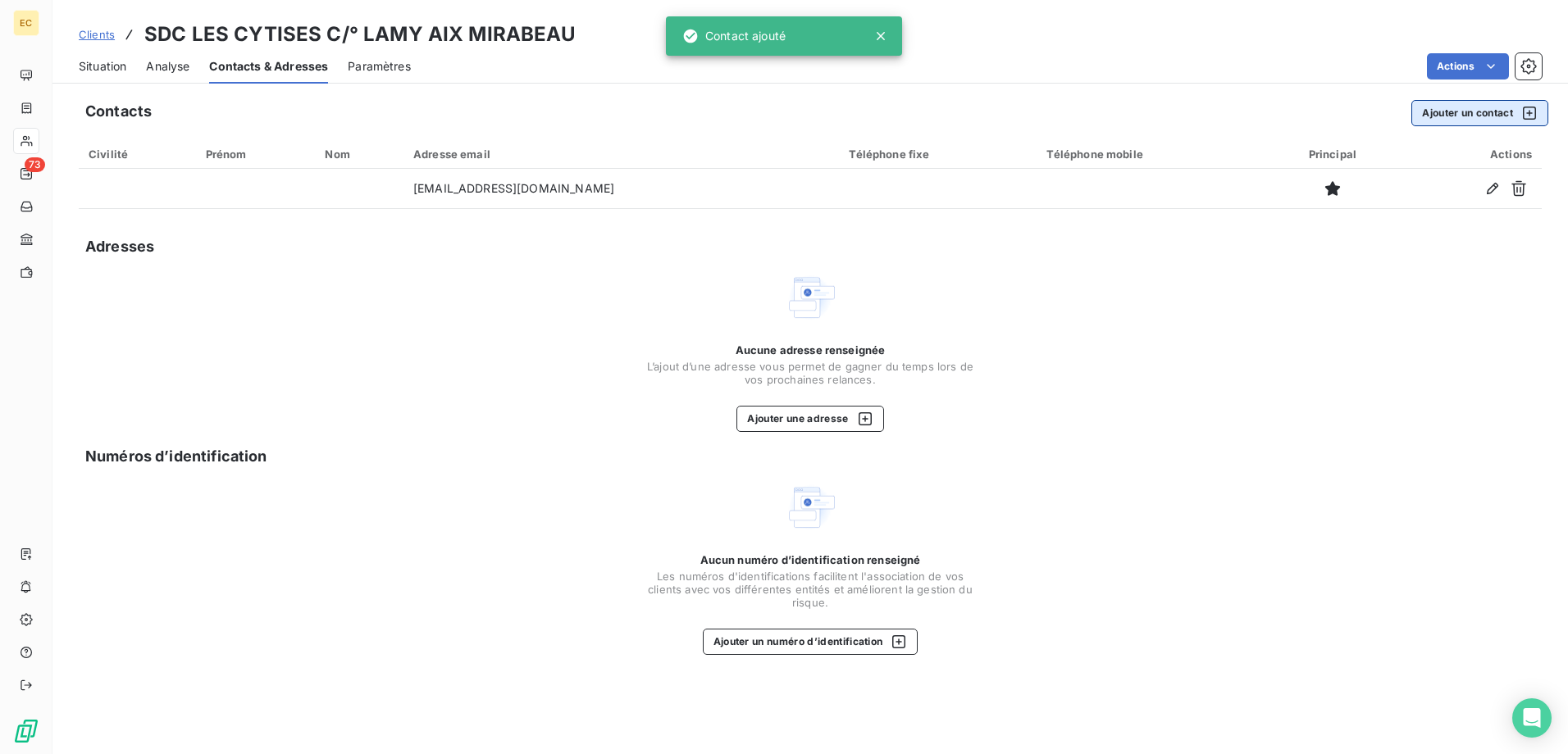
click at [1495, 107] on button "Ajouter un contact" at bounding box center [1479, 113] width 137 height 26
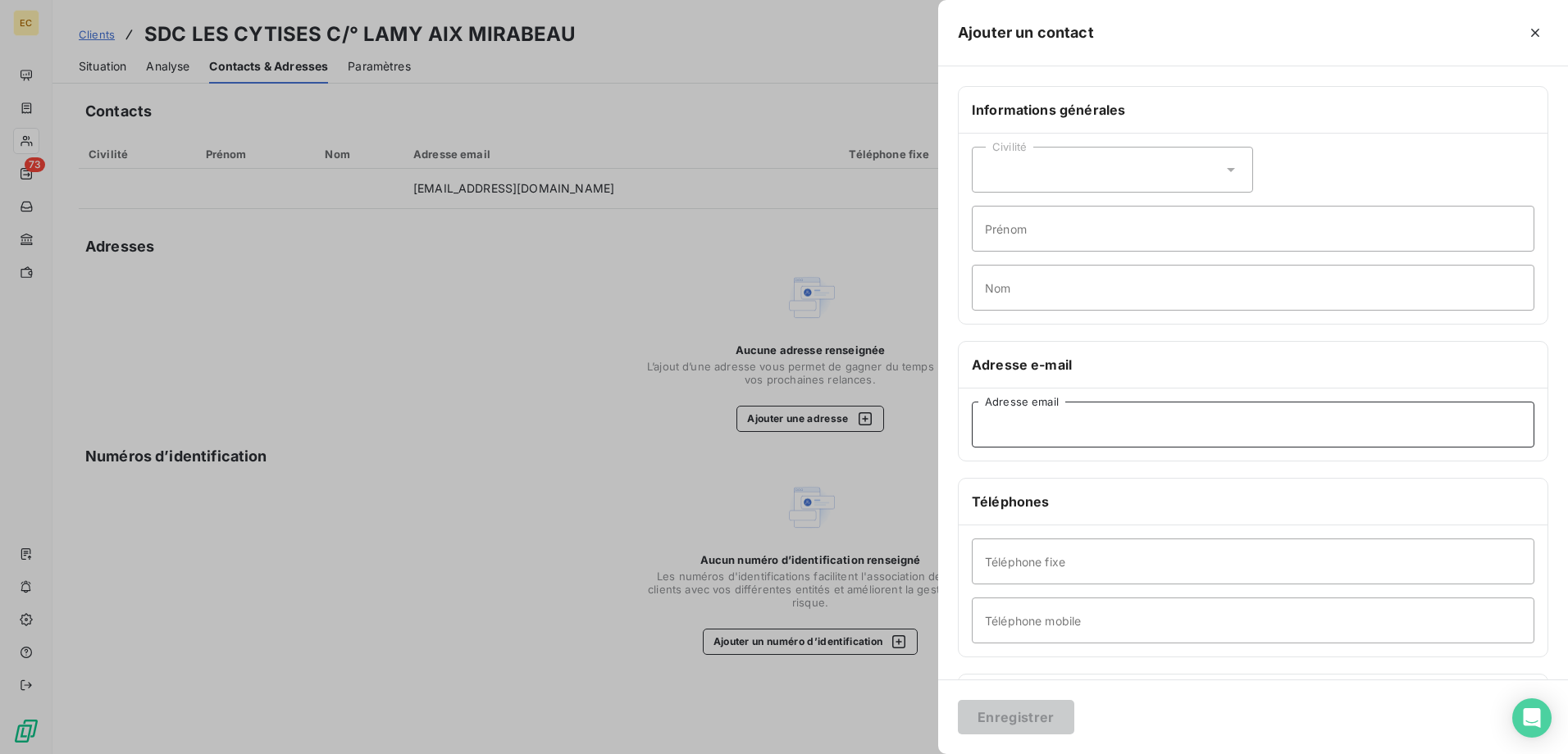
click at [1311, 414] on input "Adresse email" at bounding box center [1253, 424] width 563 height 46
paste input "ASTARDIEU@lamy-immobilier.fr"
type input "ASTARDIEU@lamy-immobilier.fr"
click at [1034, 700] on button "Enregistrer" at bounding box center [1016, 717] width 117 height 35
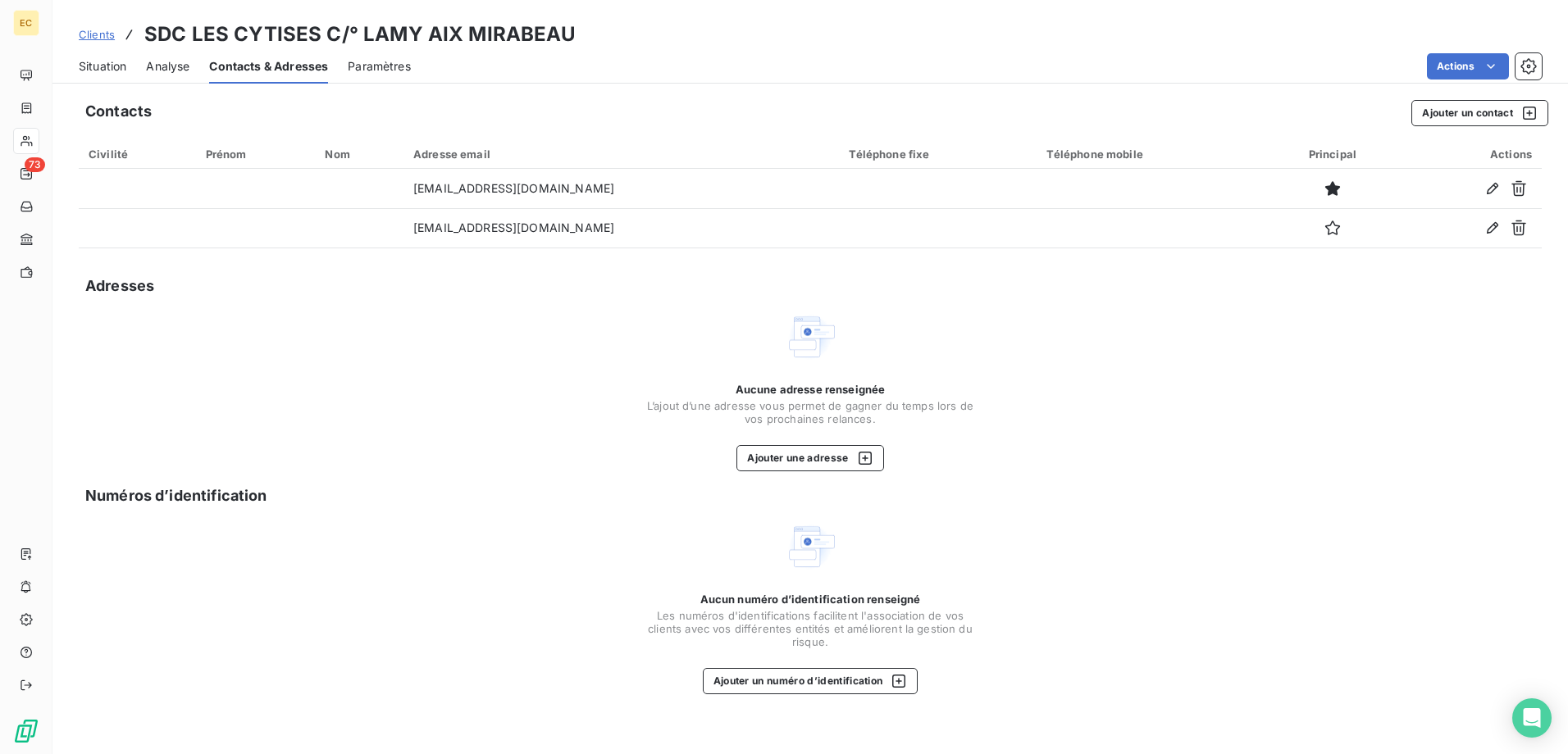
click at [157, 69] on span "Analyse" at bounding box center [168, 66] width 44 height 17
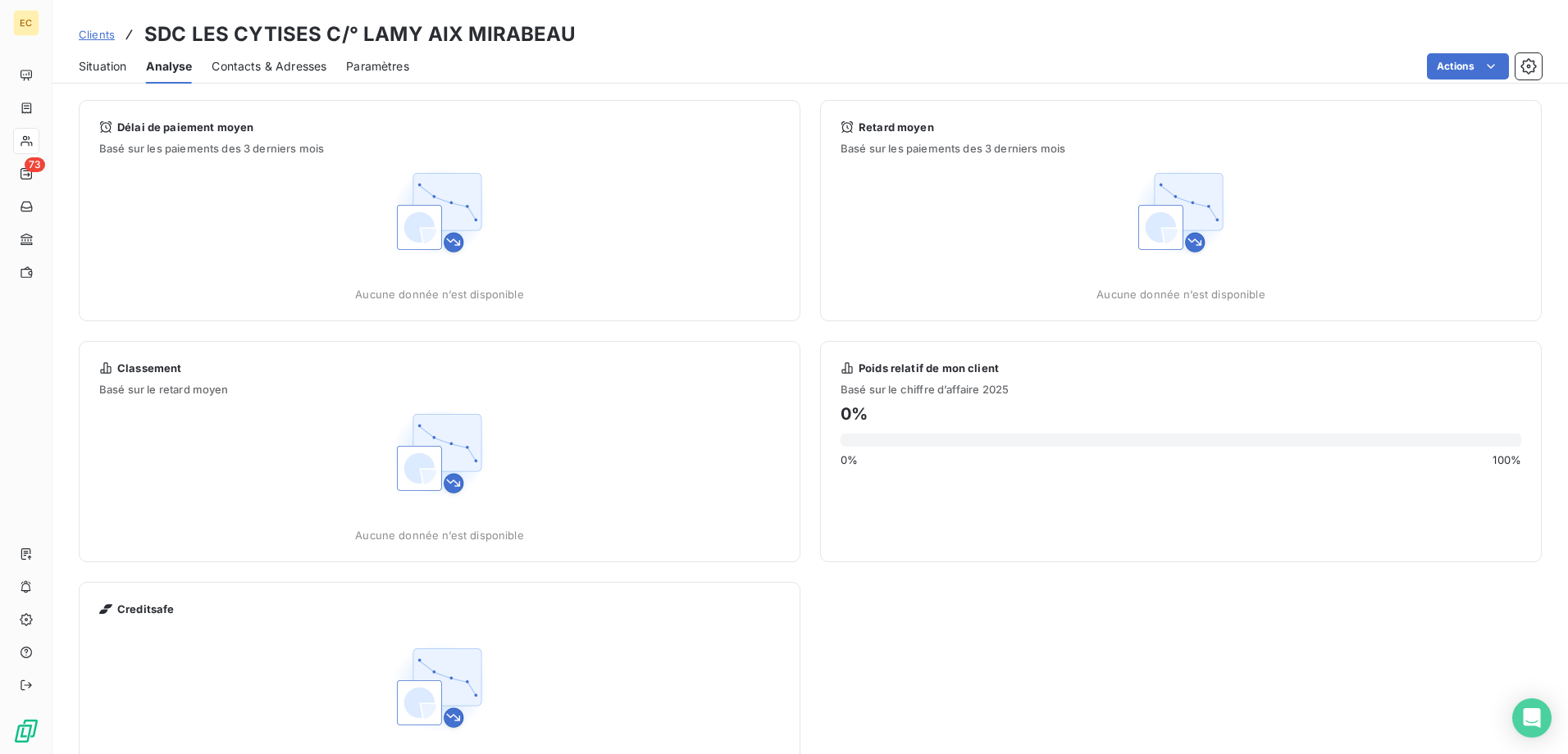
click at [103, 69] on span "Situation" at bounding box center [103, 66] width 48 height 17
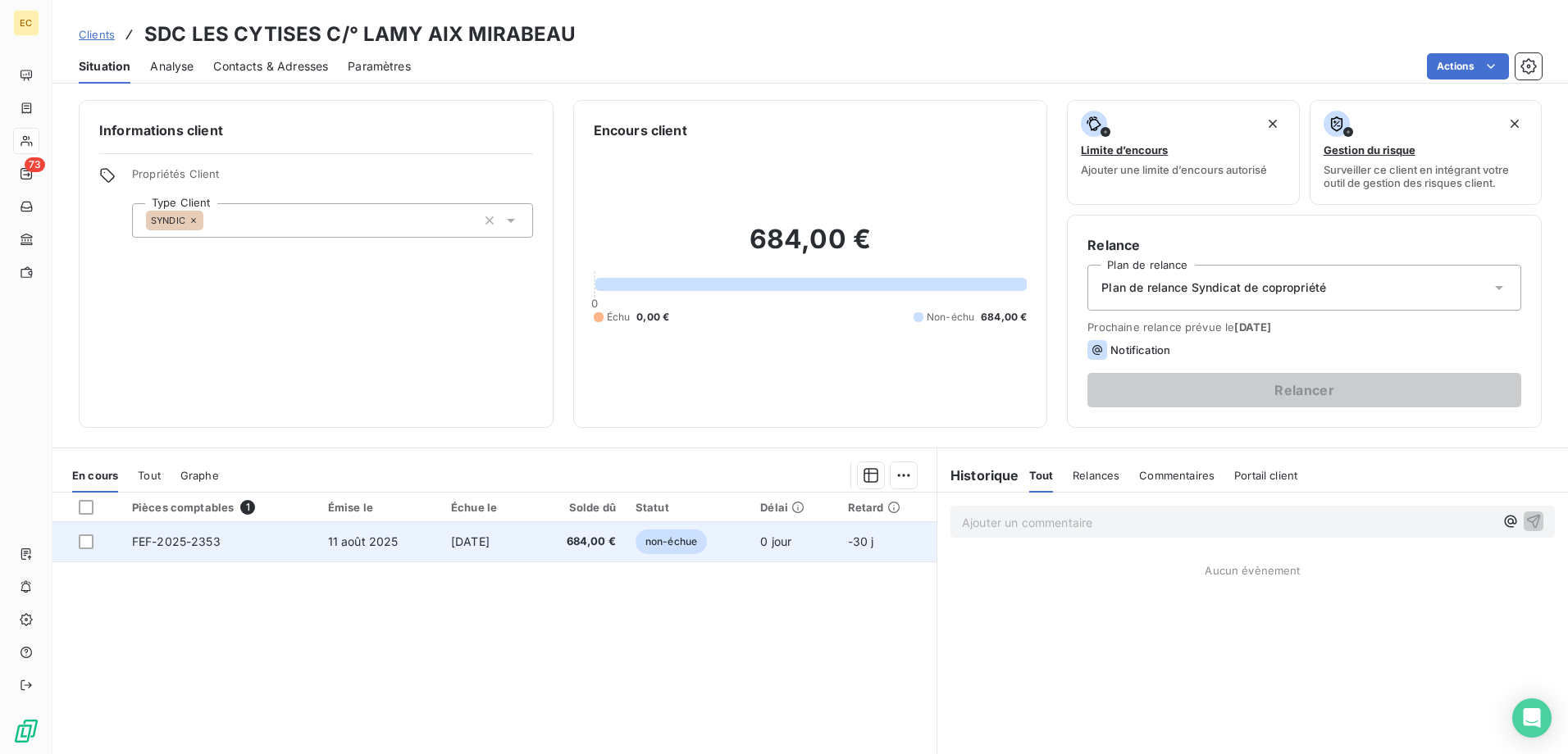
click at [407, 546] on td "11 août 2025" at bounding box center [379, 542] width 123 height 39
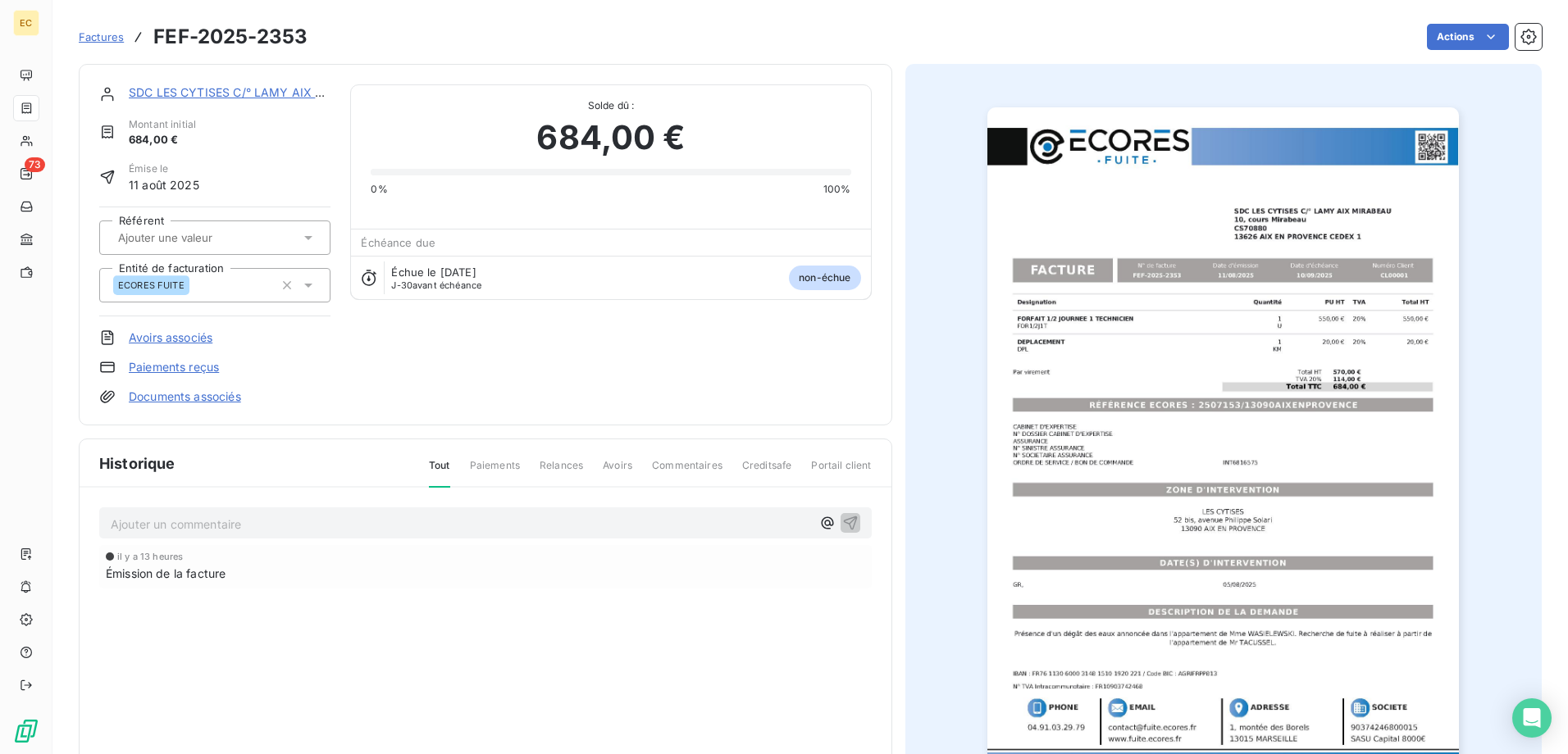
click at [237, 392] on link "Documents associés" at bounding box center [184, 397] width 112 height 17
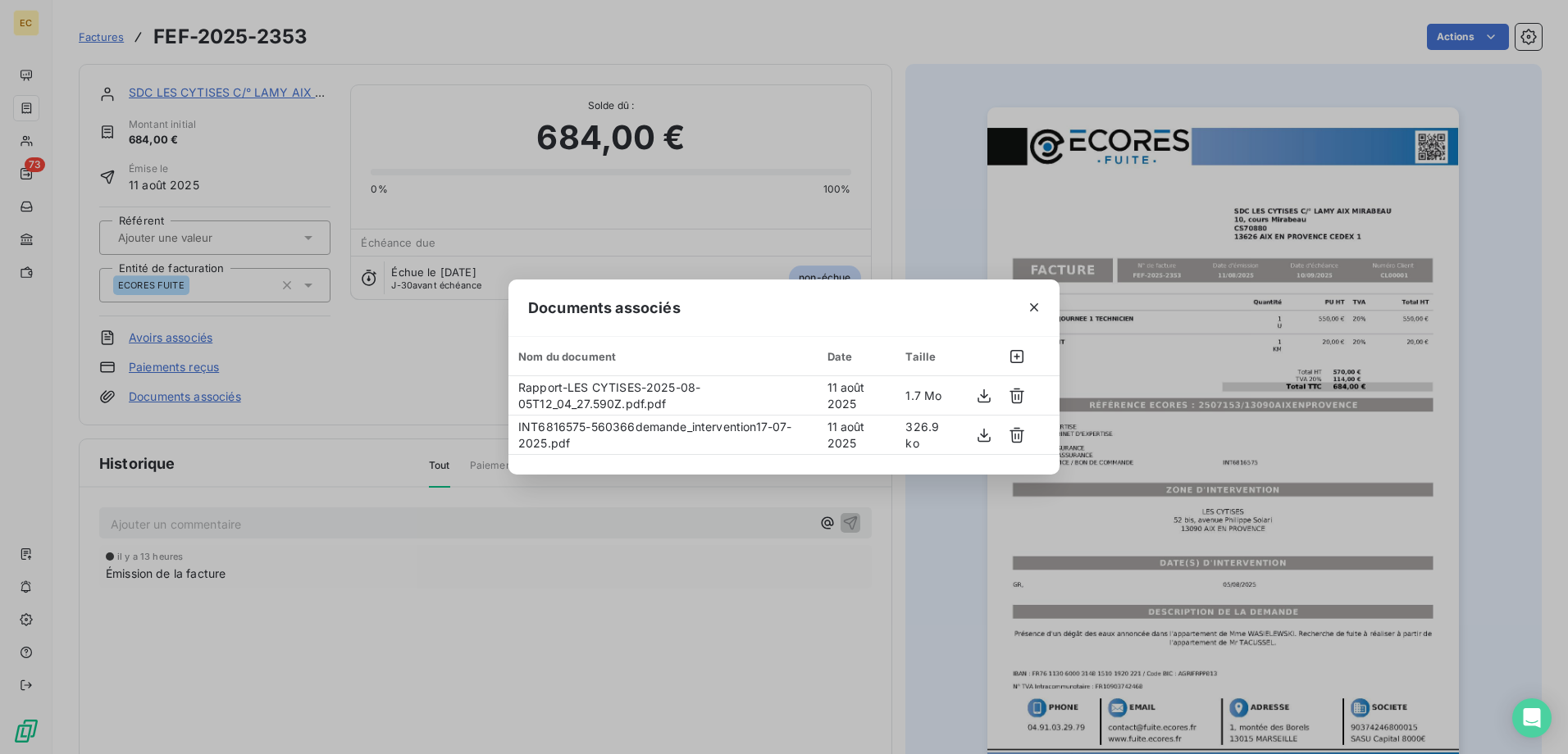
click at [310, 351] on div "Documents associés Nom du document Date Taille Rapport-LES CYTISES-2025-08-05T1…" at bounding box center [784, 377] width 1568 height 754
